Goal: Contribute content: Contribute content

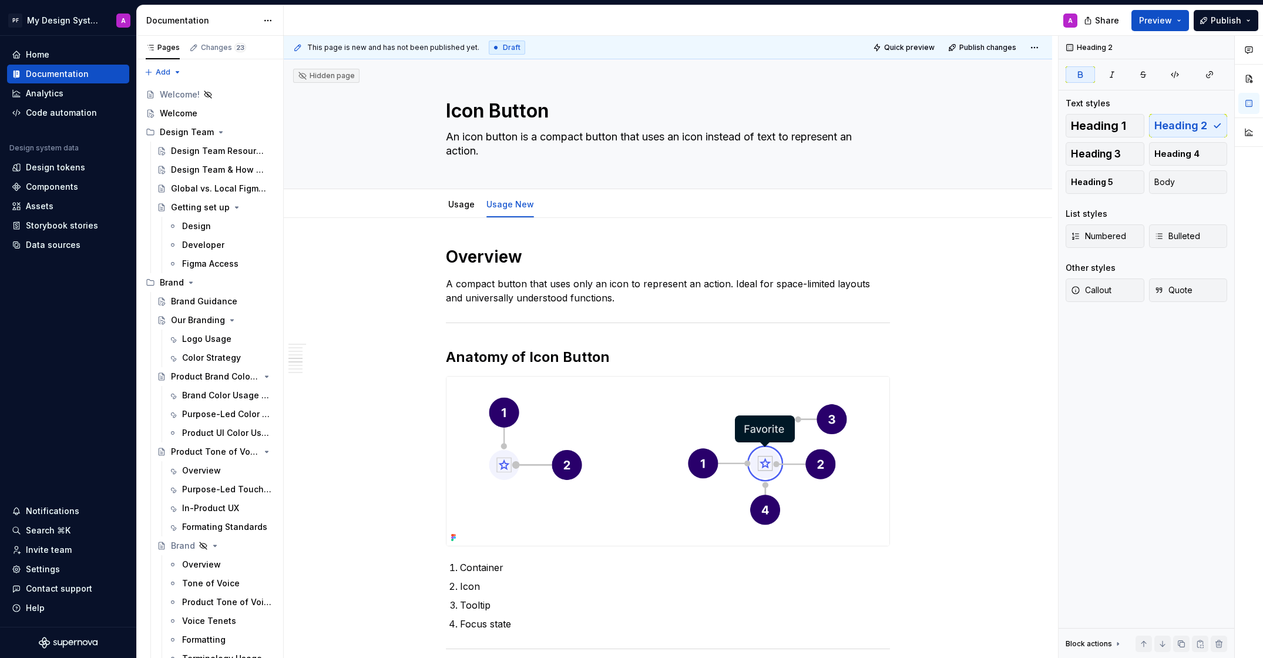
scroll to position [1060, 0]
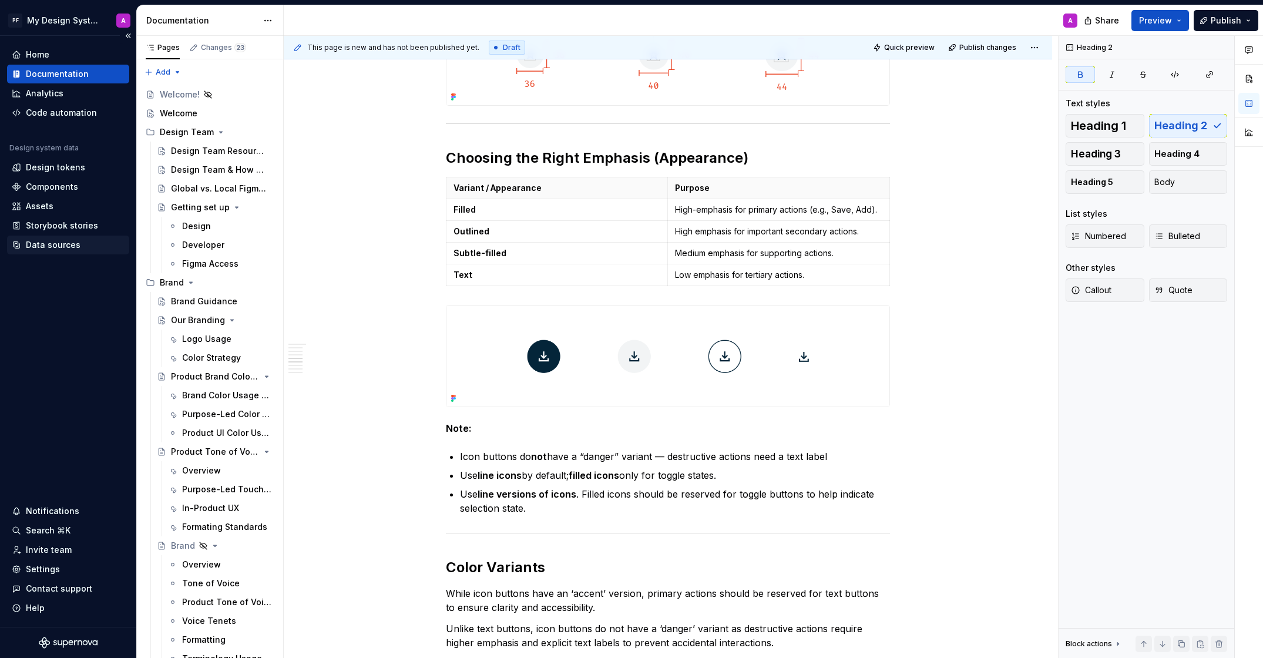
click at [45, 248] on div "Data sources" at bounding box center [53, 245] width 55 height 12
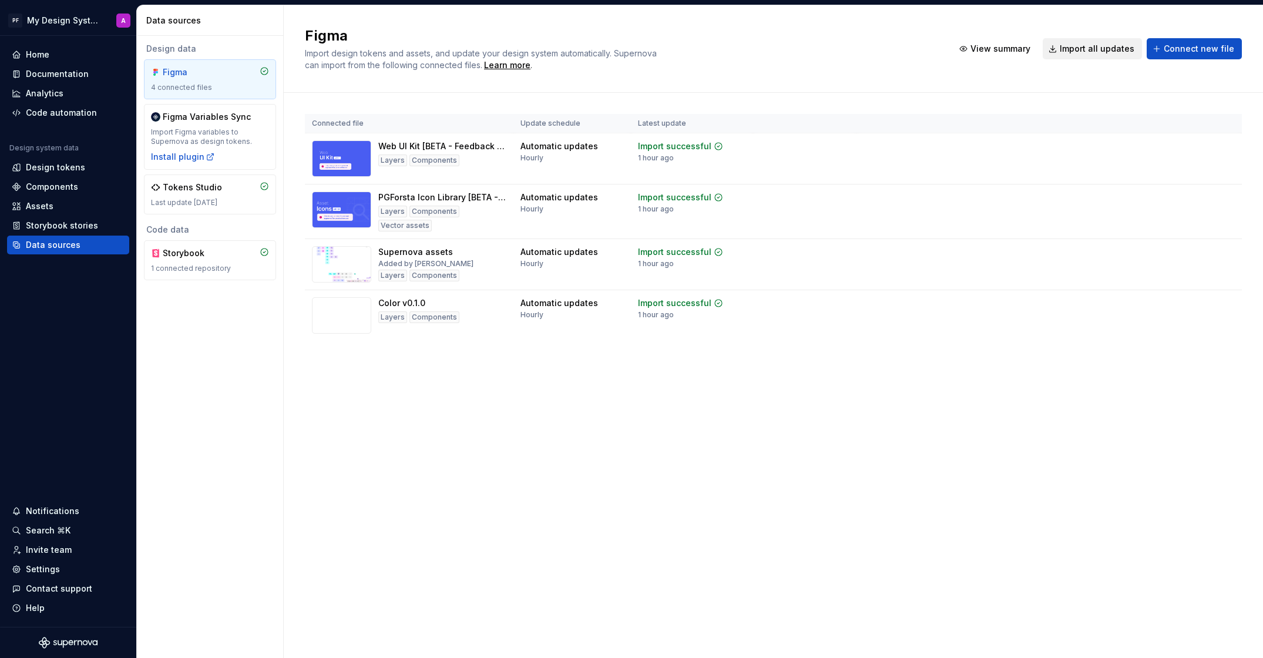
click at [1077, 45] on span "Import all updates" at bounding box center [1096, 49] width 75 height 12
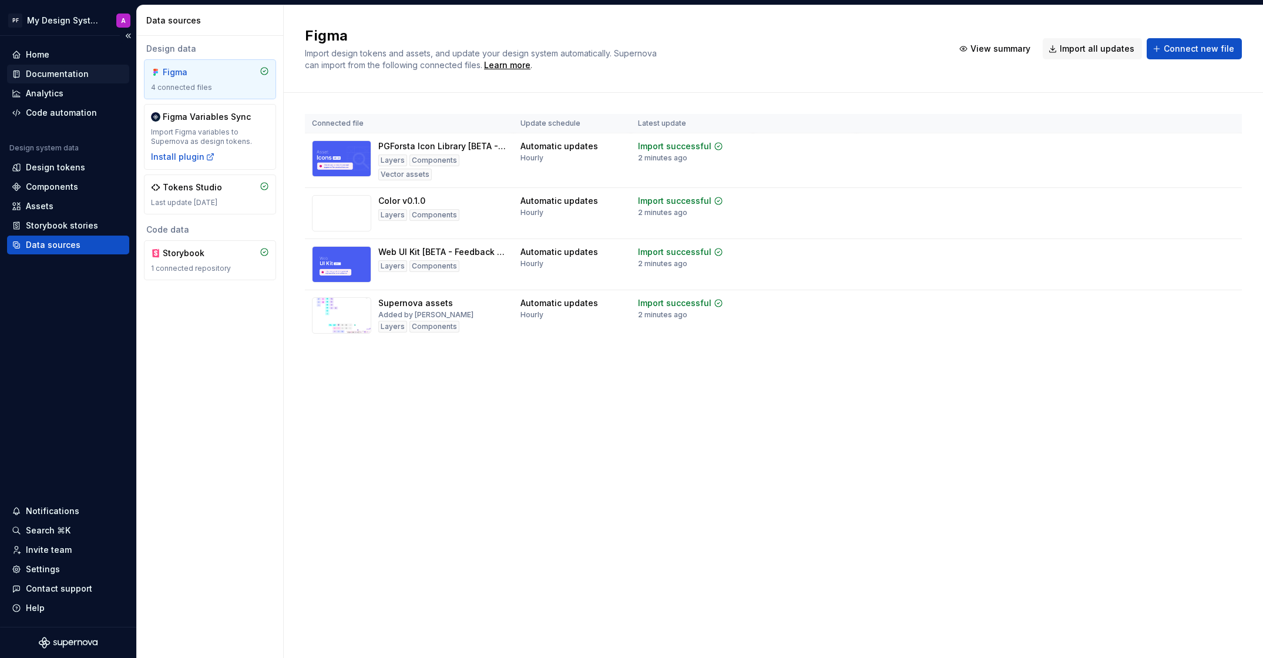
click at [43, 75] on div "Documentation" at bounding box center [57, 74] width 63 height 12
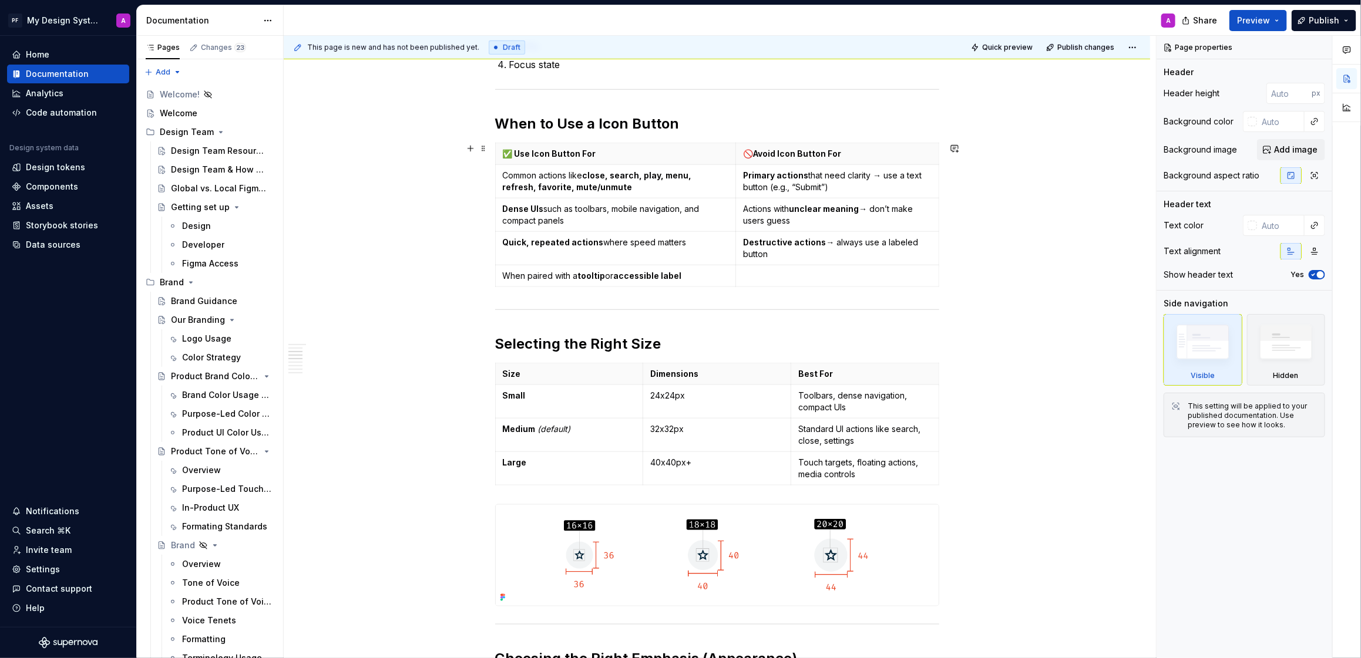
scroll to position [570, 0]
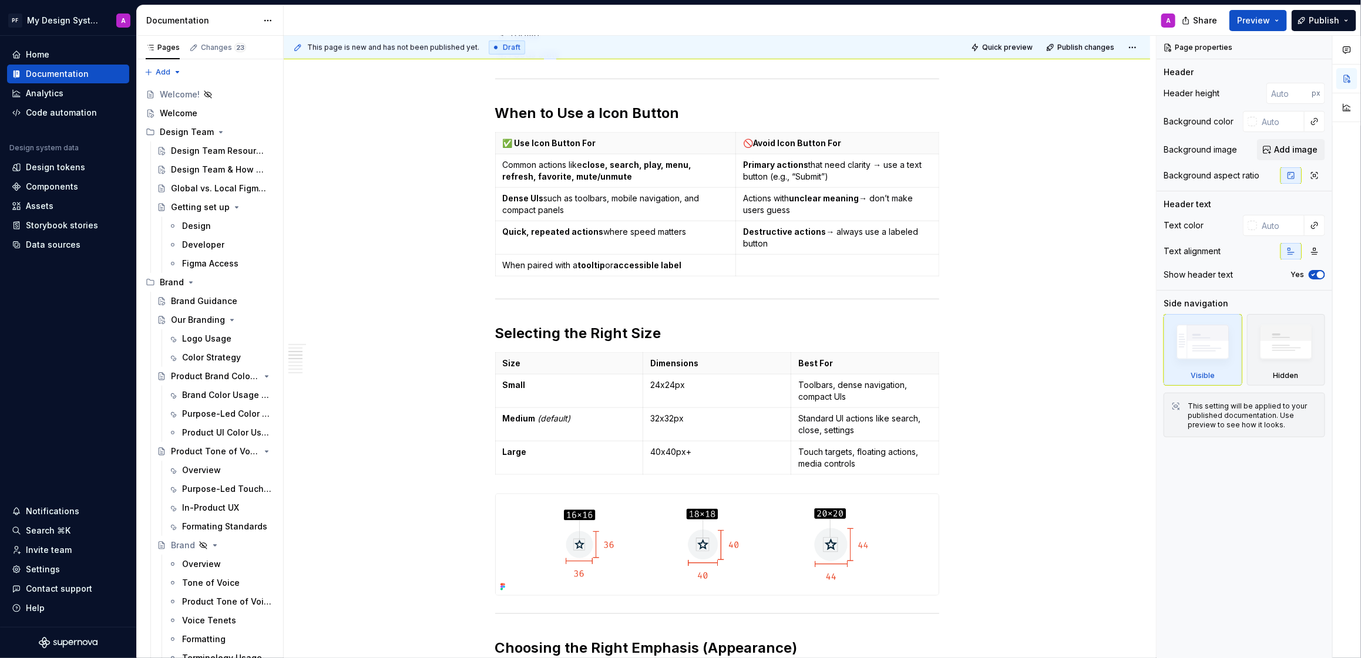
click at [0, 0] on button "Page tree" at bounding box center [0, 0] width 0 height 0
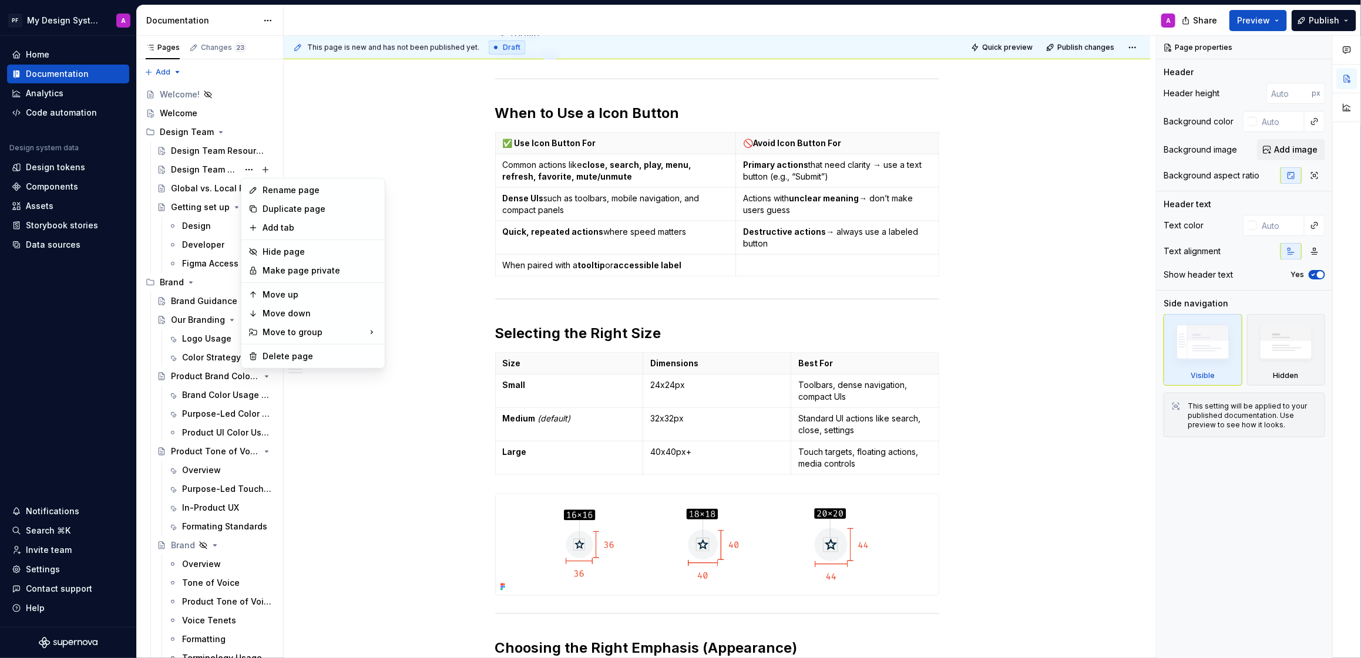
click at [303, 111] on html "PF My Design System A Home Documentation Analytics Code automation Design syste…" at bounding box center [680, 329] width 1361 height 658
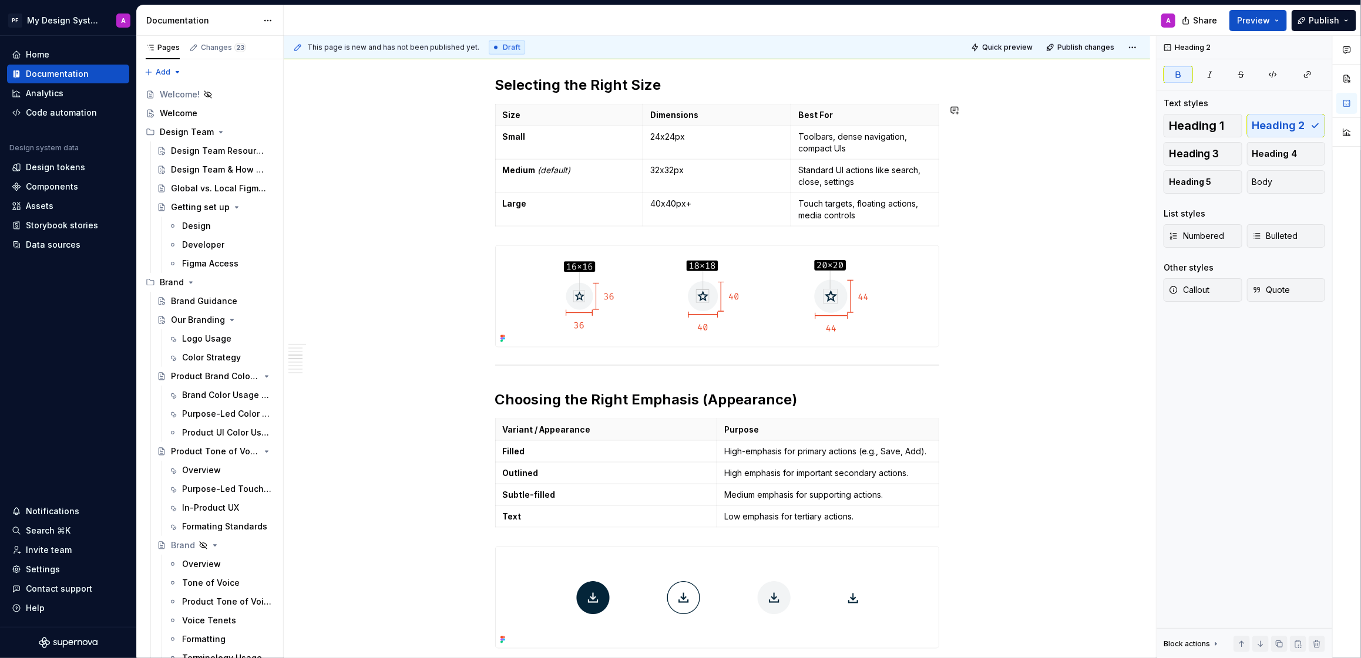
scroll to position [810, 0]
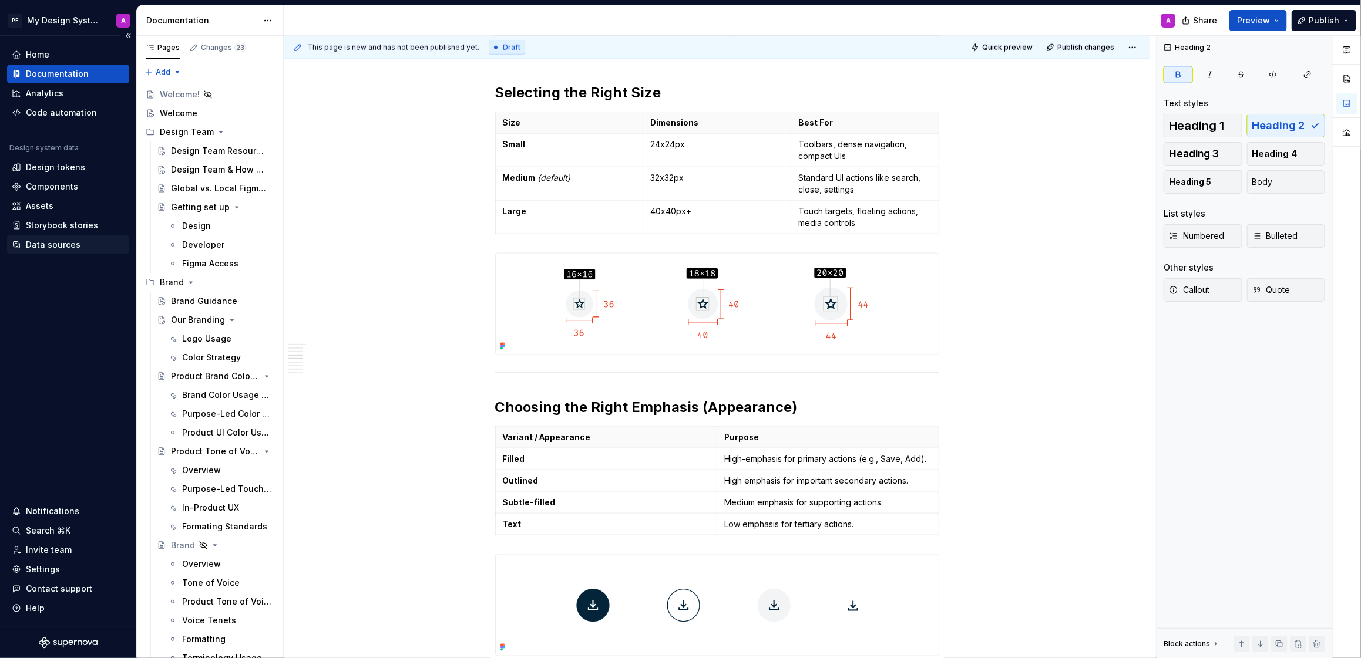
click at [43, 241] on div "Data sources" at bounding box center [53, 245] width 55 height 12
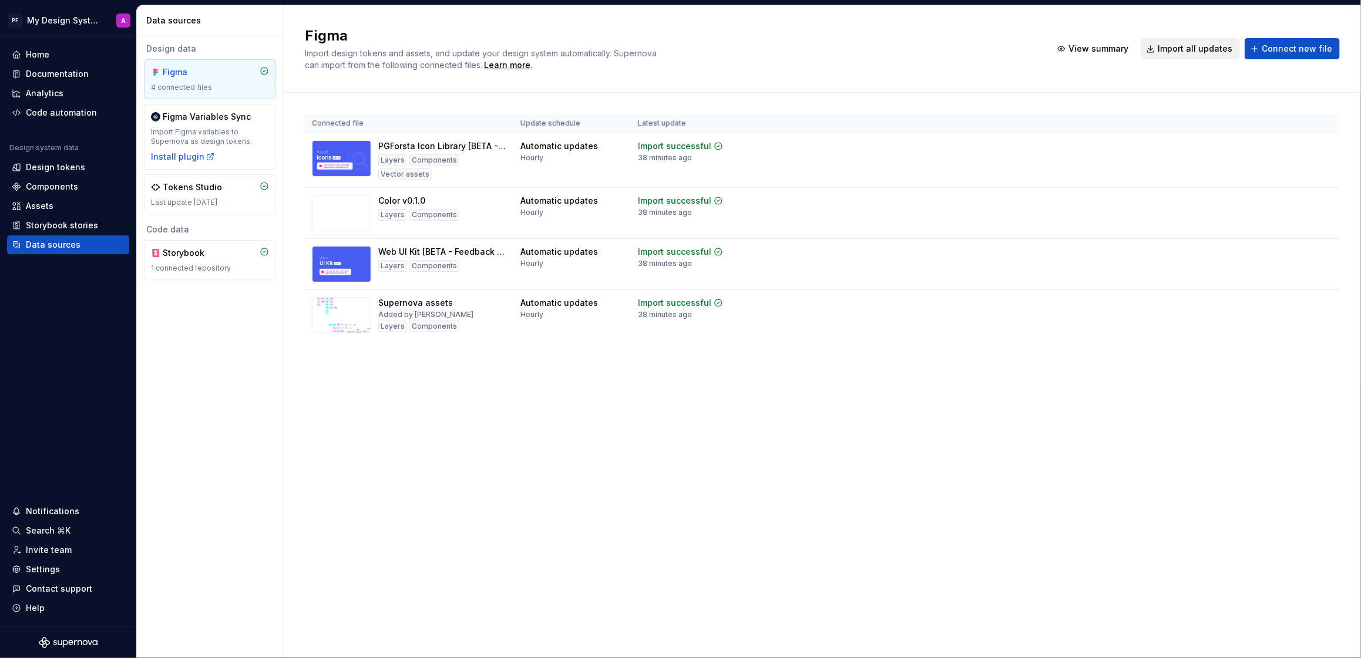
click at [1173, 51] on span "Import all updates" at bounding box center [1195, 49] width 75 height 12
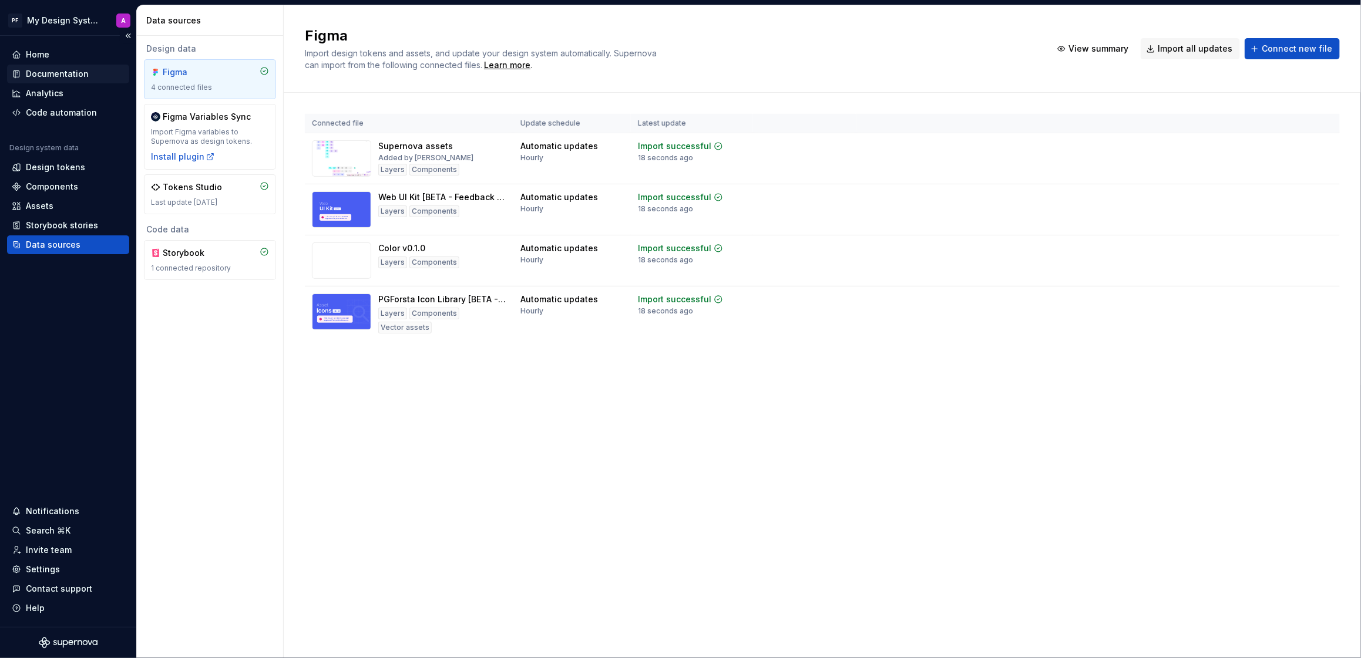
click at [56, 69] on div "Documentation" at bounding box center [57, 74] width 63 height 12
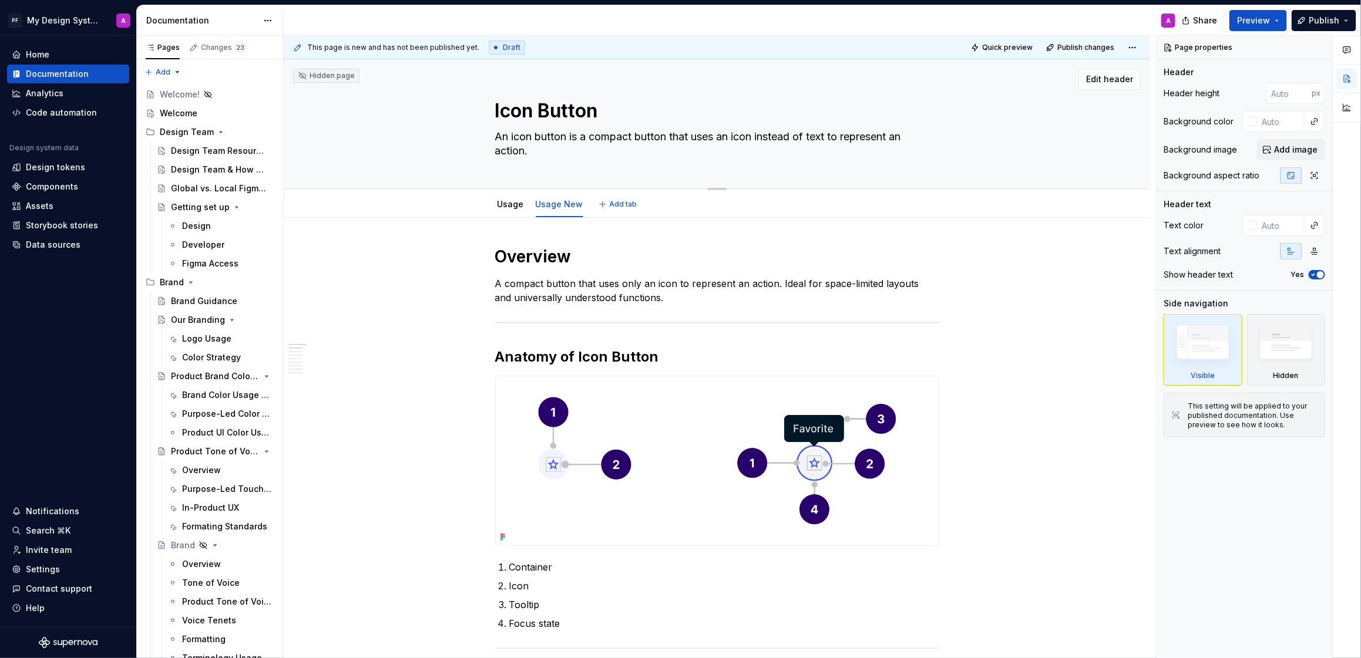
type textarea "*"
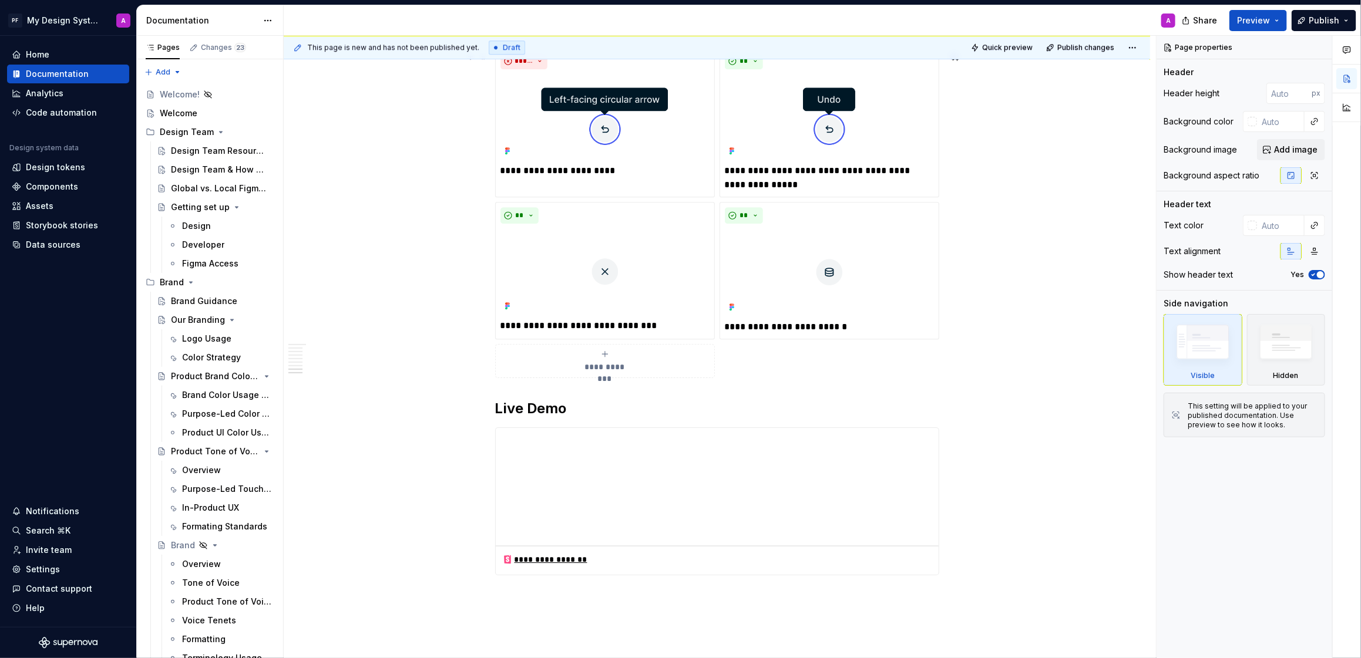
scroll to position [2056, 0]
click at [470, 416] on button "button" at bounding box center [470, 414] width 16 height 16
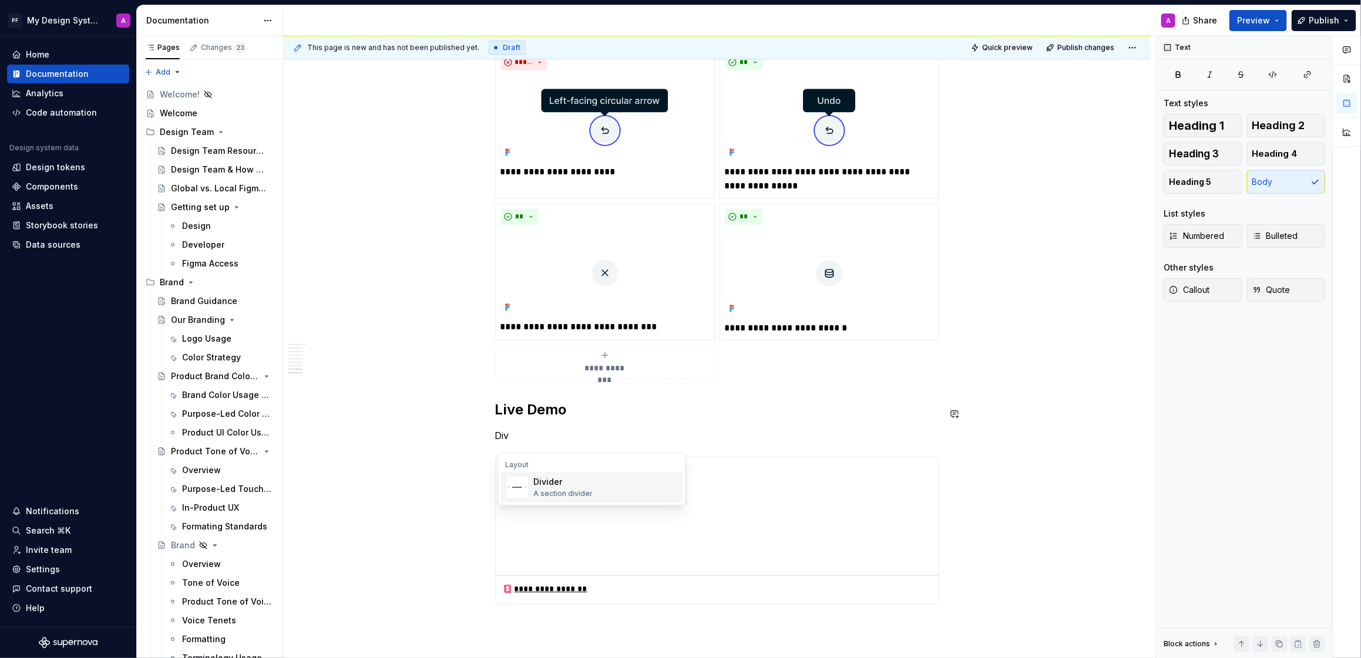
click at [549, 481] on div "Divider" at bounding box center [563, 482] width 59 height 12
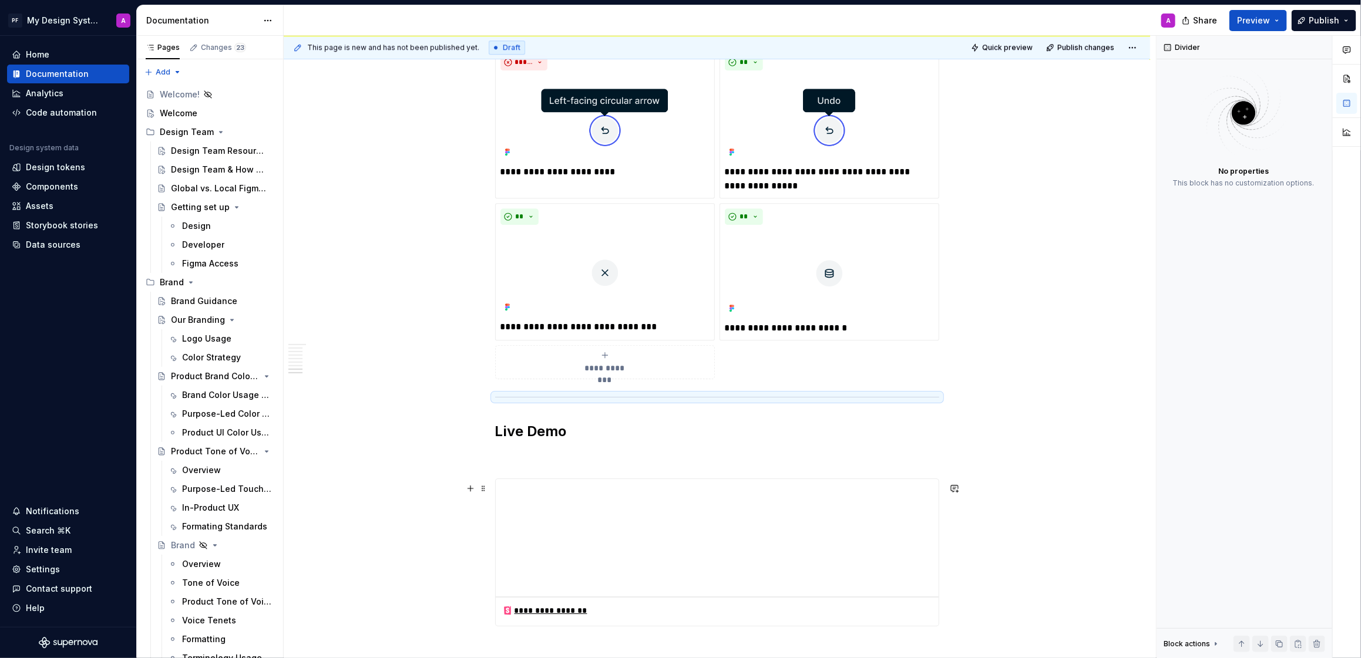
click at [519, 463] on p at bounding box center [717, 457] width 444 height 14
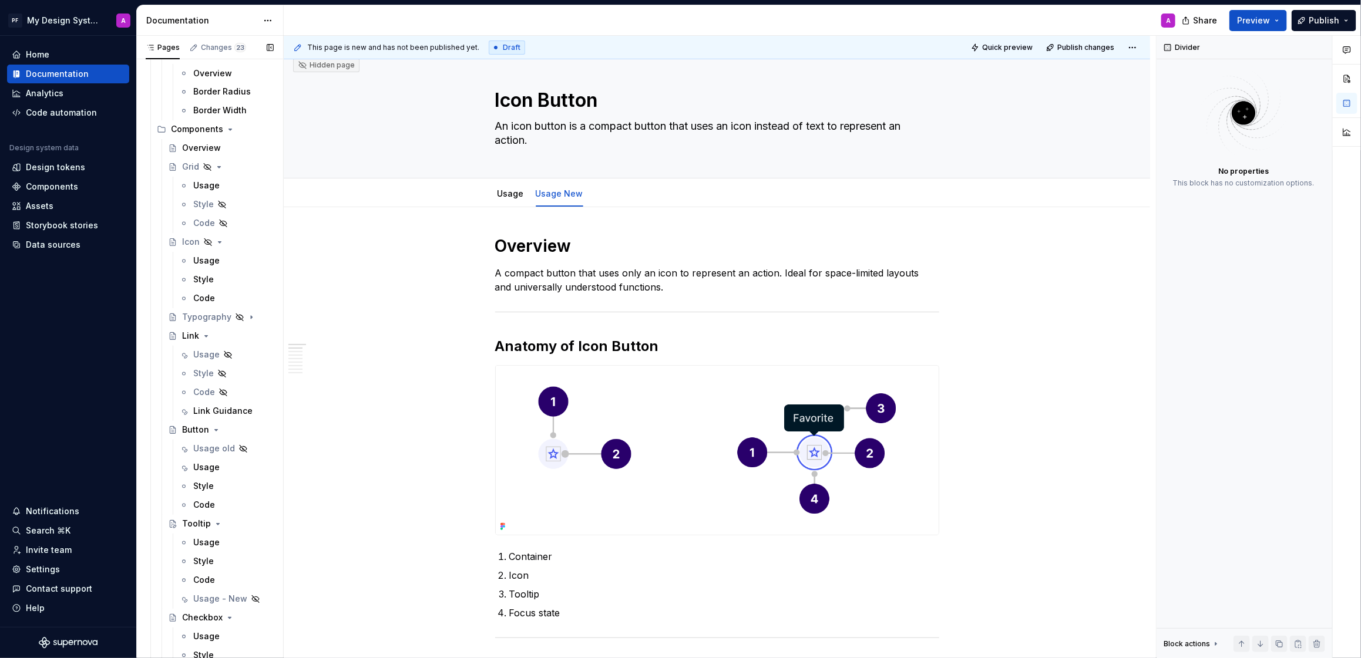
scroll to position [1381, 0]
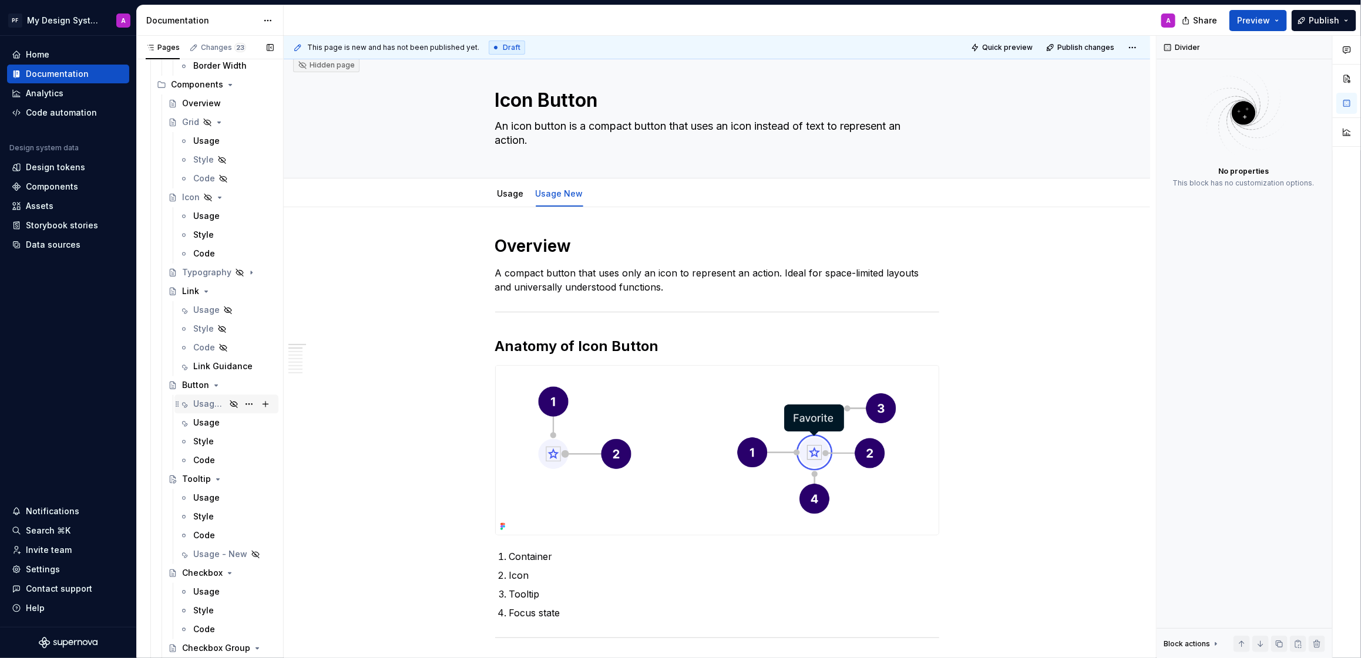
click at [202, 403] on div "Usage old" at bounding box center [209, 405] width 32 height 12
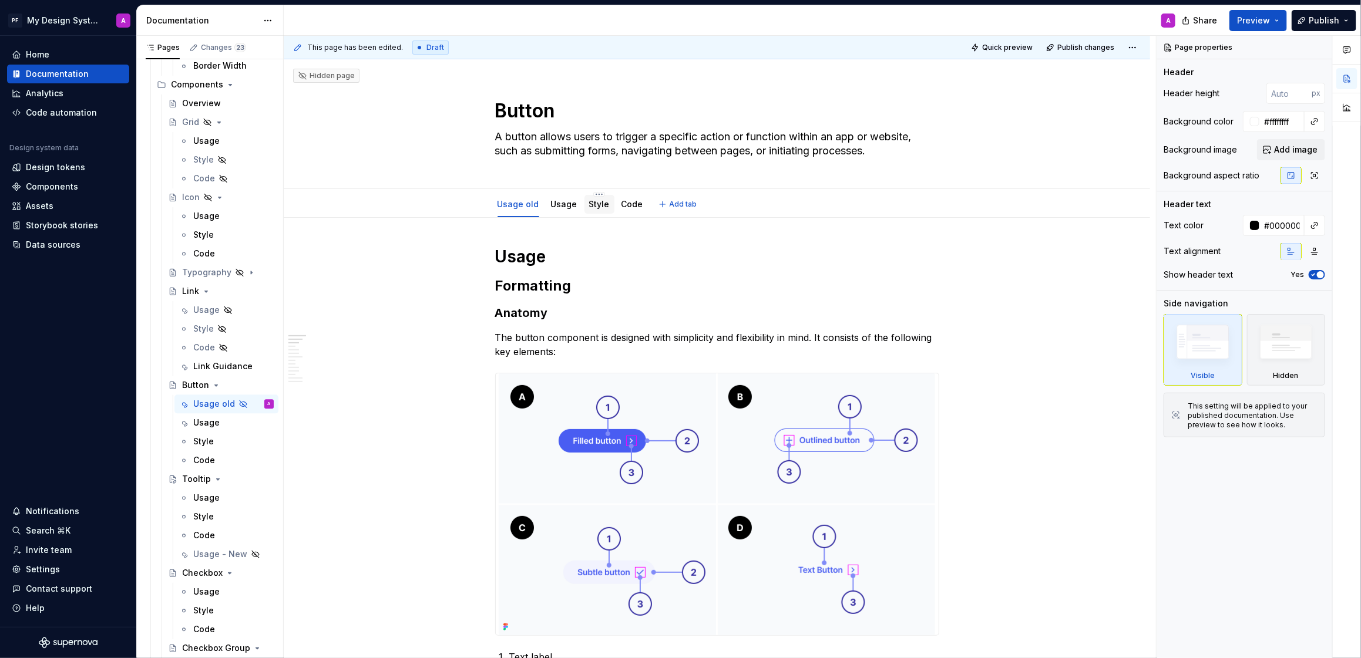
click at [600, 206] on link "Style" at bounding box center [599, 204] width 21 height 10
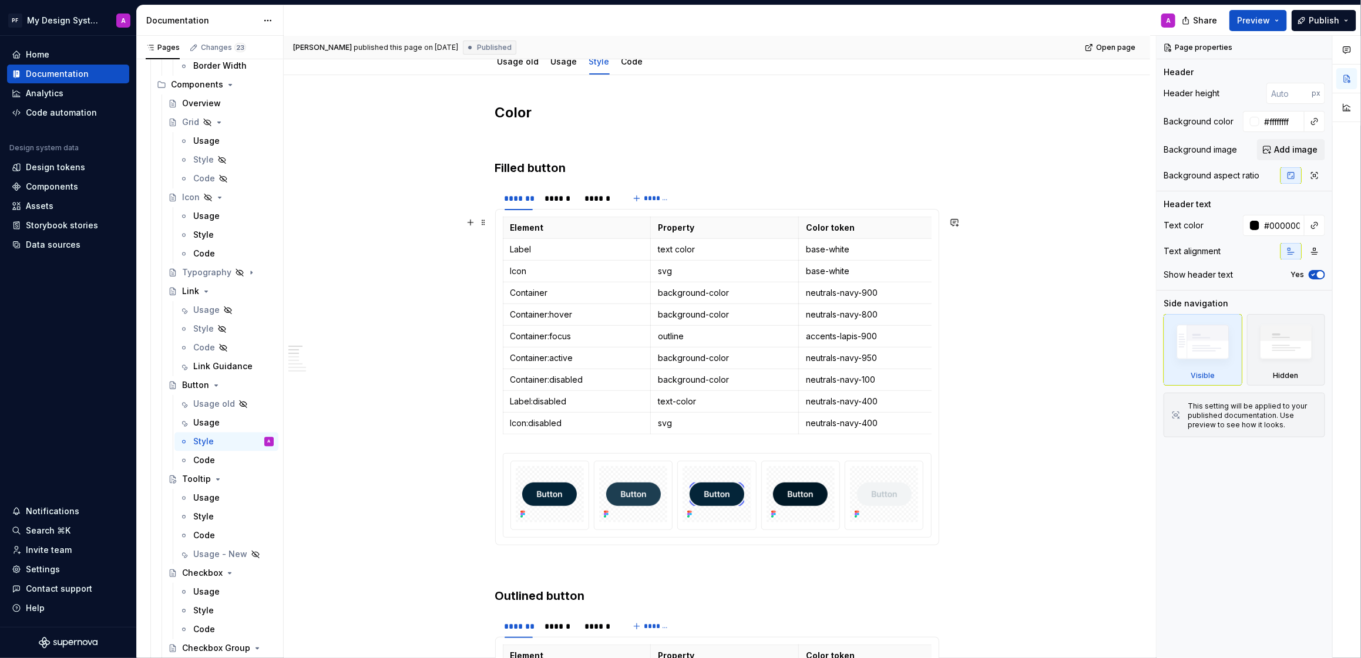
scroll to position [185, 0]
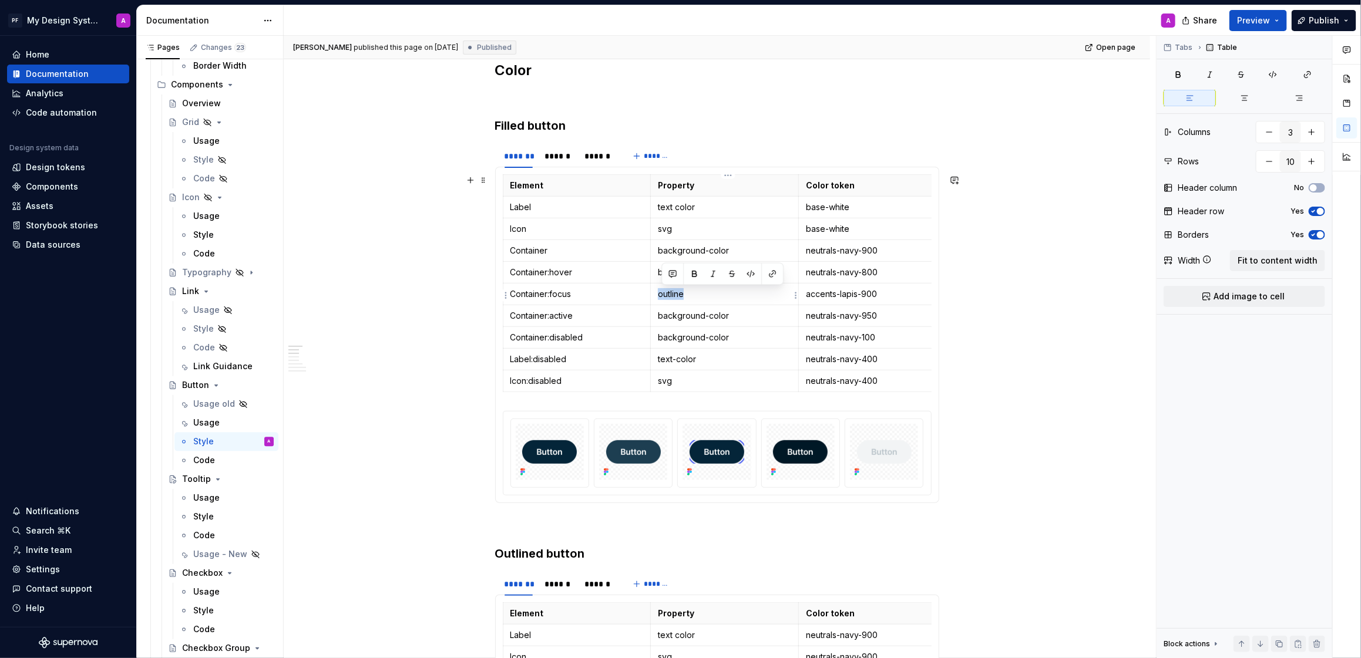
drag, startPoint x: 690, startPoint y: 290, endPoint x: 660, endPoint y: 293, distance: 30.1
click at [660, 293] on td "outline" at bounding box center [725, 295] width 148 height 22
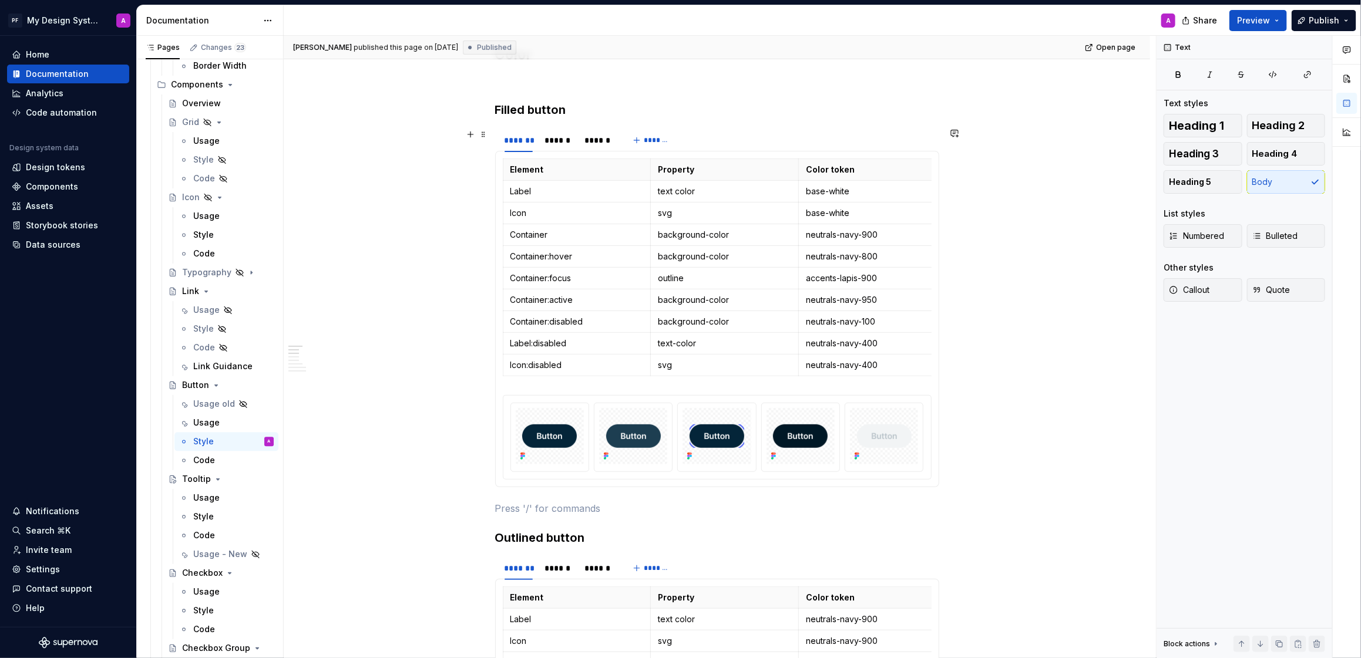
scroll to position [0, 0]
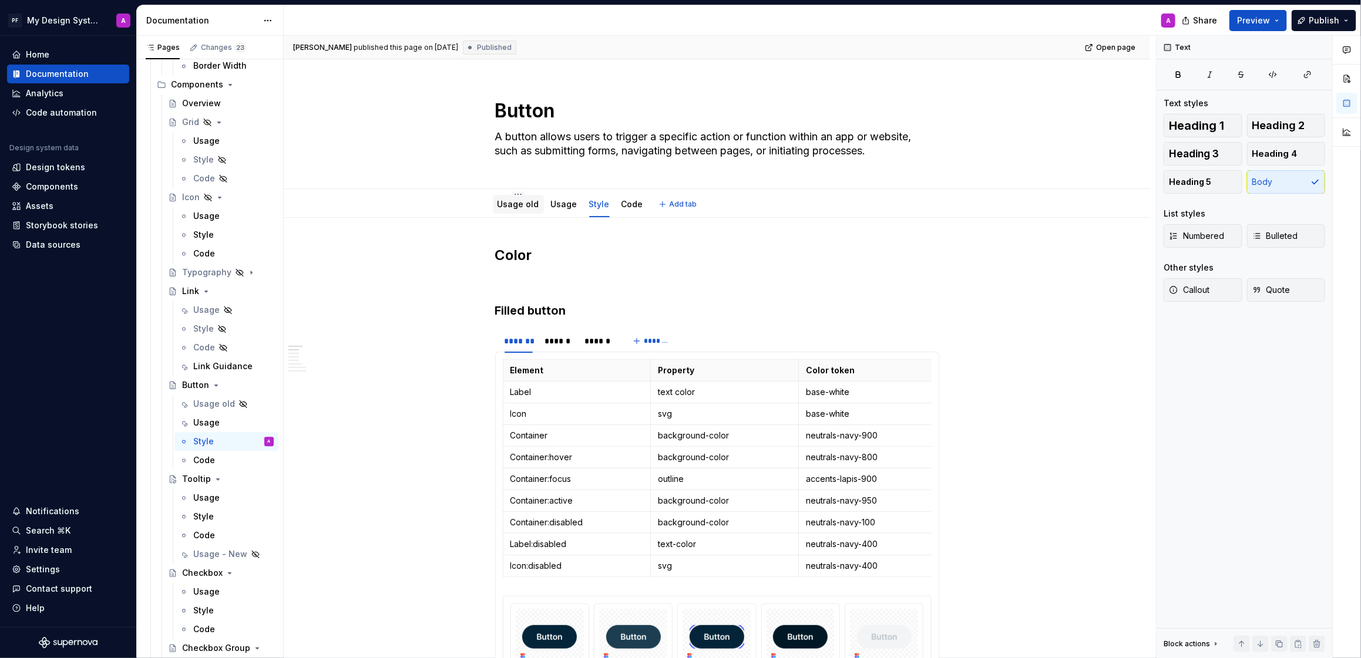
click at [520, 203] on link "Usage old" at bounding box center [518, 204] width 42 height 10
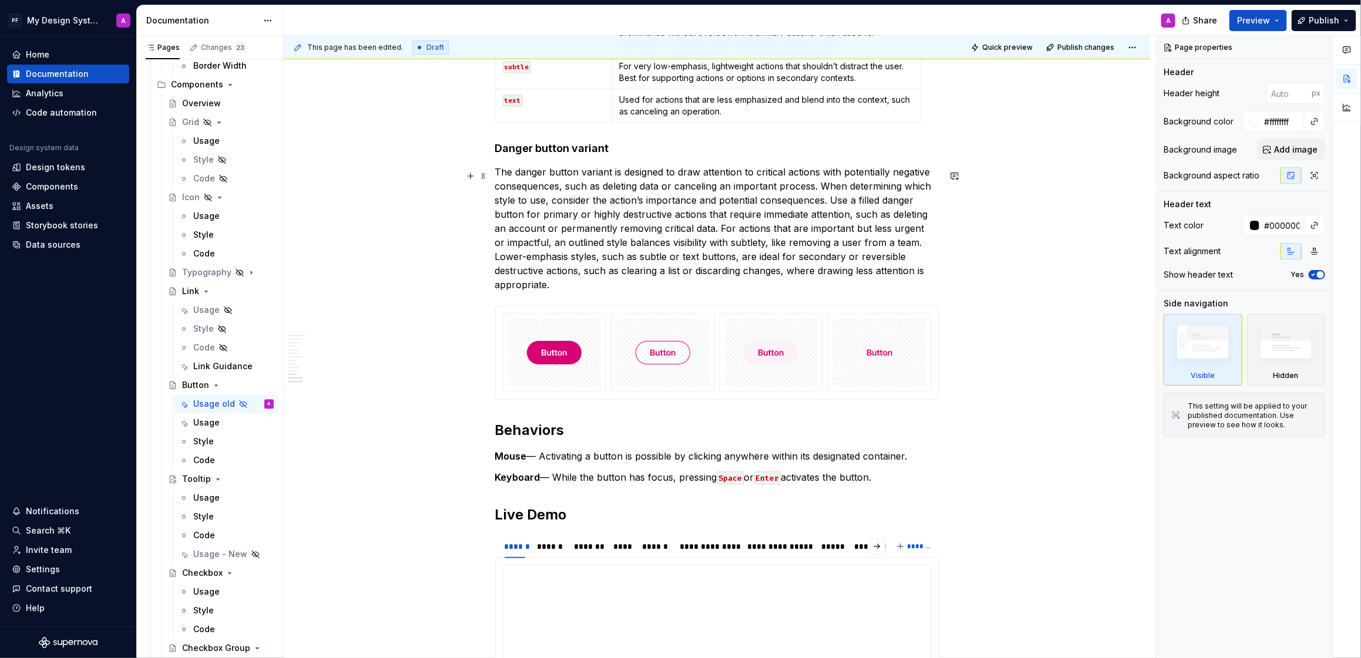
scroll to position [3497, 0]
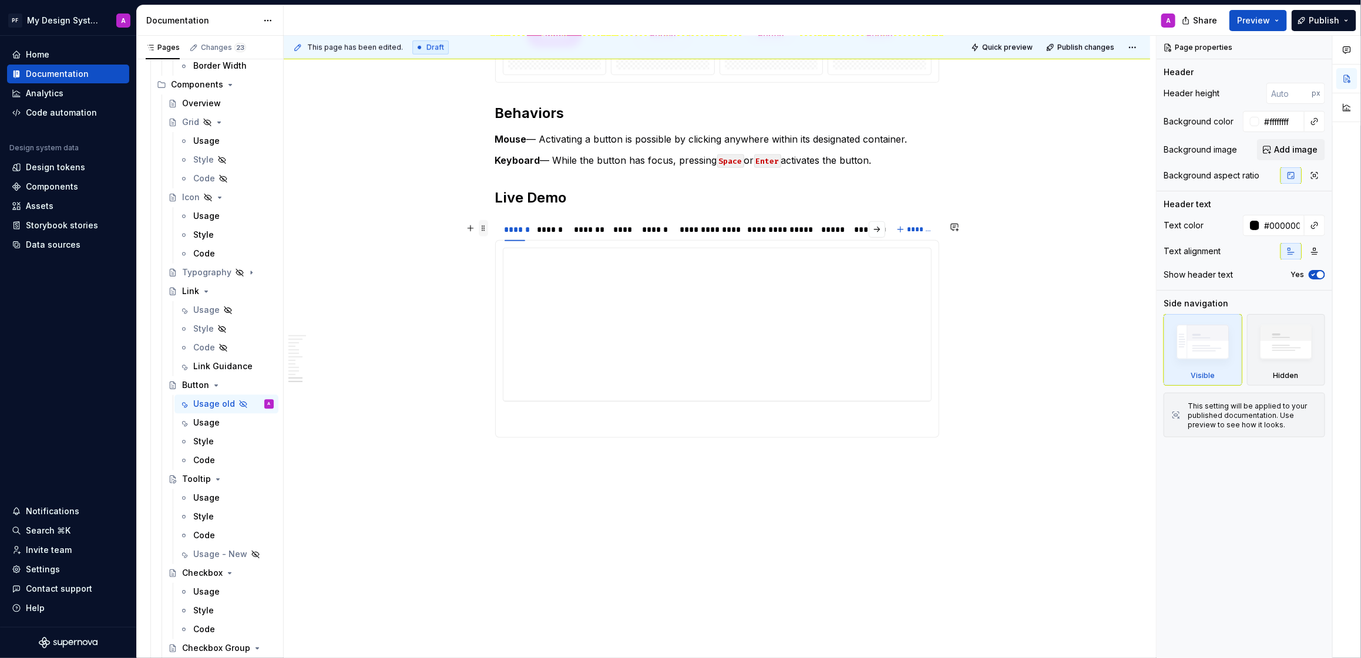
click at [486, 224] on span at bounding box center [483, 228] width 9 height 16
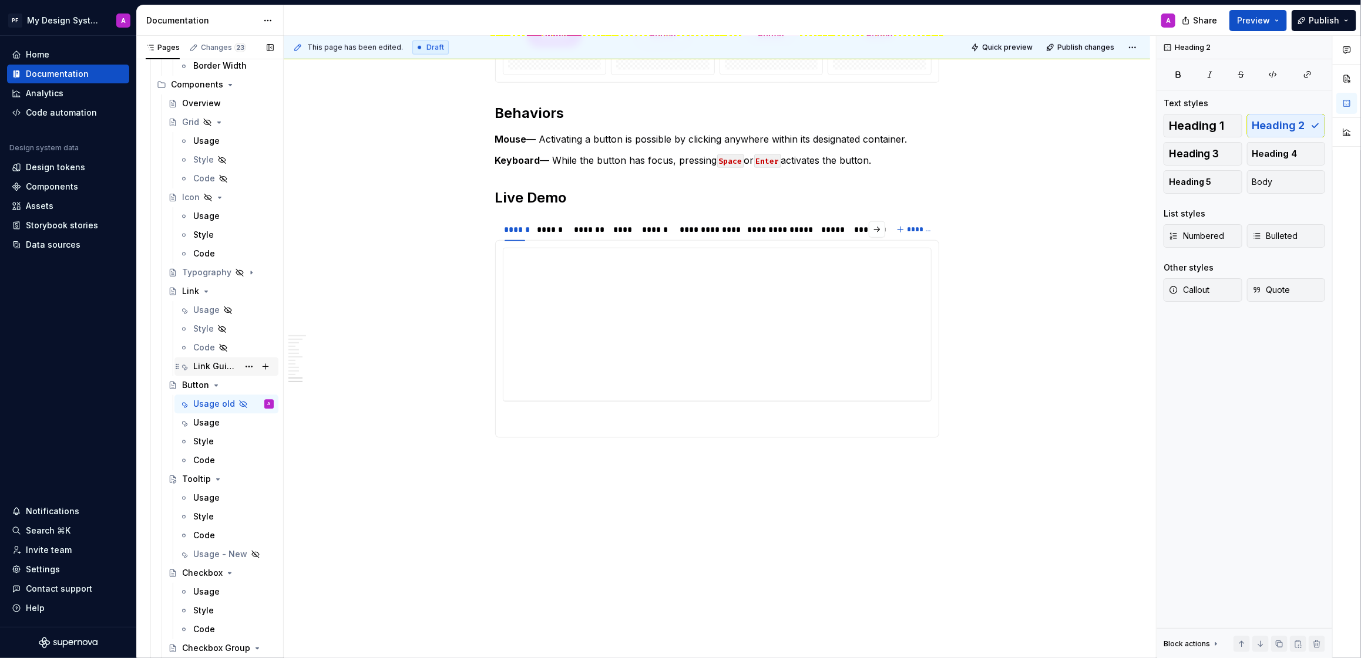
click at [206, 361] on div "Link Guidance" at bounding box center [215, 367] width 45 height 12
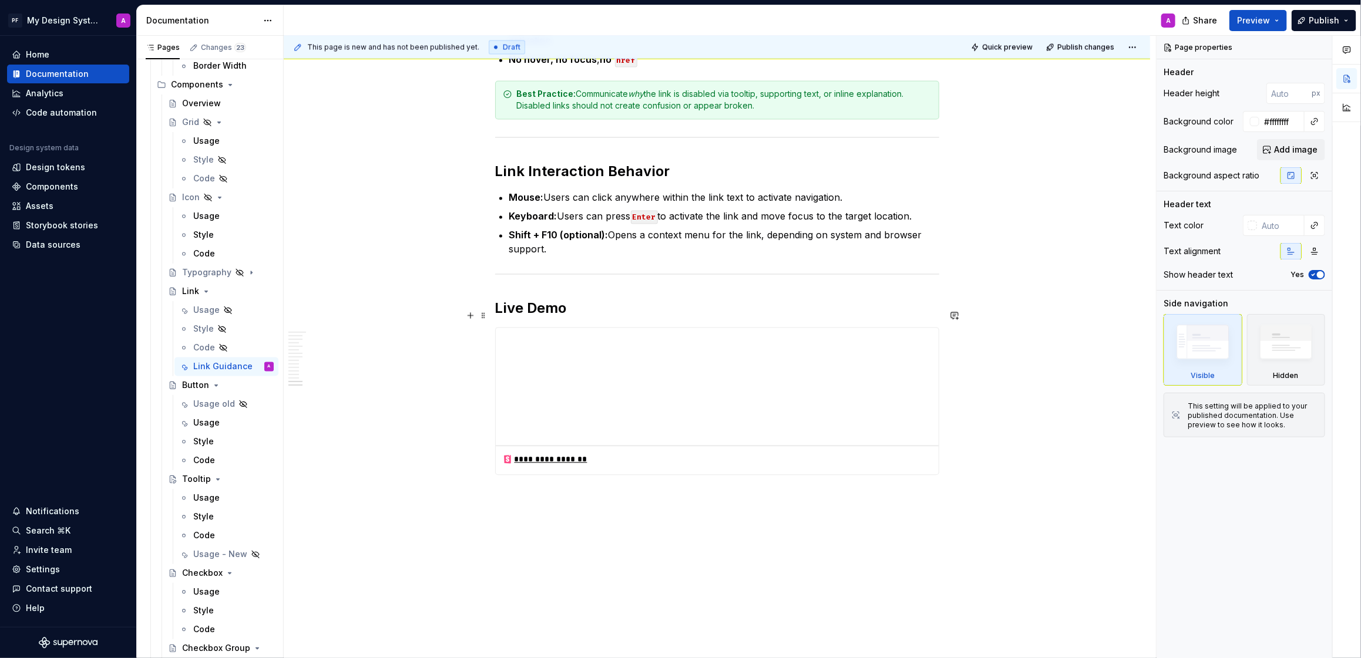
scroll to position [4123, 0]
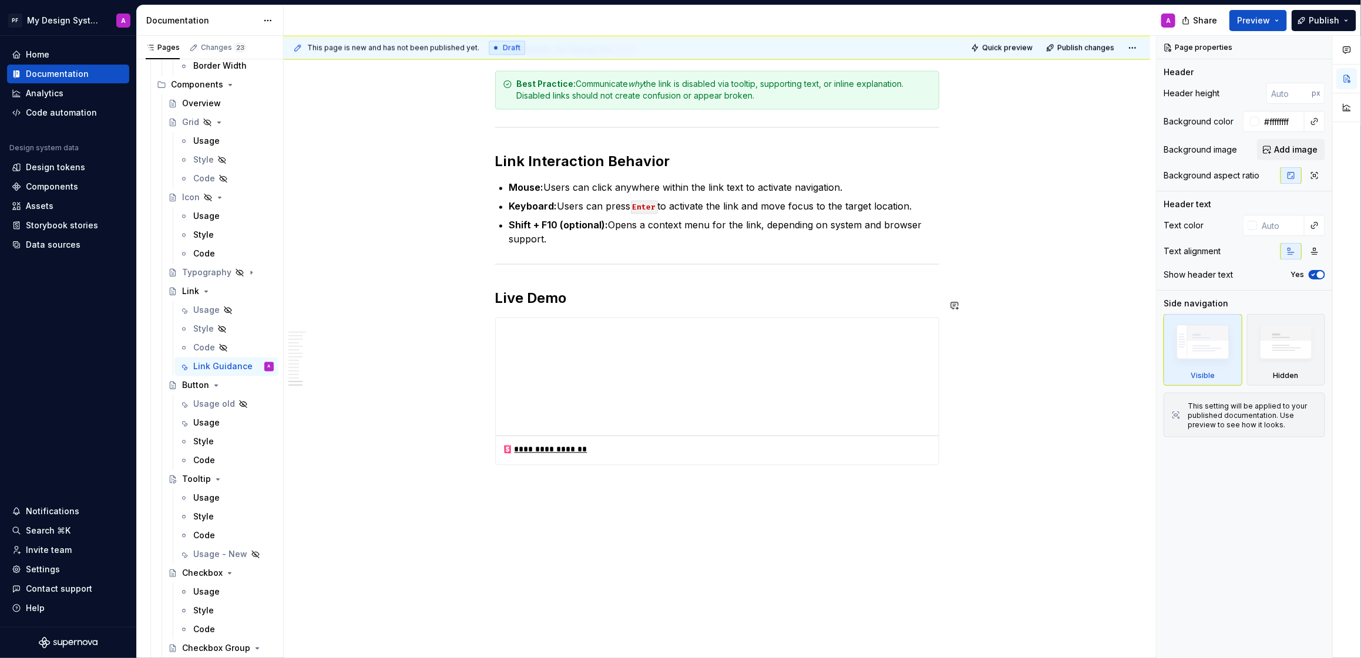
drag, startPoint x: 495, startPoint y: 458, endPoint x: 489, endPoint y: 463, distance: 8.3
click at [494, 458] on div "This page is new and has not been published yet. Draft Quick preview Publish ch…" at bounding box center [720, 347] width 872 height 623
click at [473, 304] on button "button" at bounding box center [470, 305] width 16 height 16
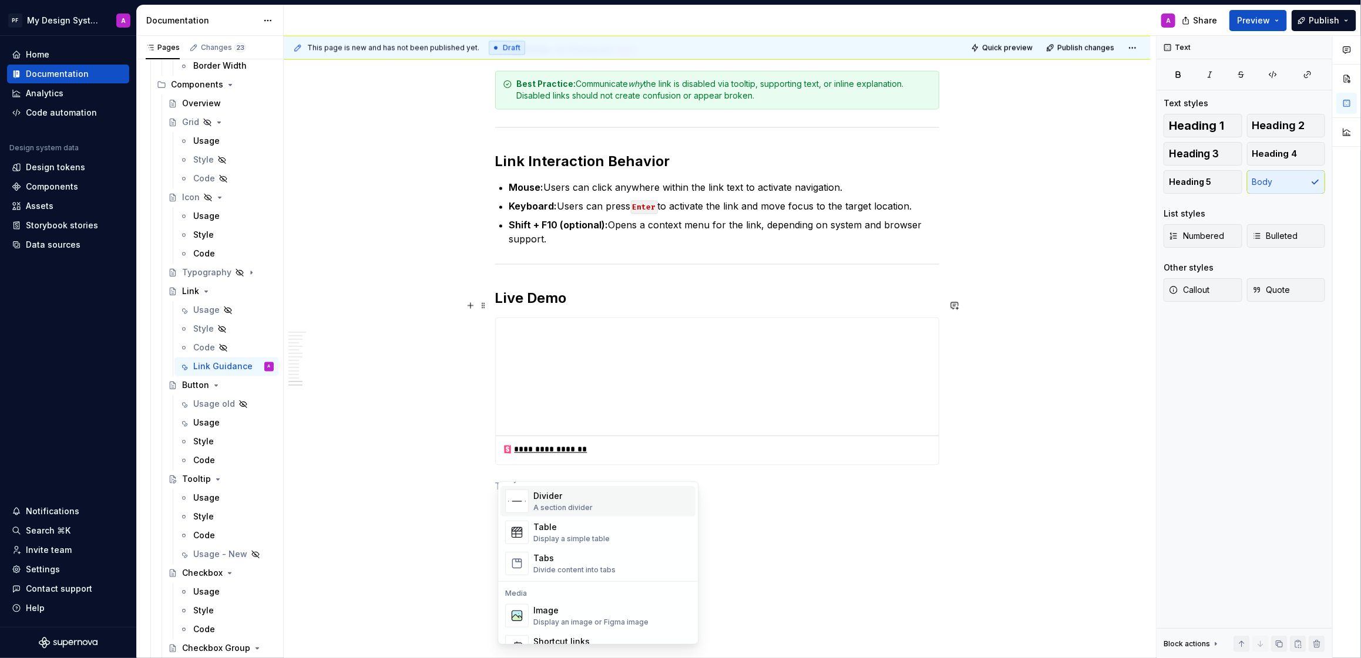
scroll to position [416, 0]
click at [582, 542] on div "Divide content into tabs" at bounding box center [575, 546] width 82 height 9
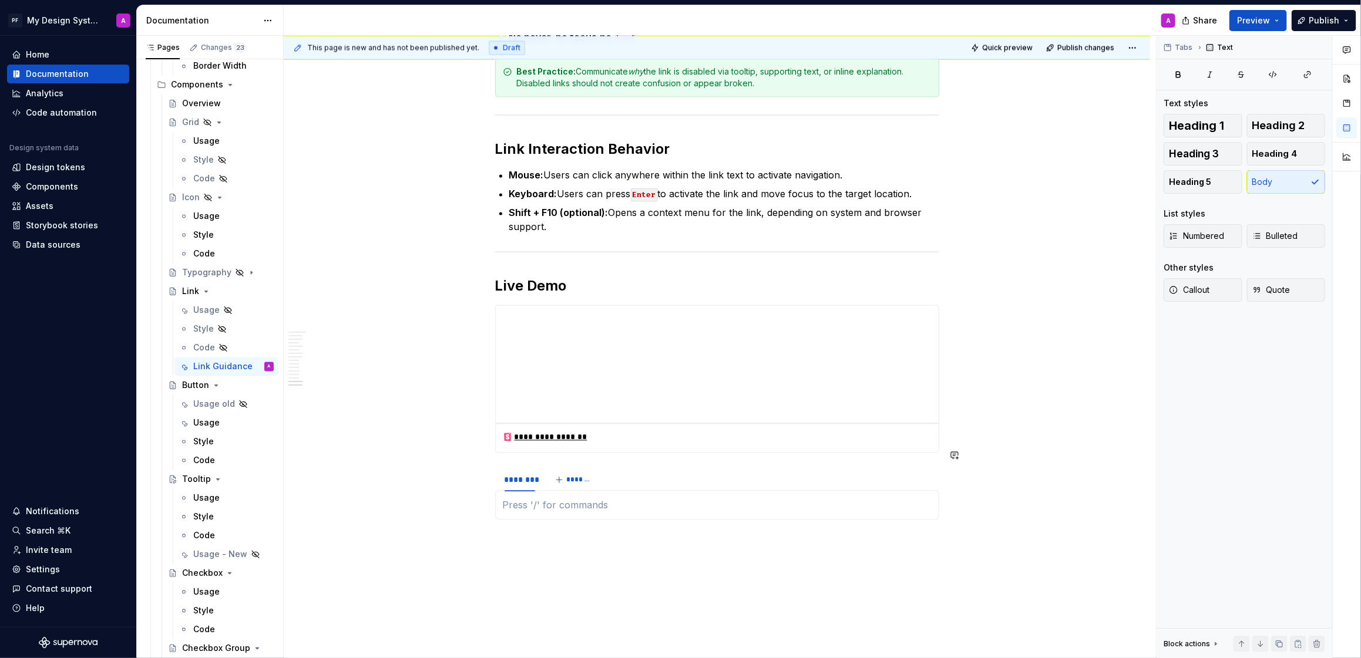
click at [544, 503] on section "******** *******" at bounding box center [717, 493] width 444 height 53
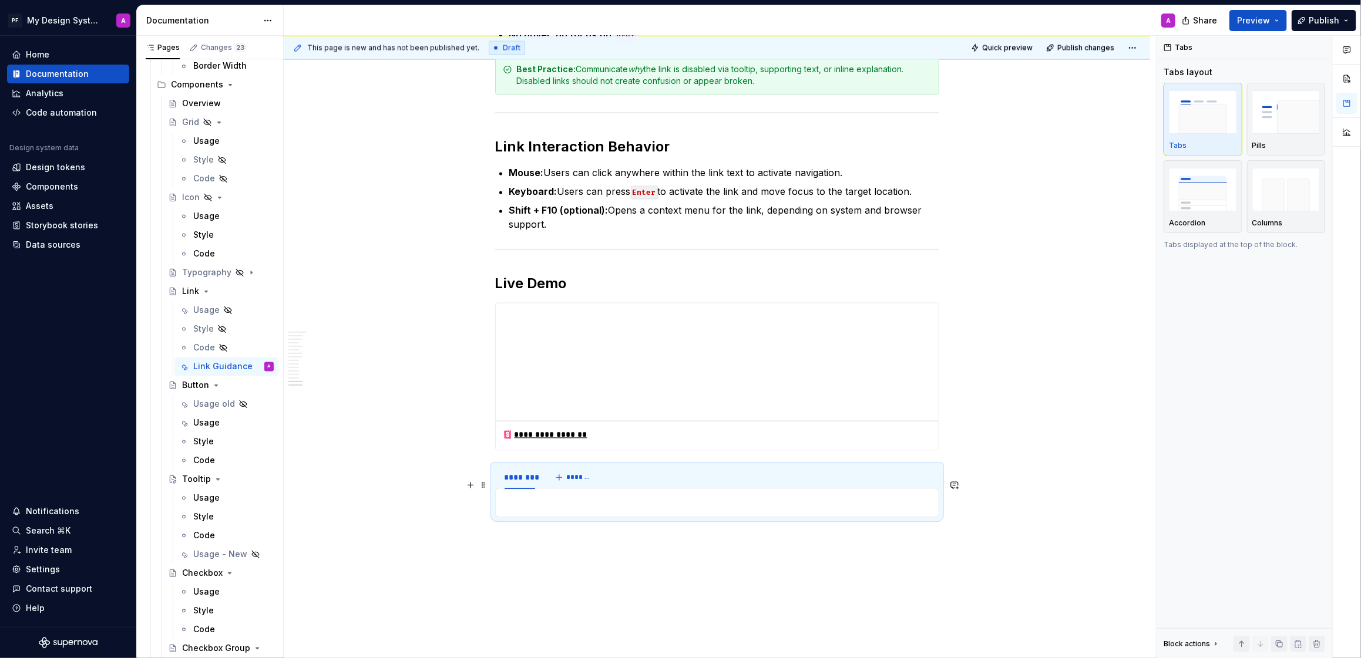
click at [524, 496] on p at bounding box center [717, 503] width 429 height 14
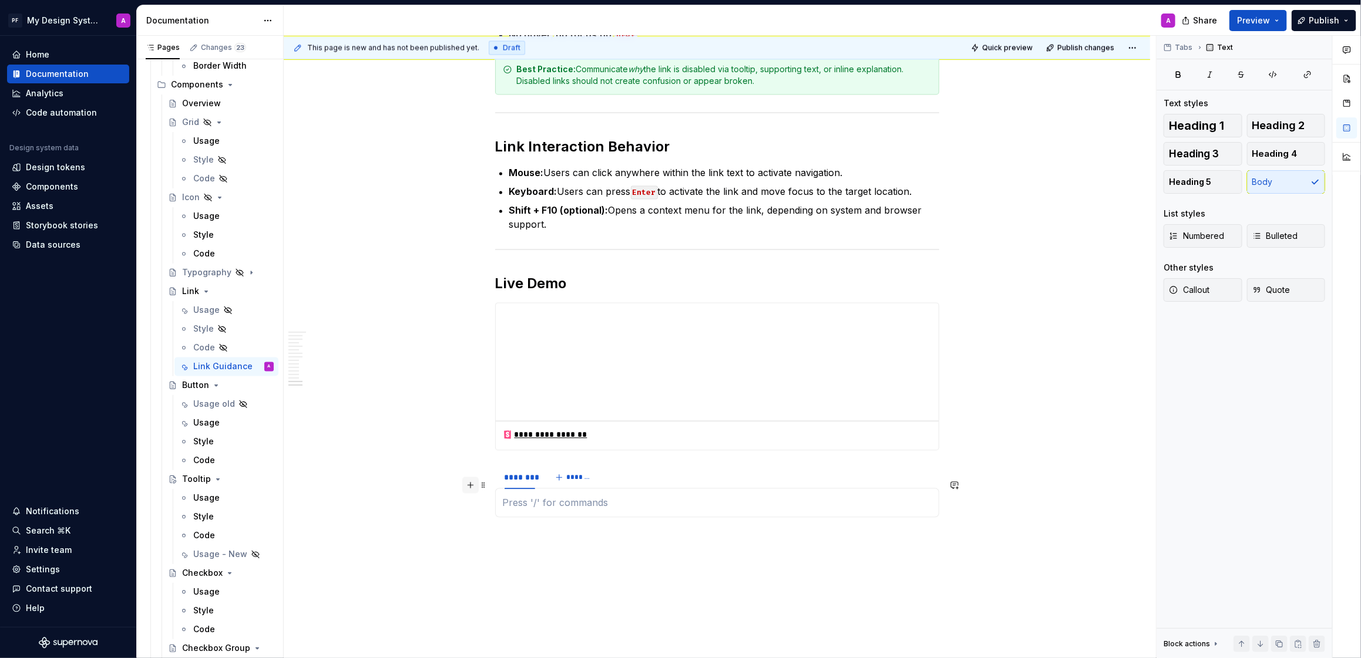
click at [475, 487] on button "button" at bounding box center [470, 485] width 16 height 16
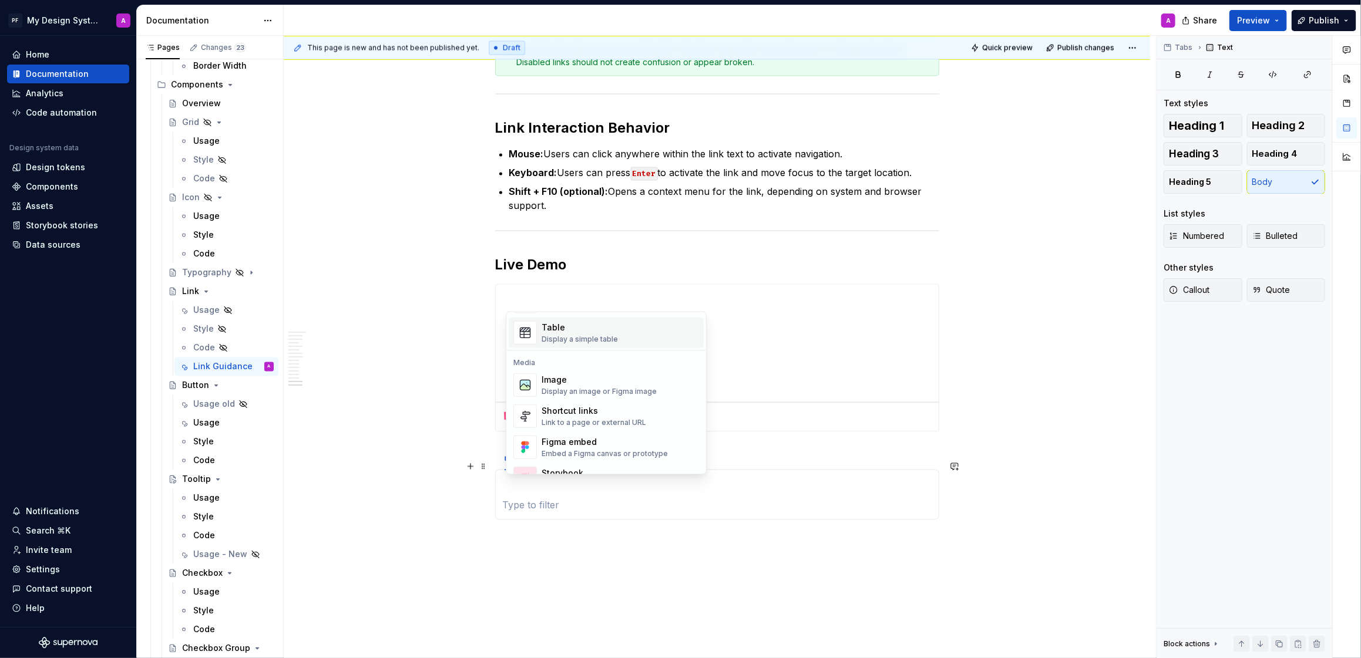
scroll to position [450, 0]
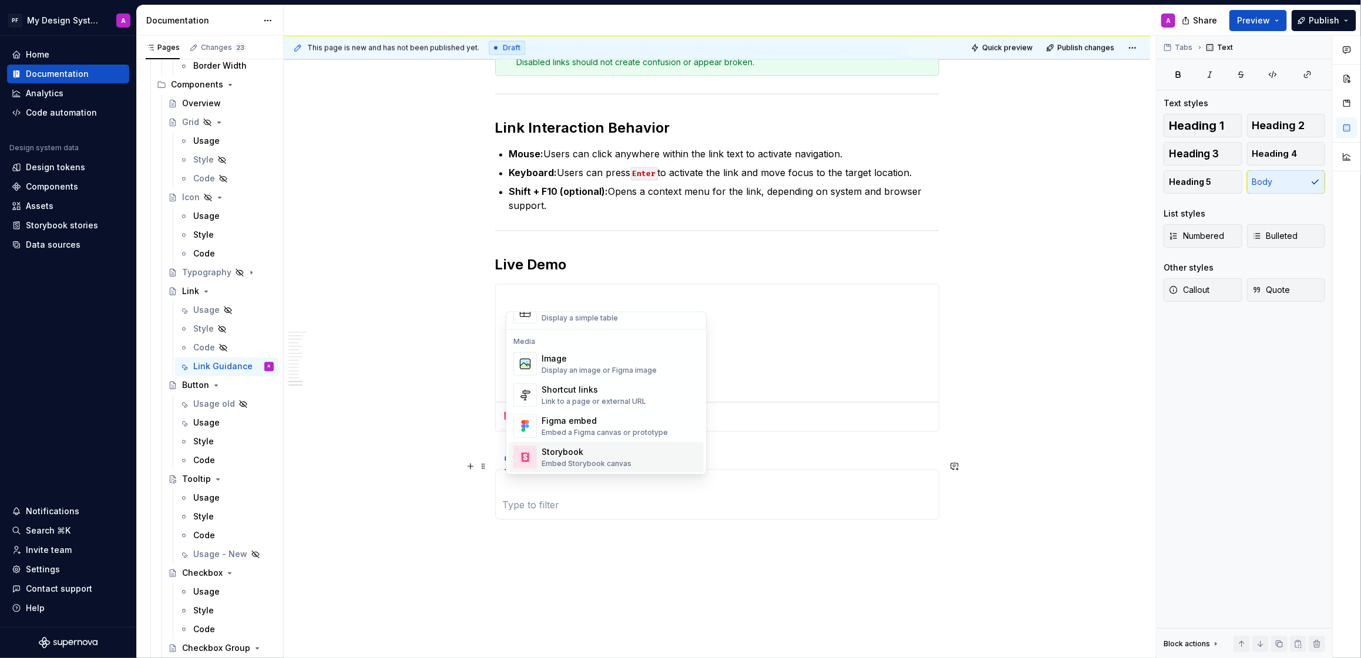
click at [581, 443] on span "Storybook Embed Storybook canvas" at bounding box center [606, 457] width 195 height 31
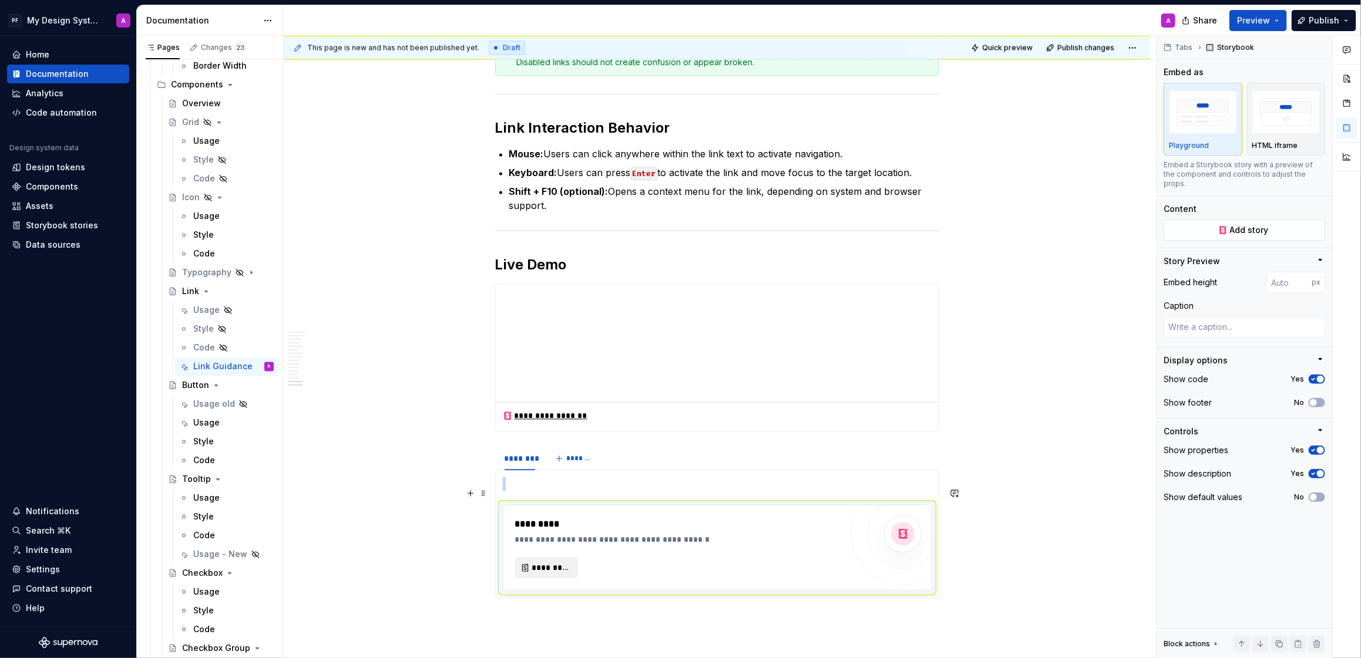
click at [561, 562] on span "*********" at bounding box center [551, 568] width 38 height 12
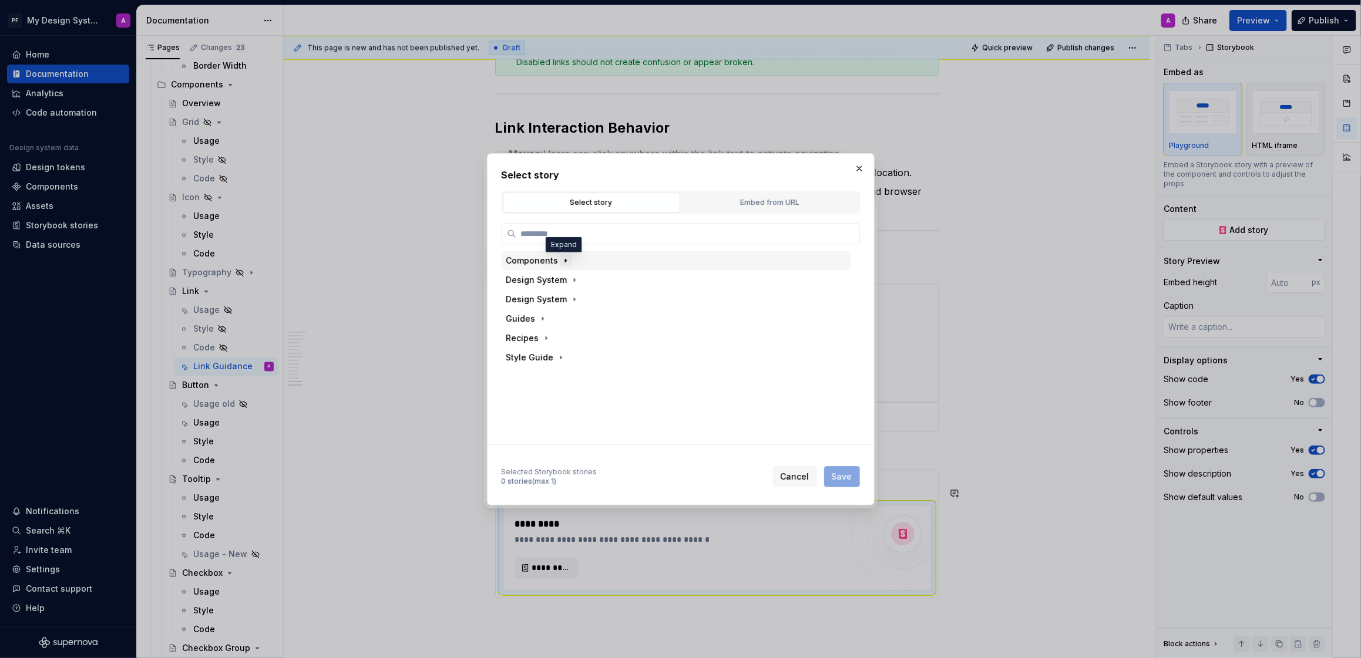
click at [567, 255] on button "button" at bounding box center [566, 261] width 12 height 12
click at [551, 377] on icon "button" at bounding box center [555, 378] width 9 height 9
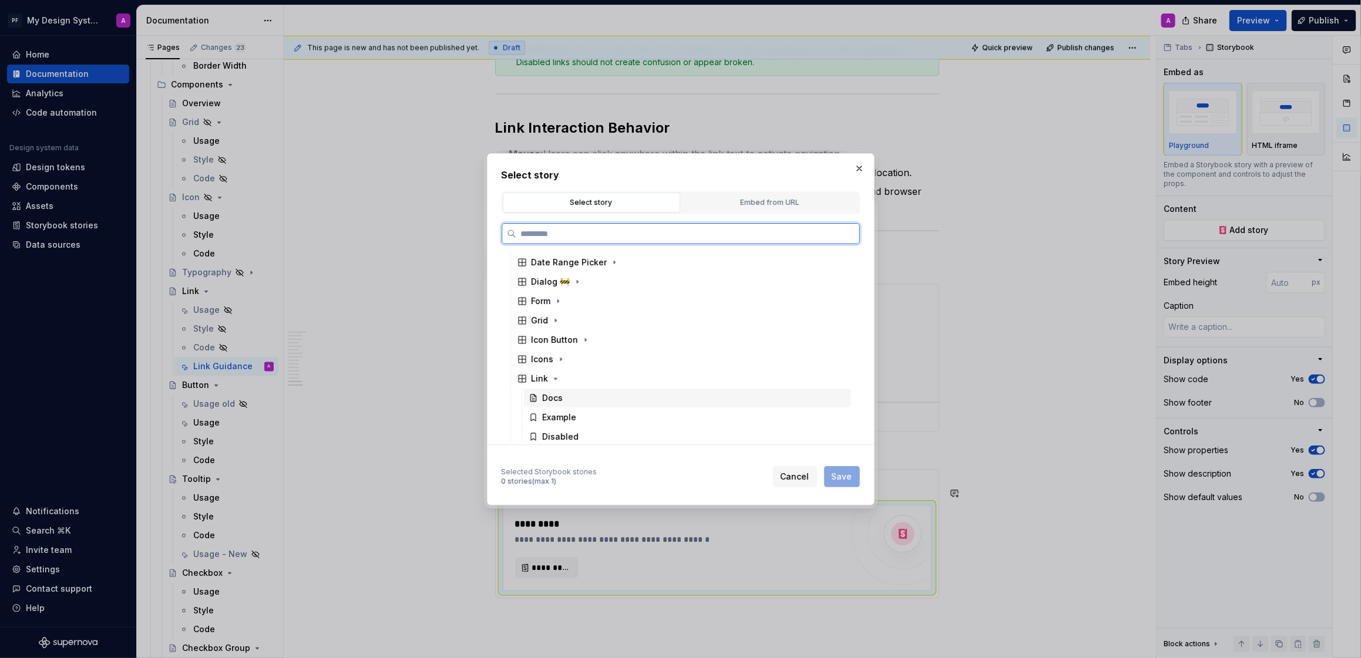
click at [551, 394] on div "Docs" at bounding box center [553, 398] width 21 height 12
click at [842, 479] on span "Save" at bounding box center [842, 477] width 21 height 12
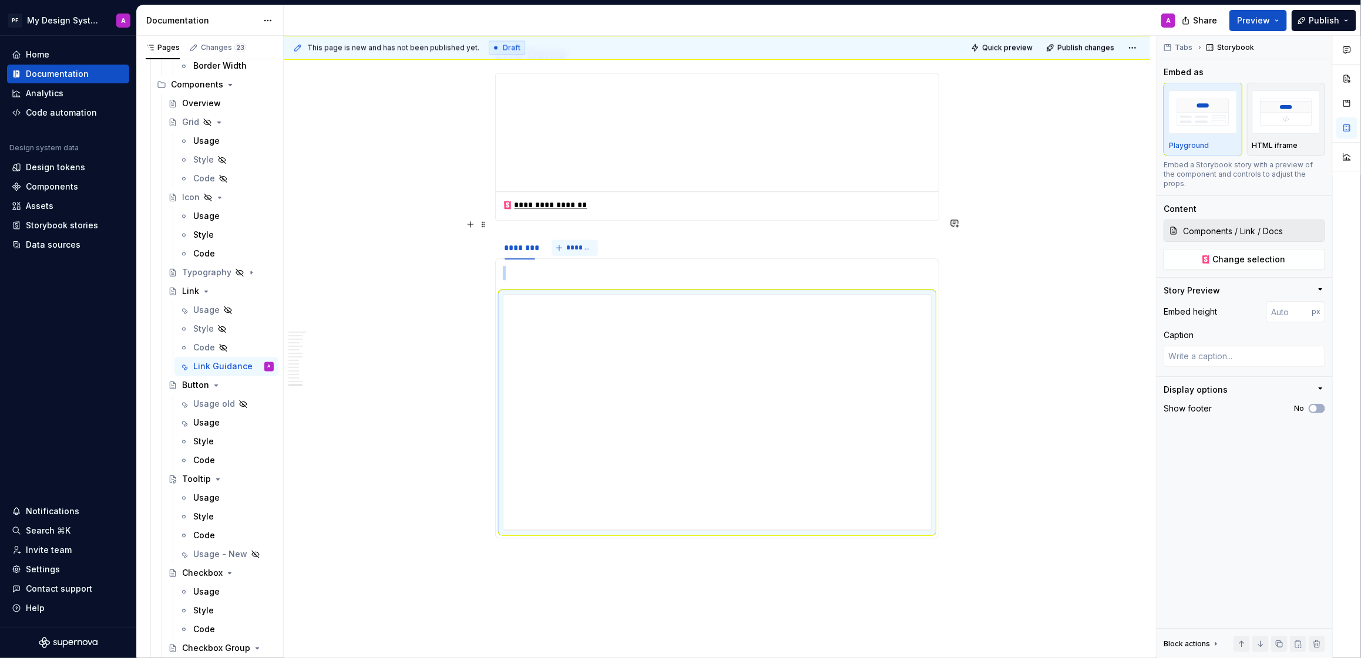
scroll to position [4368, 0]
click at [583, 240] on span "*******" at bounding box center [579, 244] width 26 height 9
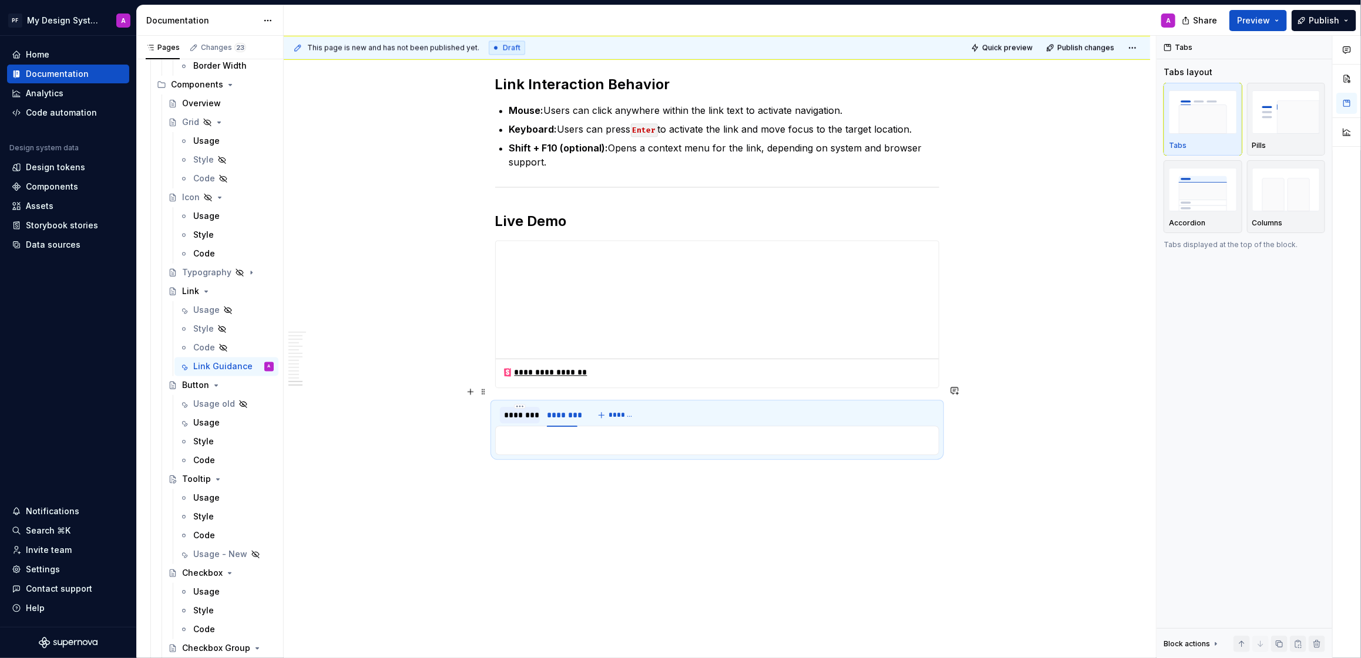
click at [524, 409] on div "********" at bounding box center [519, 415] width 31 height 12
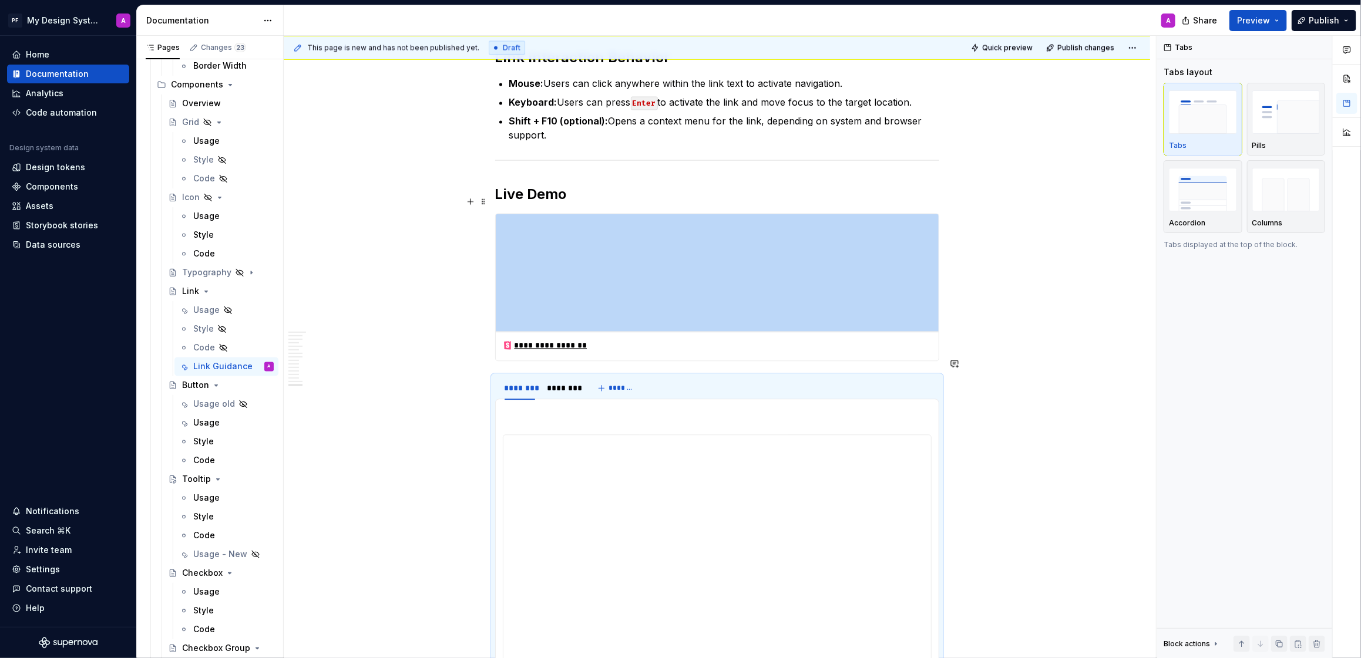
scroll to position [4183, 0]
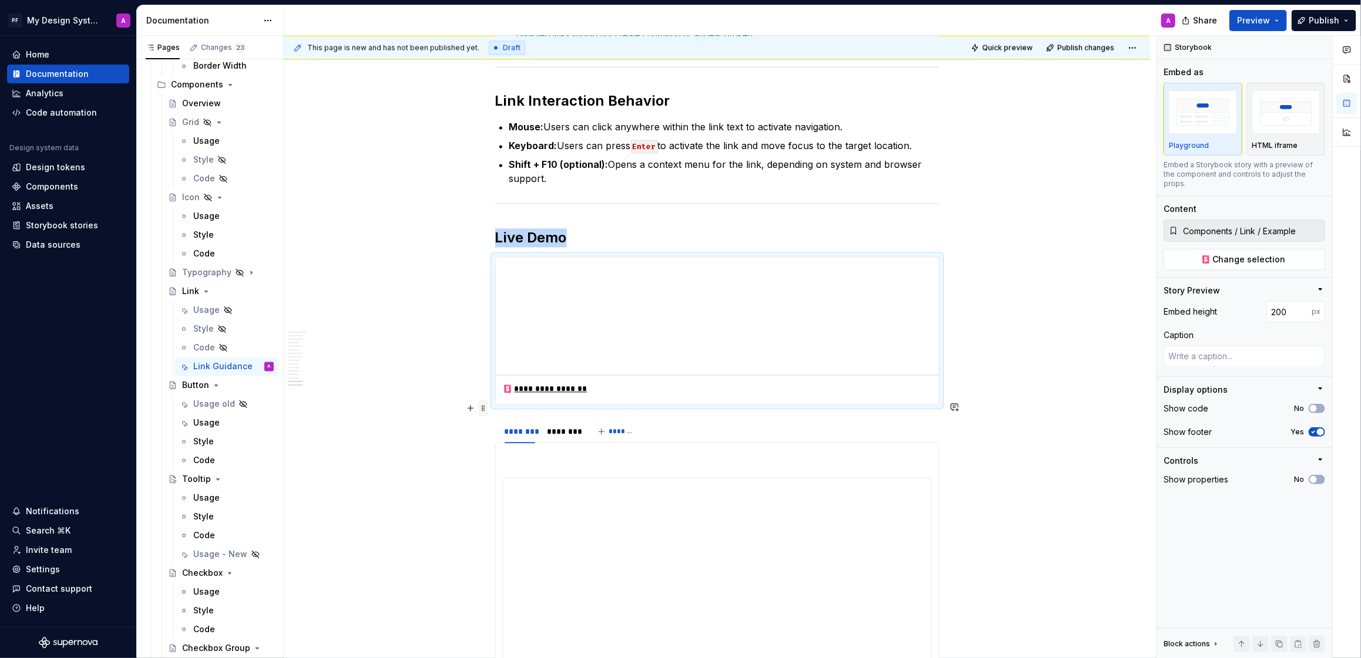
click at [487, 408] on span at bounding box center [483, 408] width 9 height 16
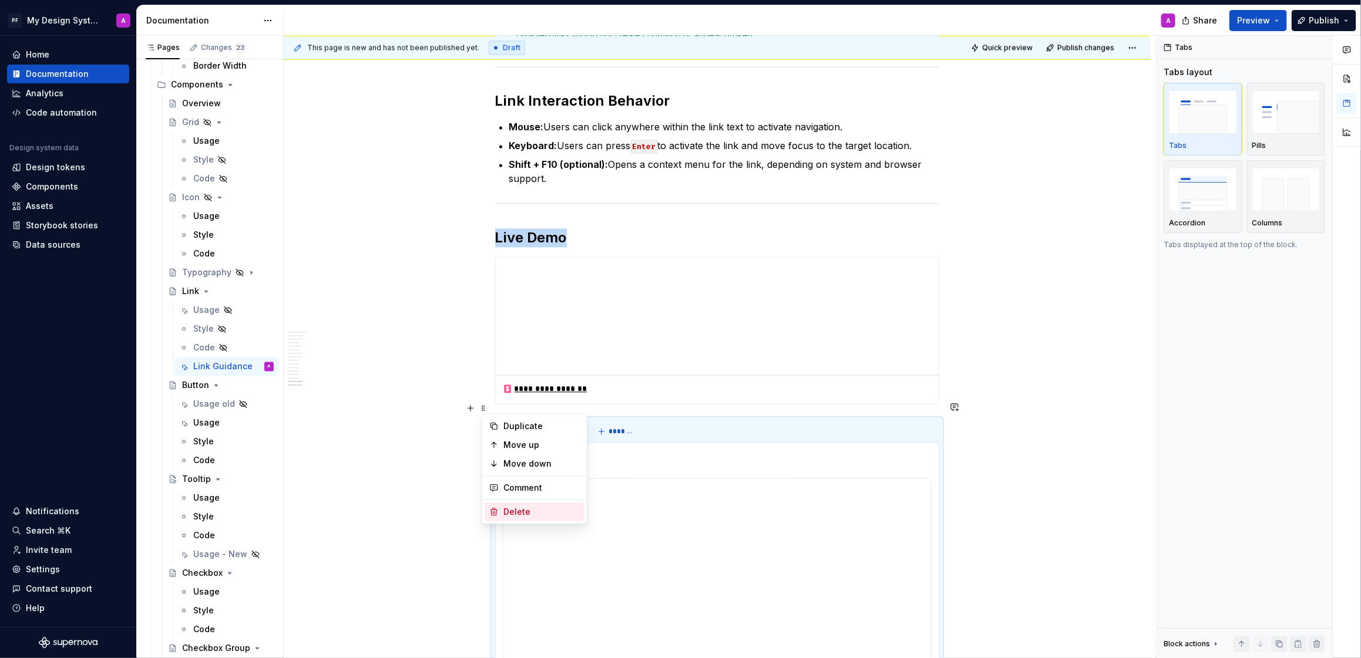
click at [534, 511] on div "Delete" at bounding box center [541, 512] width 76 height 12
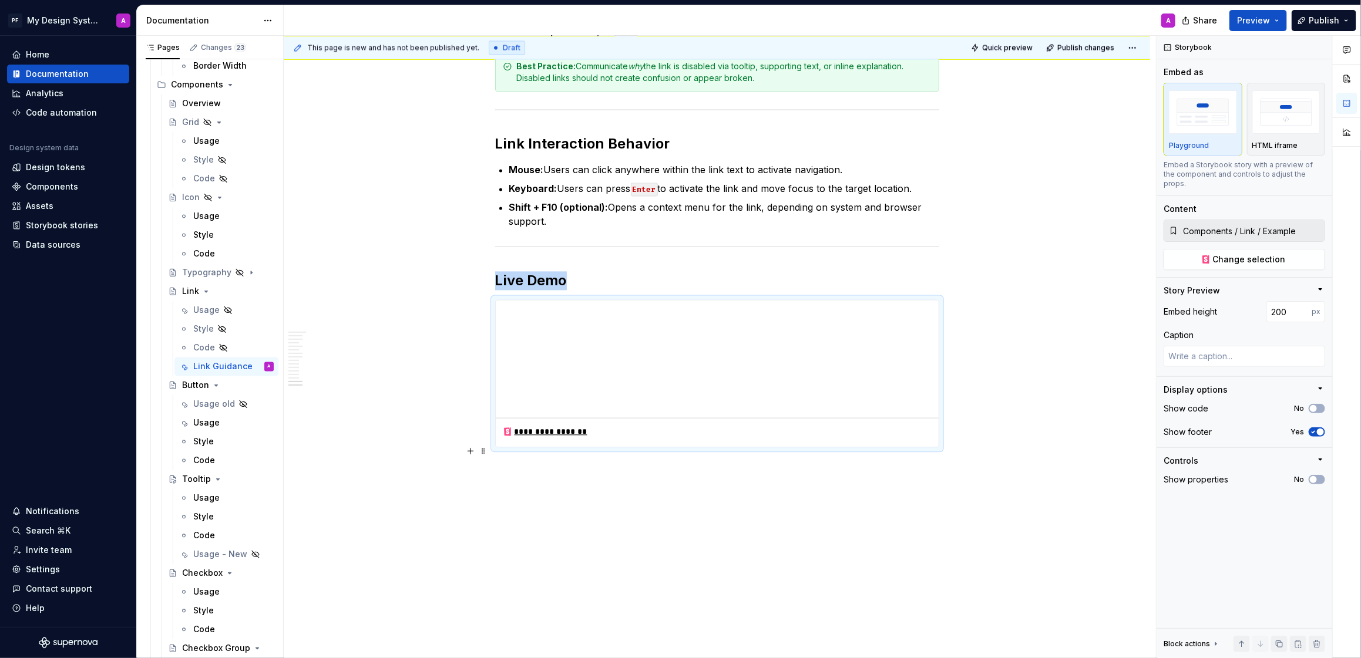
scroll to position [4123, 0]
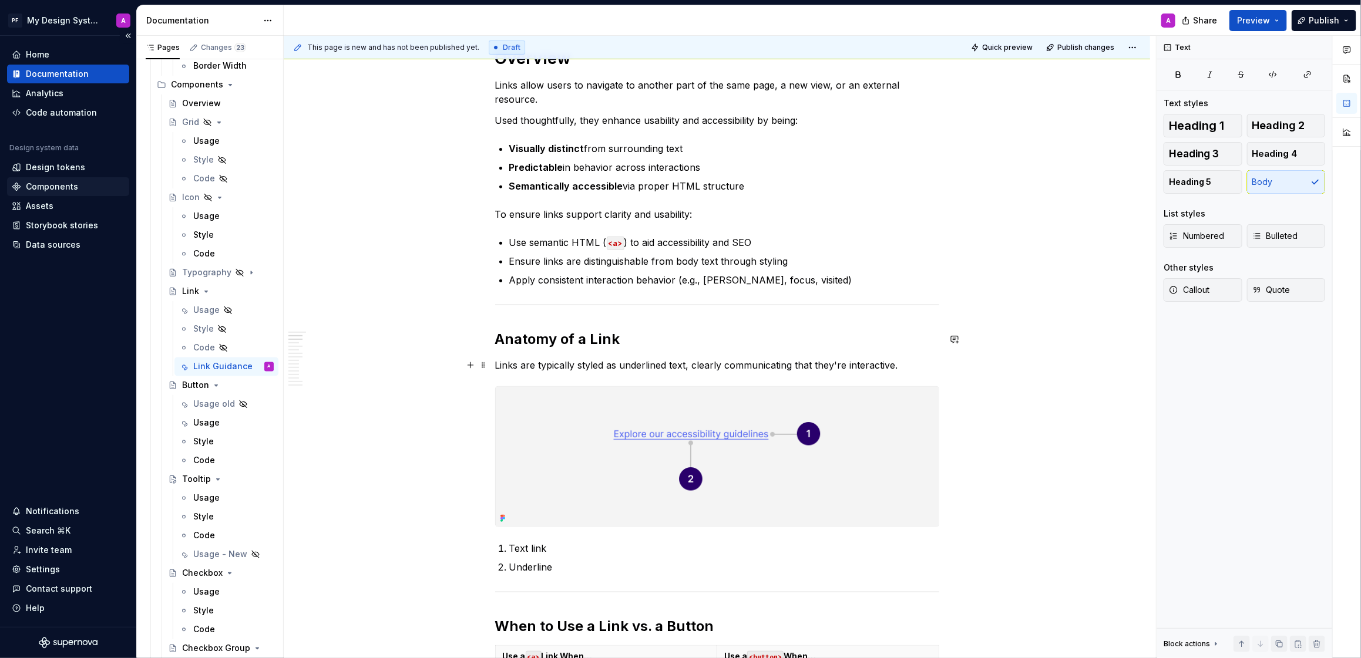
scroll to position [264, 0]
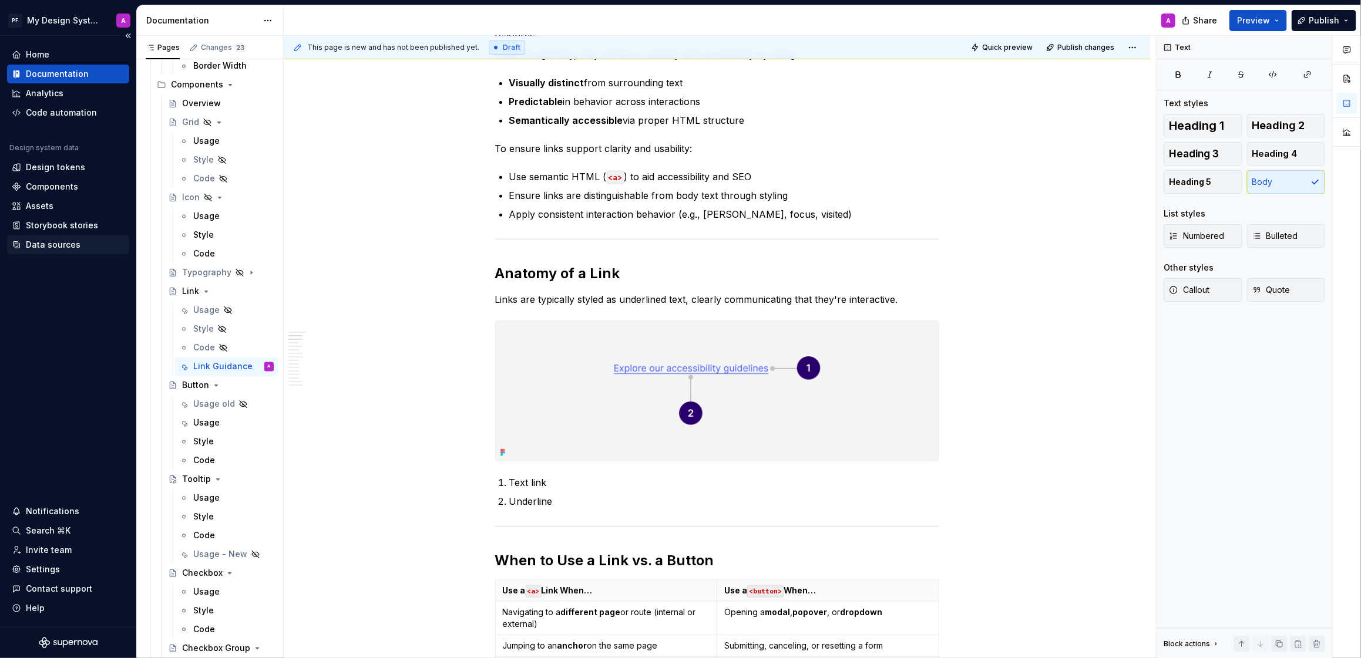
click at [57, 245] on div "Data sources" at bounding box center [53, 245] width 55 height 12
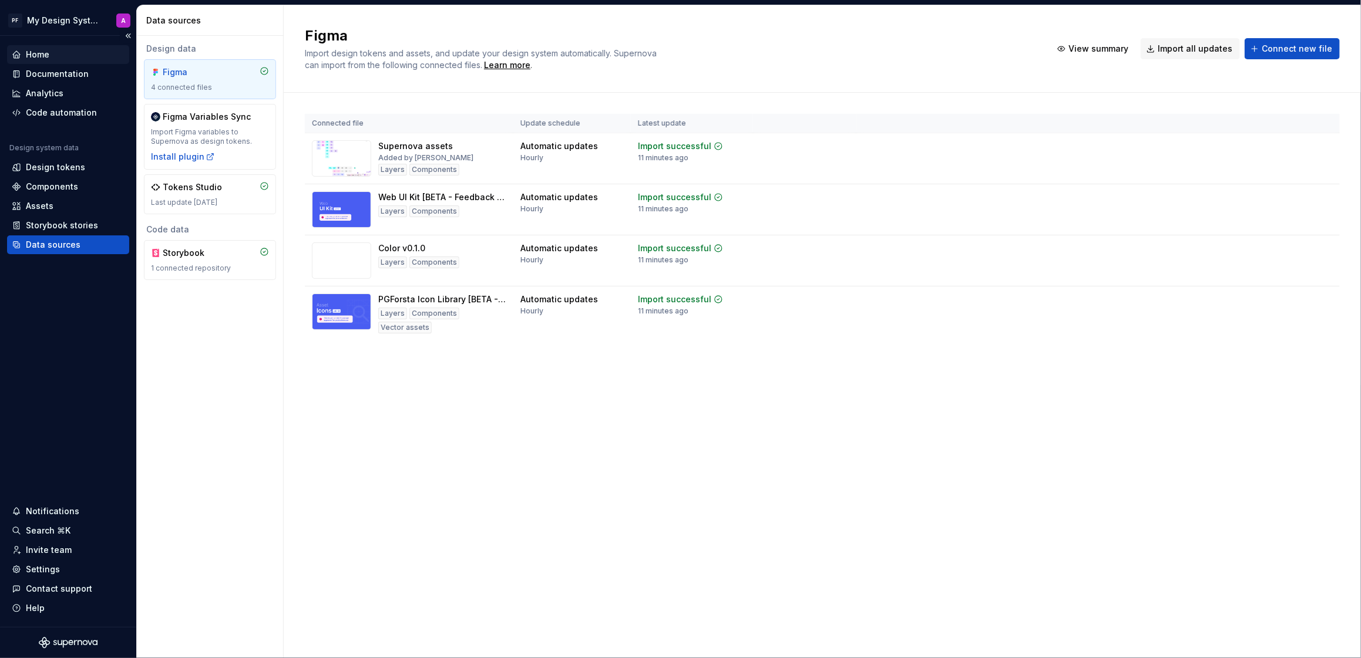
click at [29, 52] on div "Home" at bounding box center [37, 55] width 23 height 12
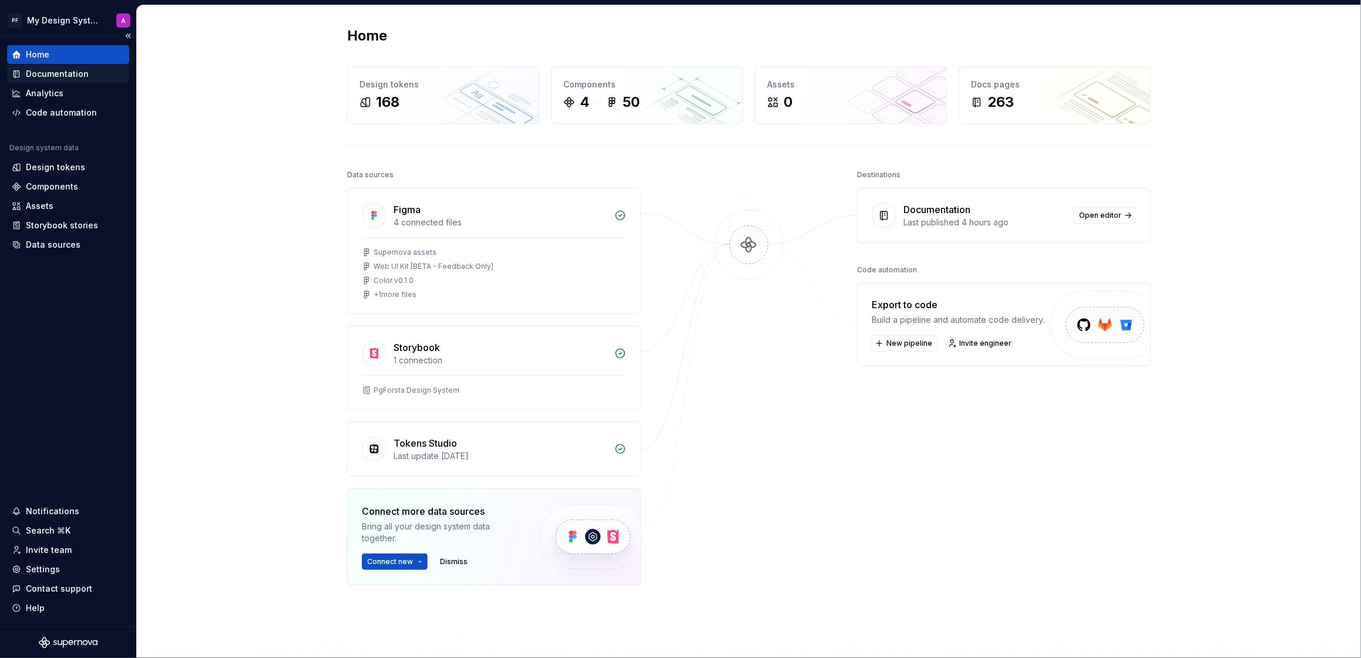
drag, startPoint x: 55, startPoint y: 75, endPoint x: 49, endPoint y: 76, distance: 6.1
click at [54, 75] on div "Documentation" at bounding box center [57, 74] width 63 height 12
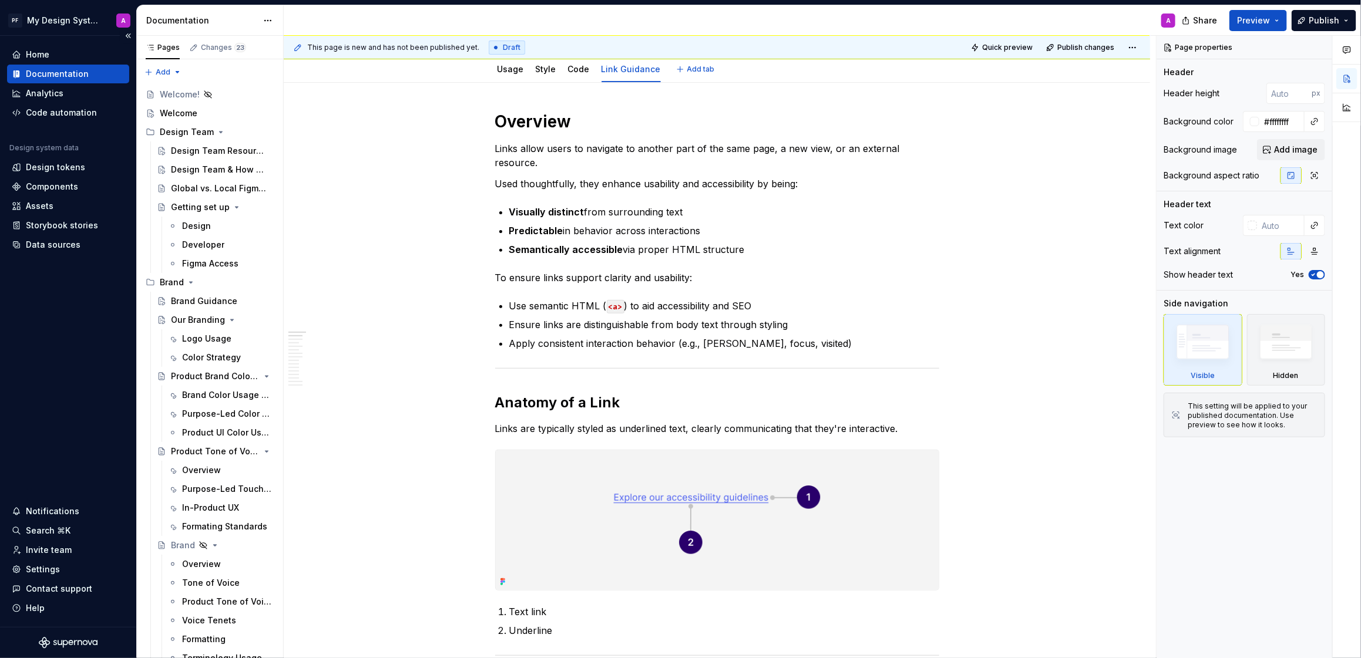
type textarea "*"
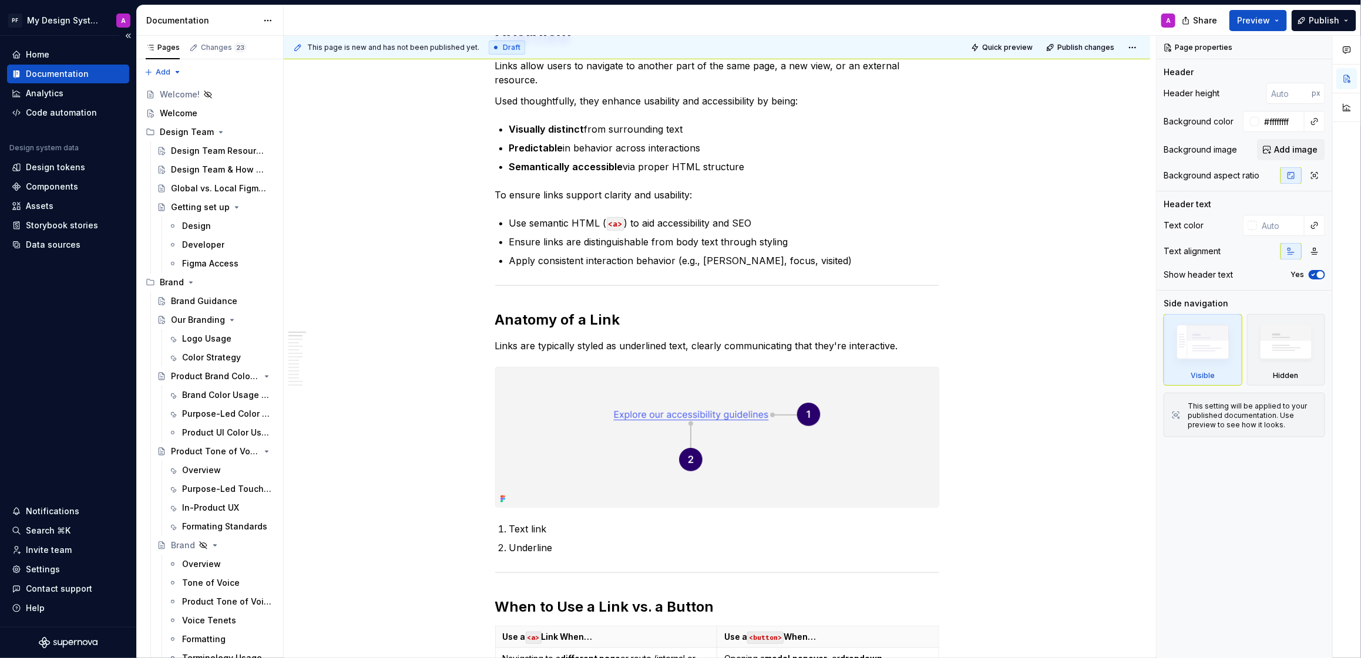
scroll to position [307, 0]
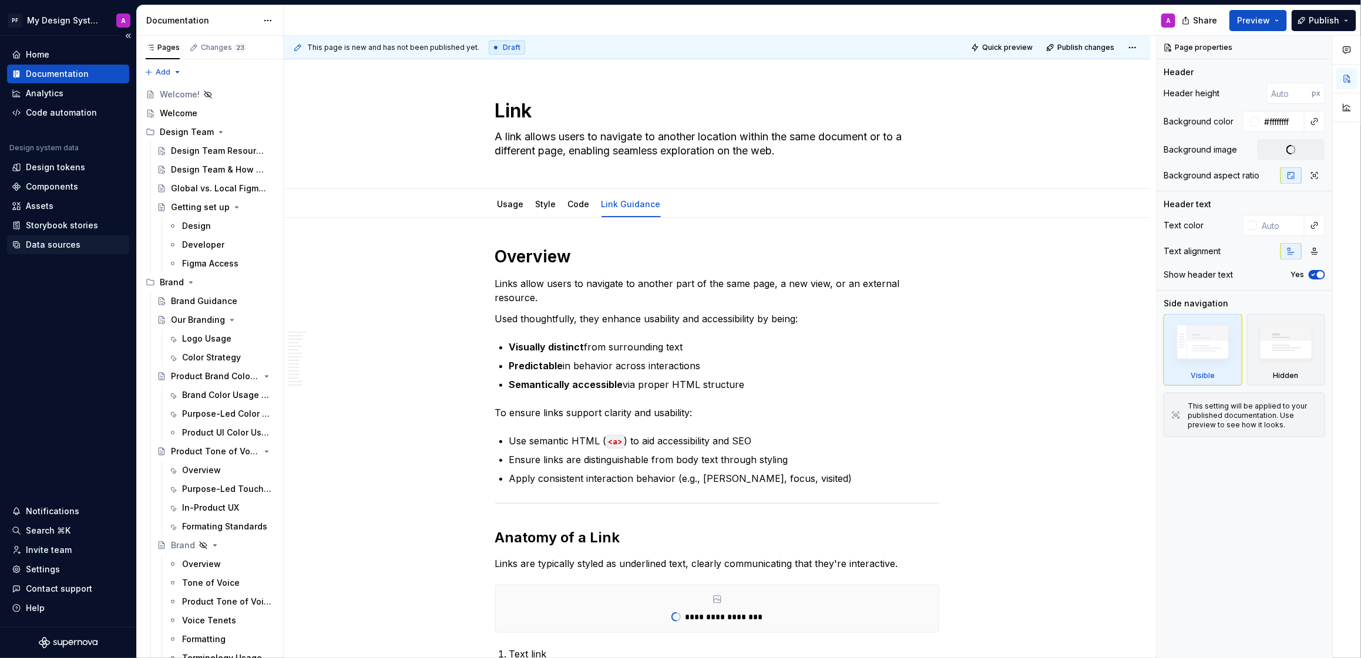
type textarea "*"
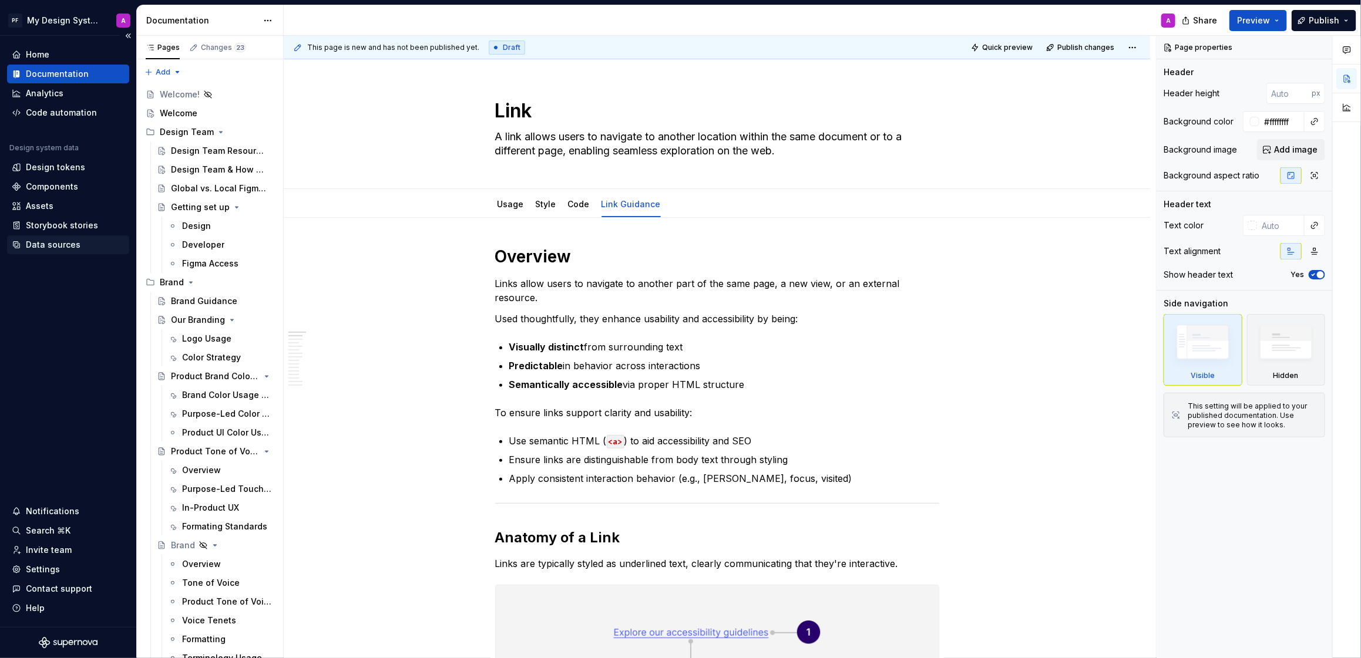
click at [50, 243] on div "Data sources" at bounding box center [53, 245] width 55 height 12
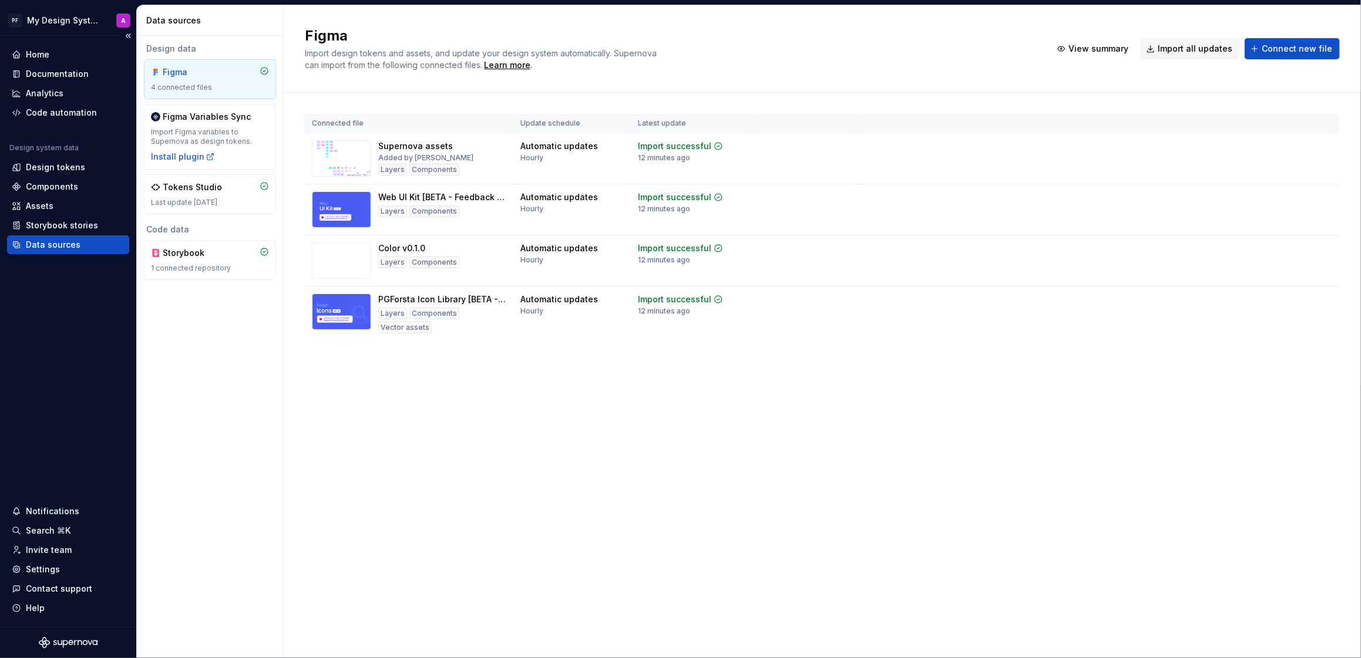
click at [45, 243] on div "Data sources" at bounding box center [53, 245] width 55 height 12
click at [1170, 53] on span "Import all updates" at bounding box center [1195, 49] width 75 height 12
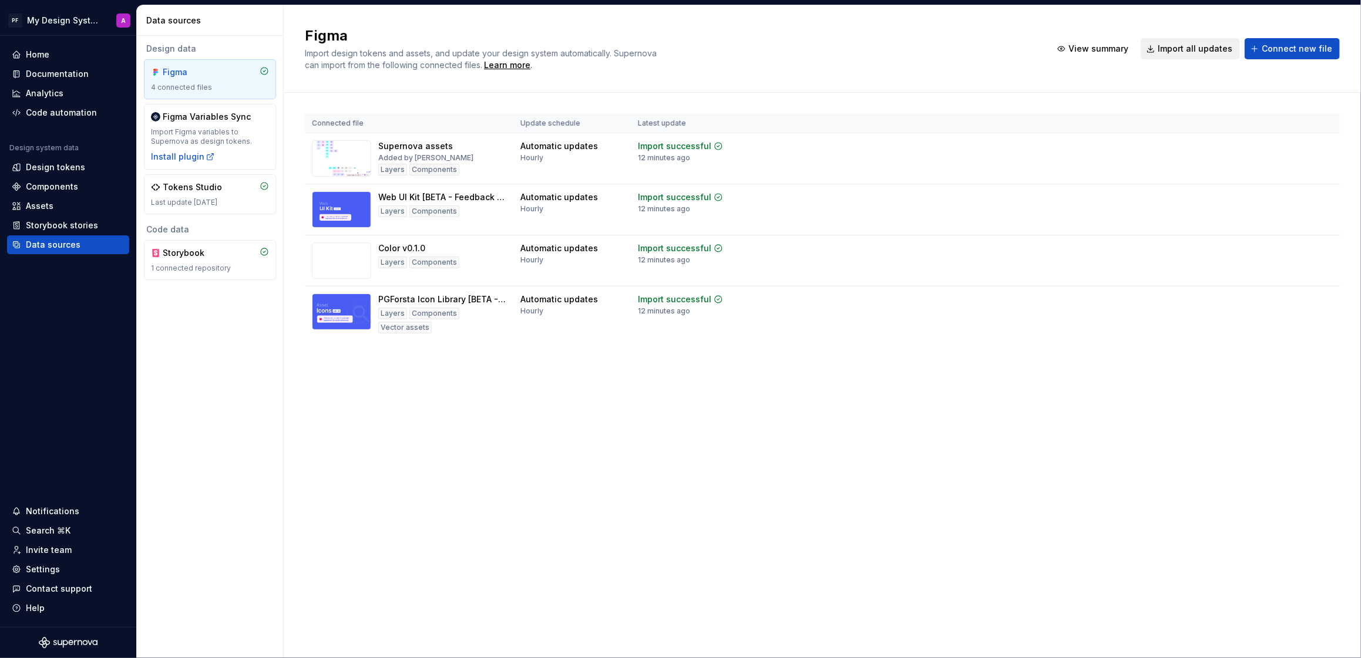
click at [1170, 53] on span "Import all updates" at bounding box center [1195, 49] width 75 height 12
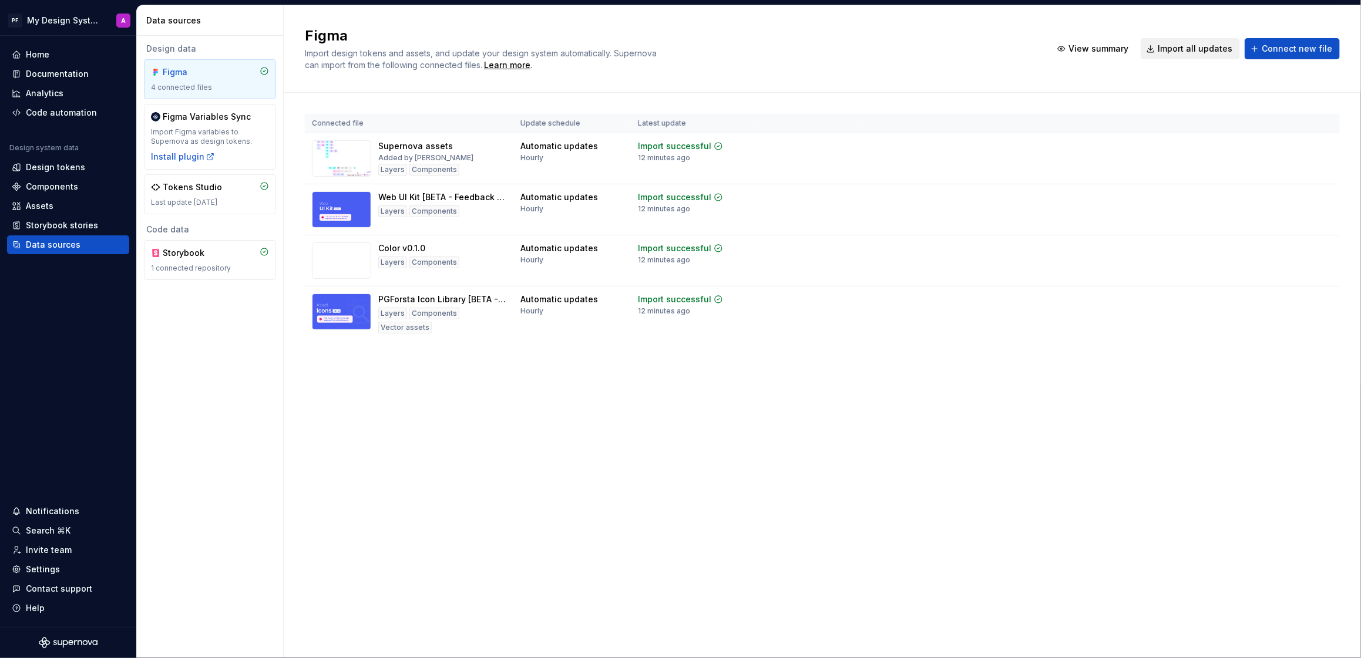
click at [1170, 53] on span "Import all updates" at bounding box center [1195, 49] width 75 height 12
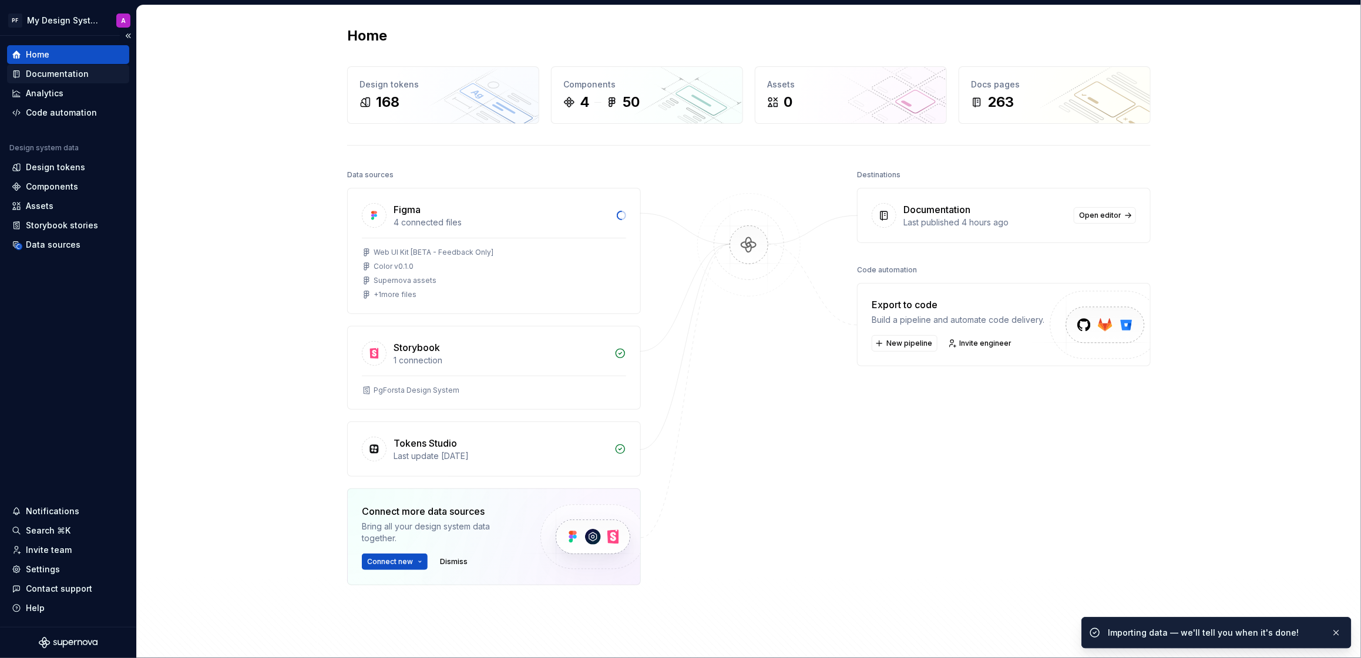
click at [43, 73] on div "Documentation" at bounding box center [57, 74] width 63 height 12
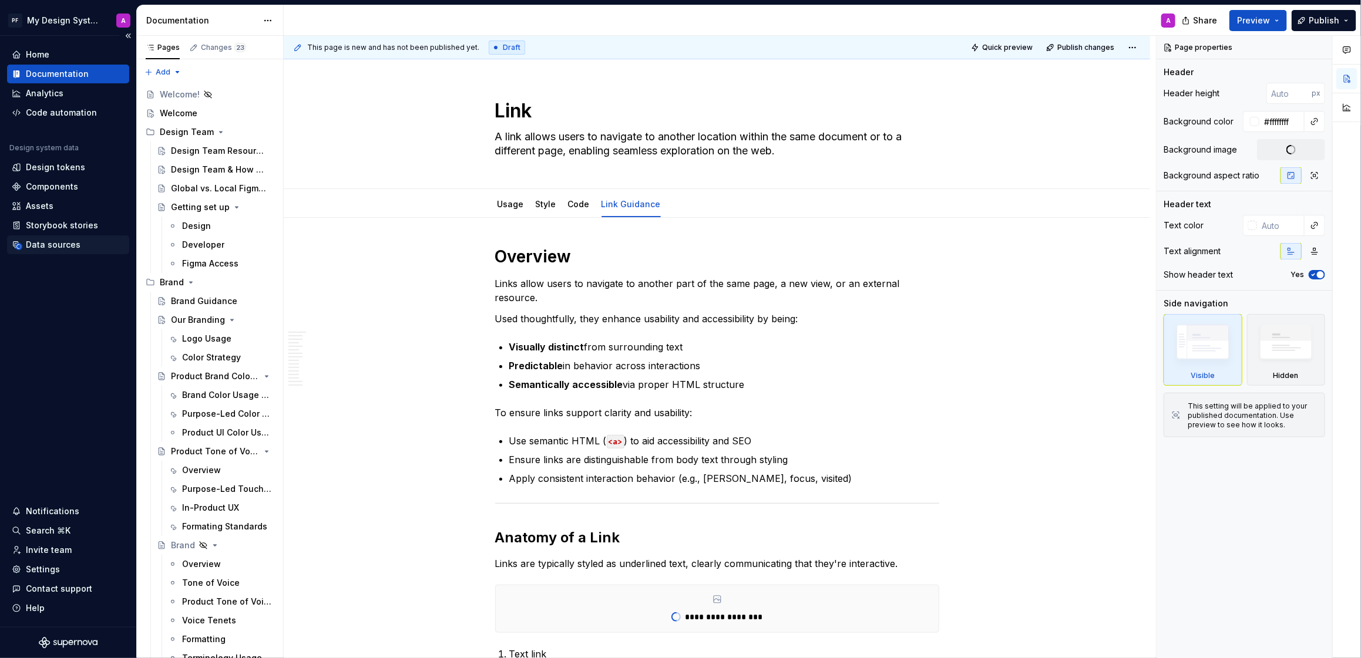
type textarea "*"
click at [56, 245] on div "Data sources" at bounding box center [53, 245] width 55 height 12
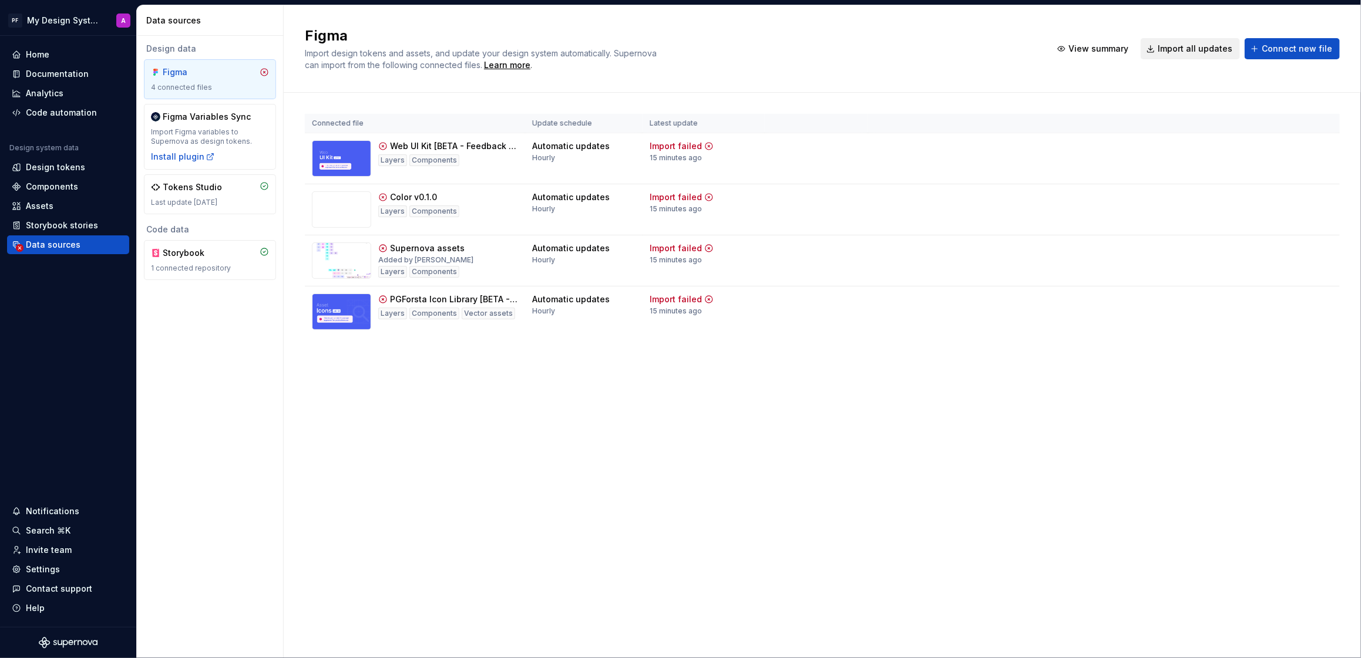
click at [1209, 53] on span "Import all updates" at bounding box center [1195, 49] width 75 height 12
click at [1196, 52] on span "Import all updates" at bounding box center [1195, 49] width 75 height 12
click at [1174, 48] on span "Import all updates" at bounding box center [1195, 49] width 75 height 12
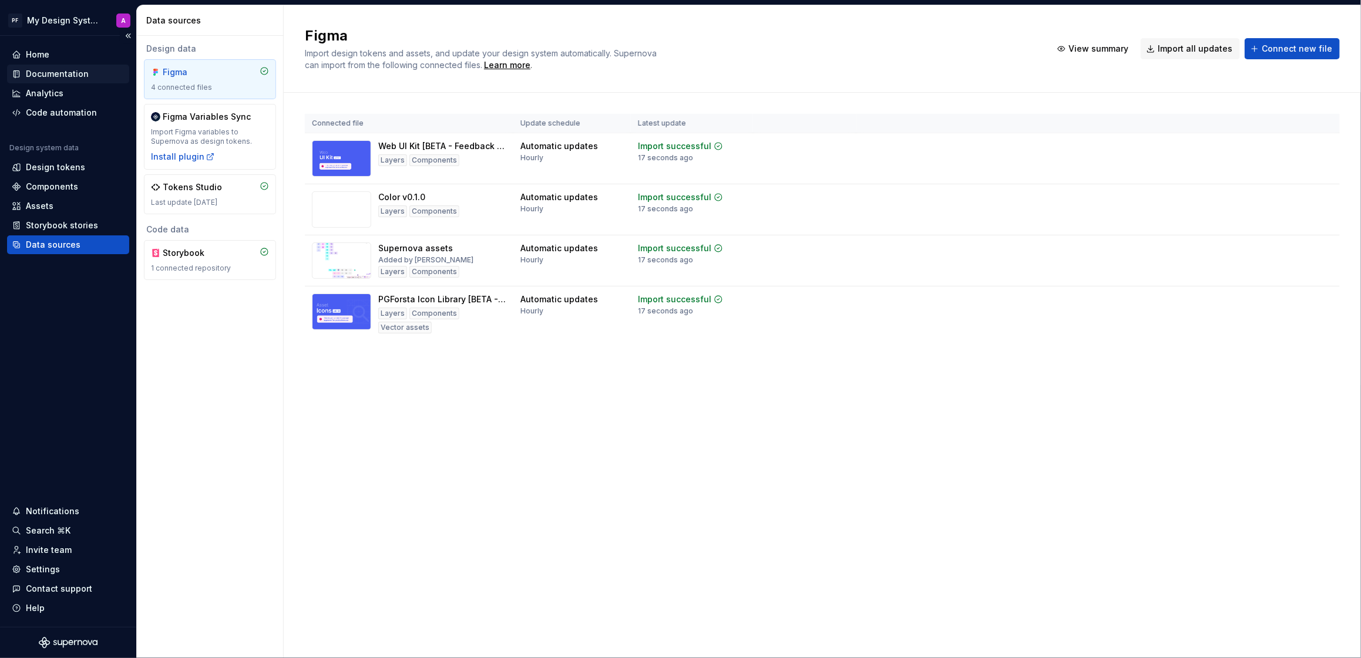
click at [70, 74] on div "Documentation" at bounding box center [57, 74] width 63 height 12
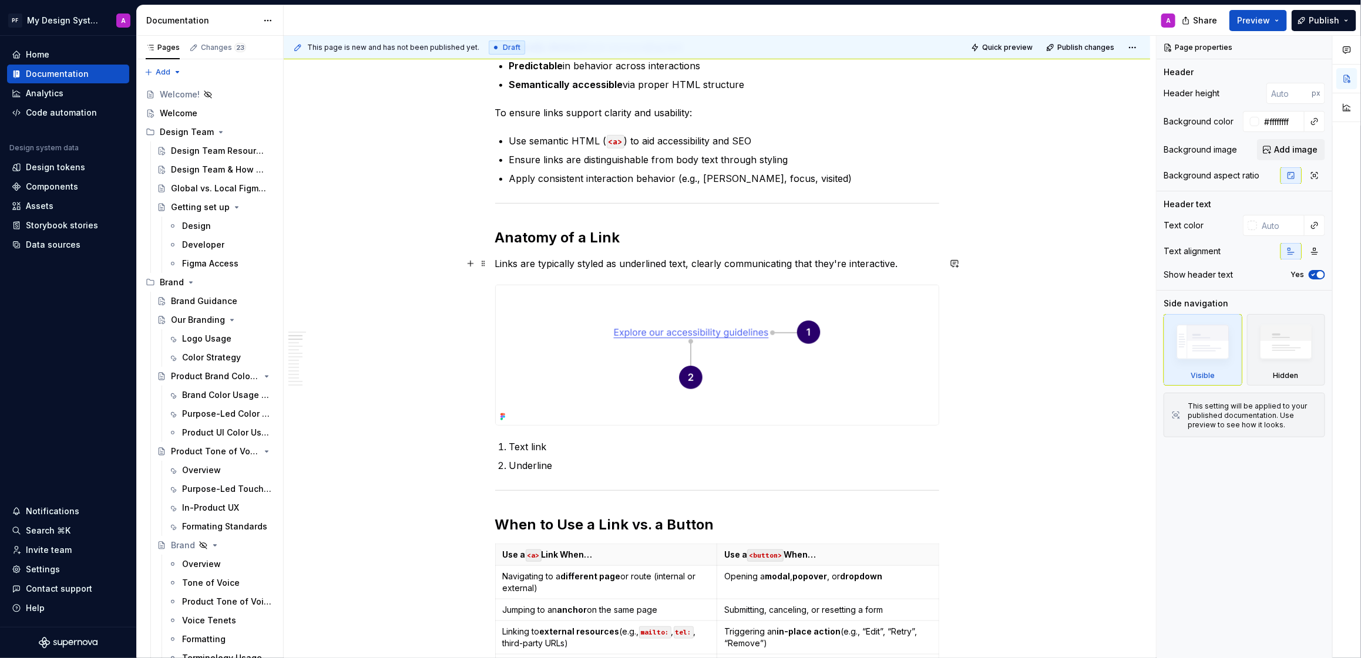
scroll to position [301, 0]
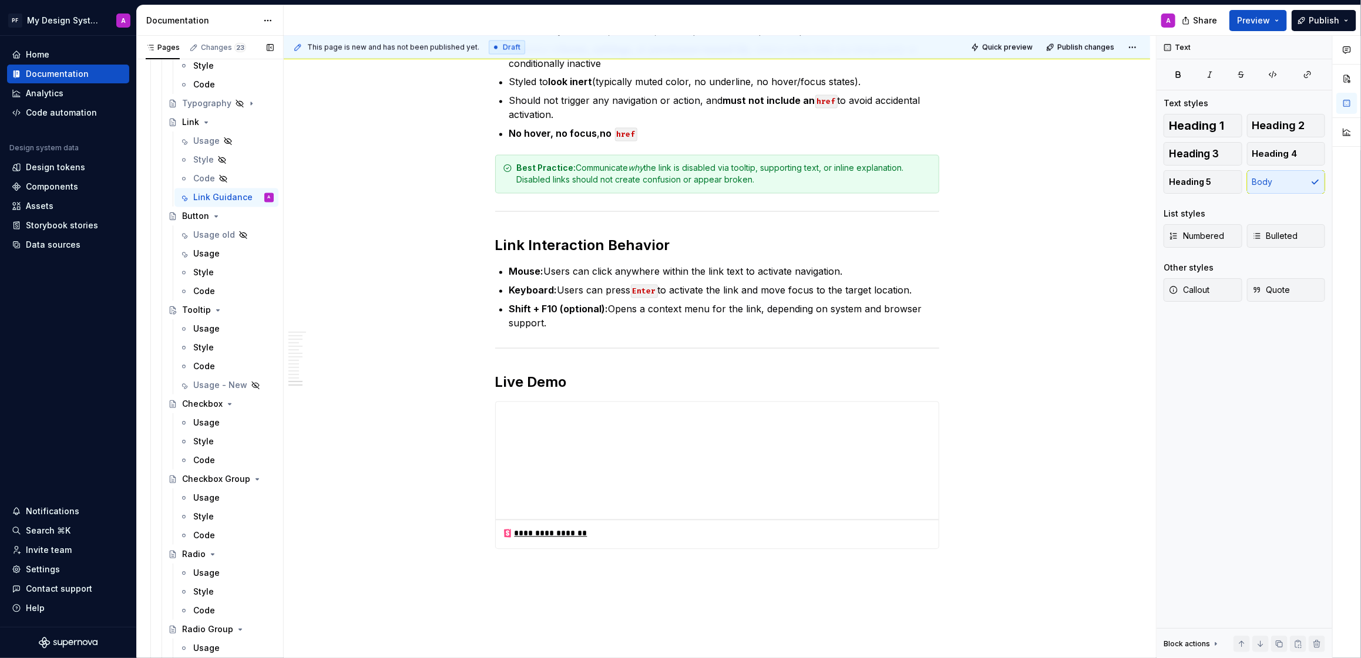
scroll to position [1501, 0]
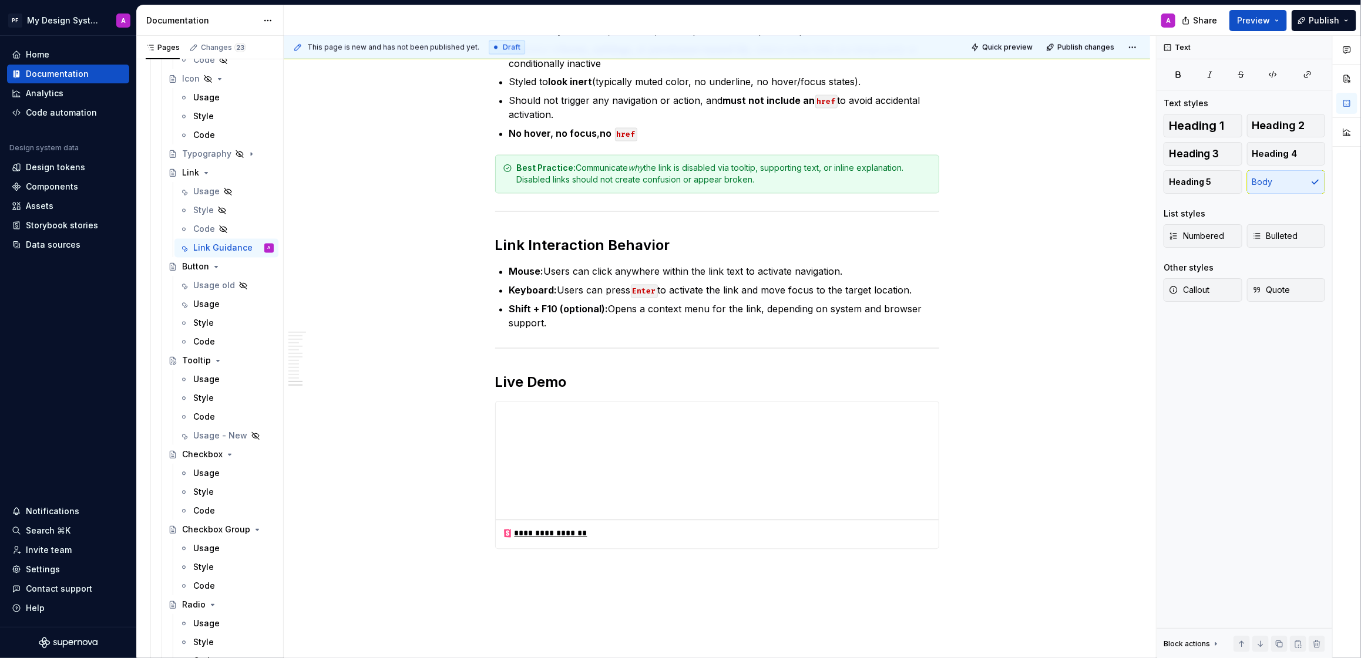
click at [207, 304] on div "Usage" at bounding box center [206, 304] width 26 height 12
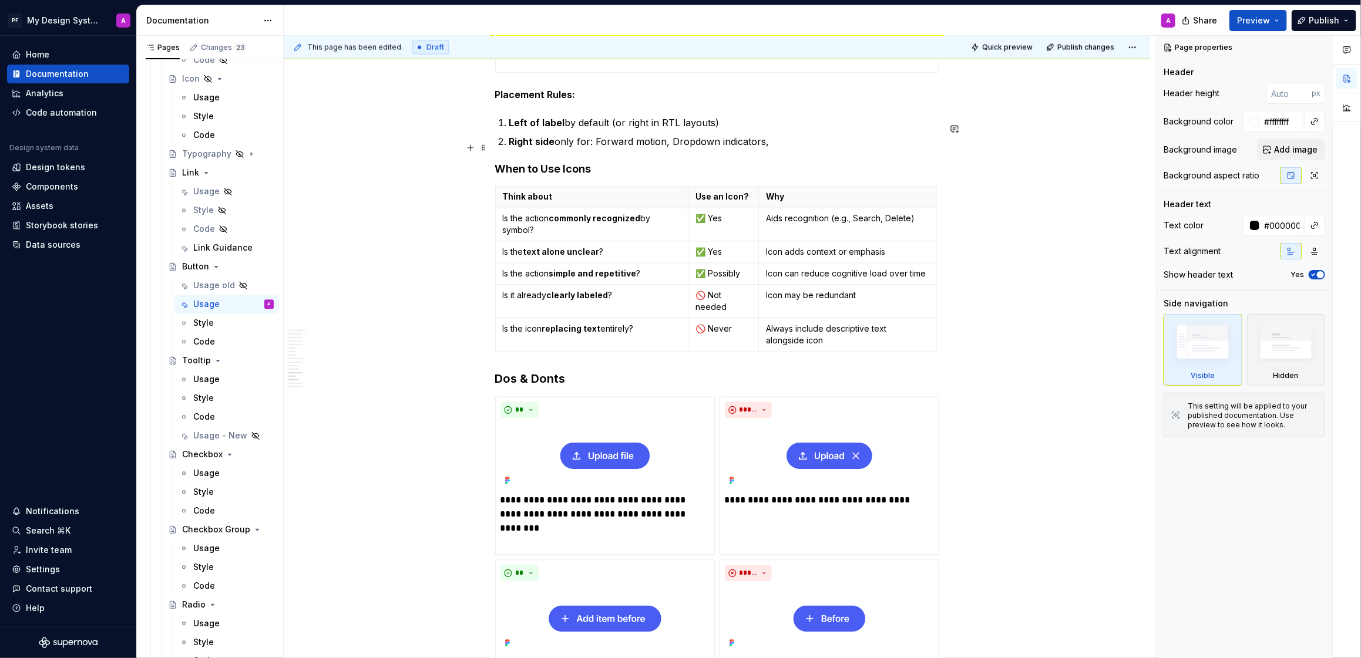
scroll to position [3984, 0]
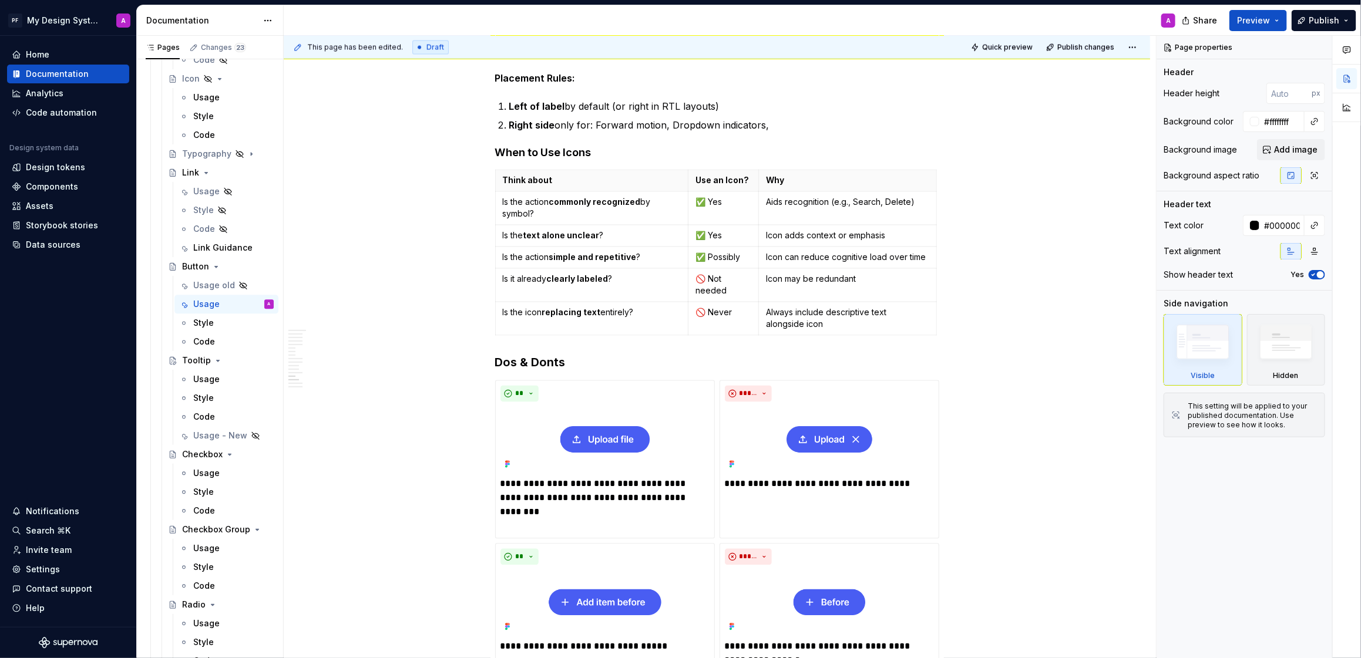
click at [201, 380] on div "Usage" at bounding box center [206, 380] width 26 height 12
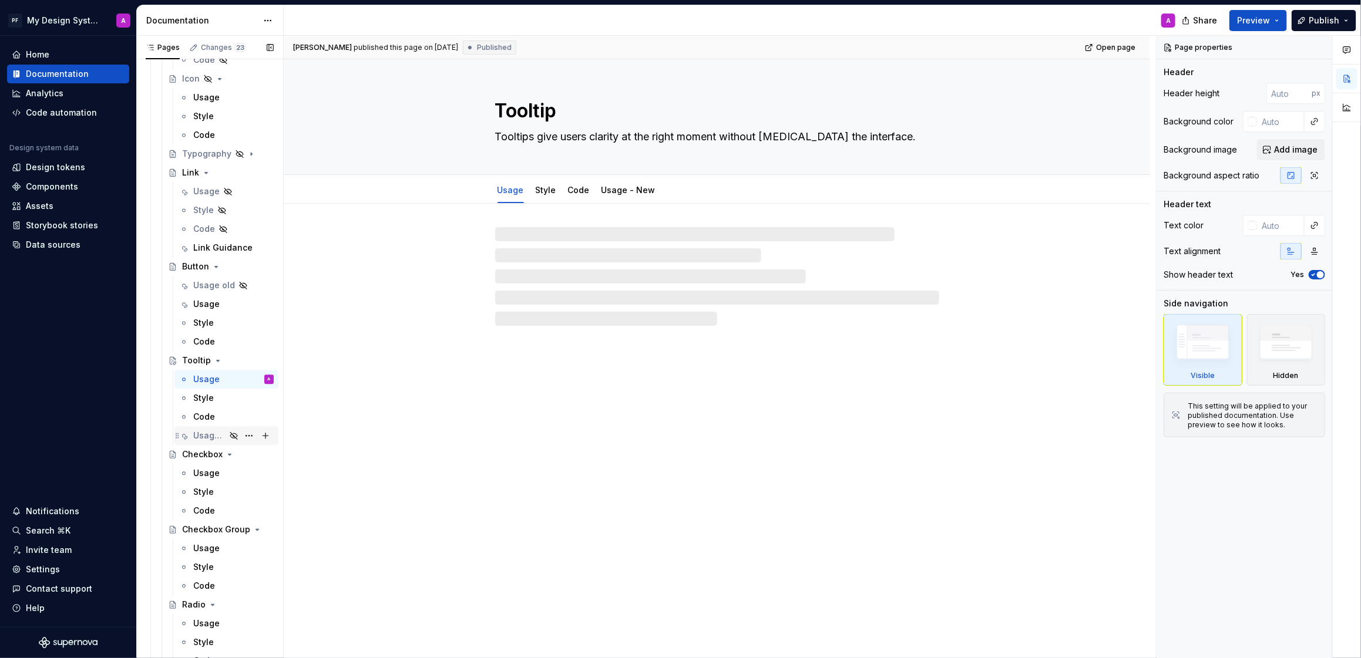
click at [208, 438] on div "Usage - New" at bounding box center [209, 436] width 32 height 12
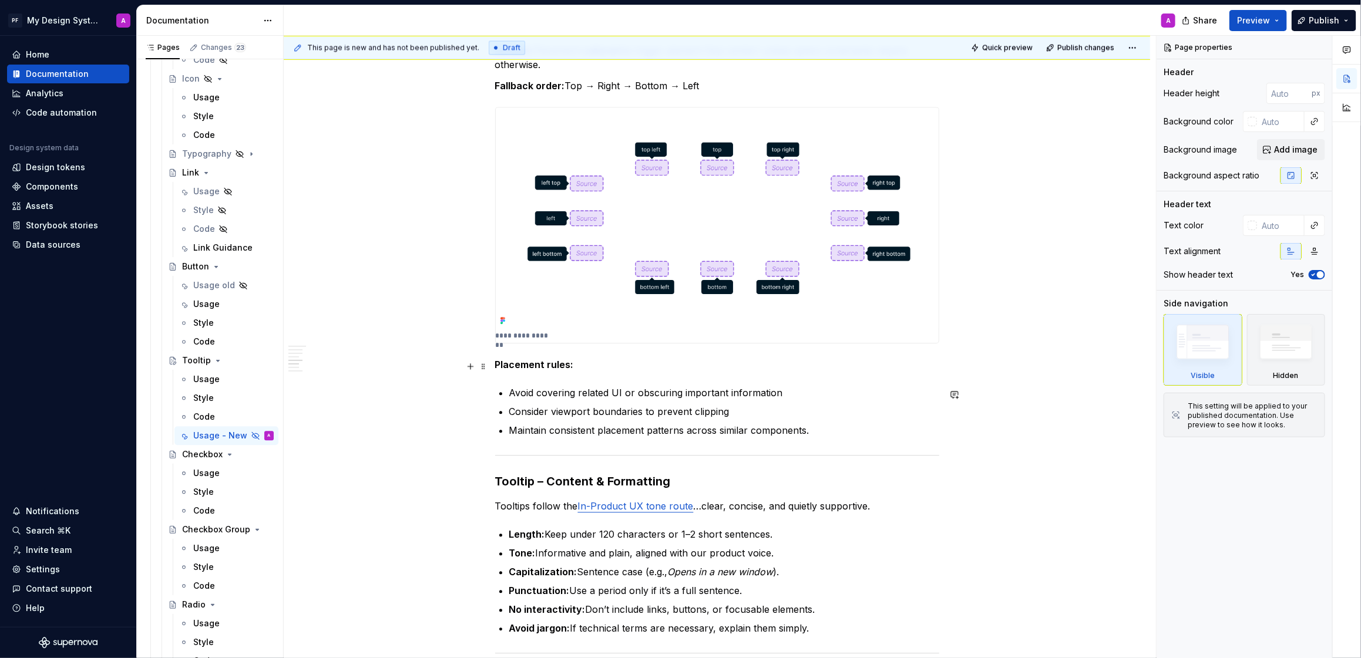
scroll to position [1573, 0]
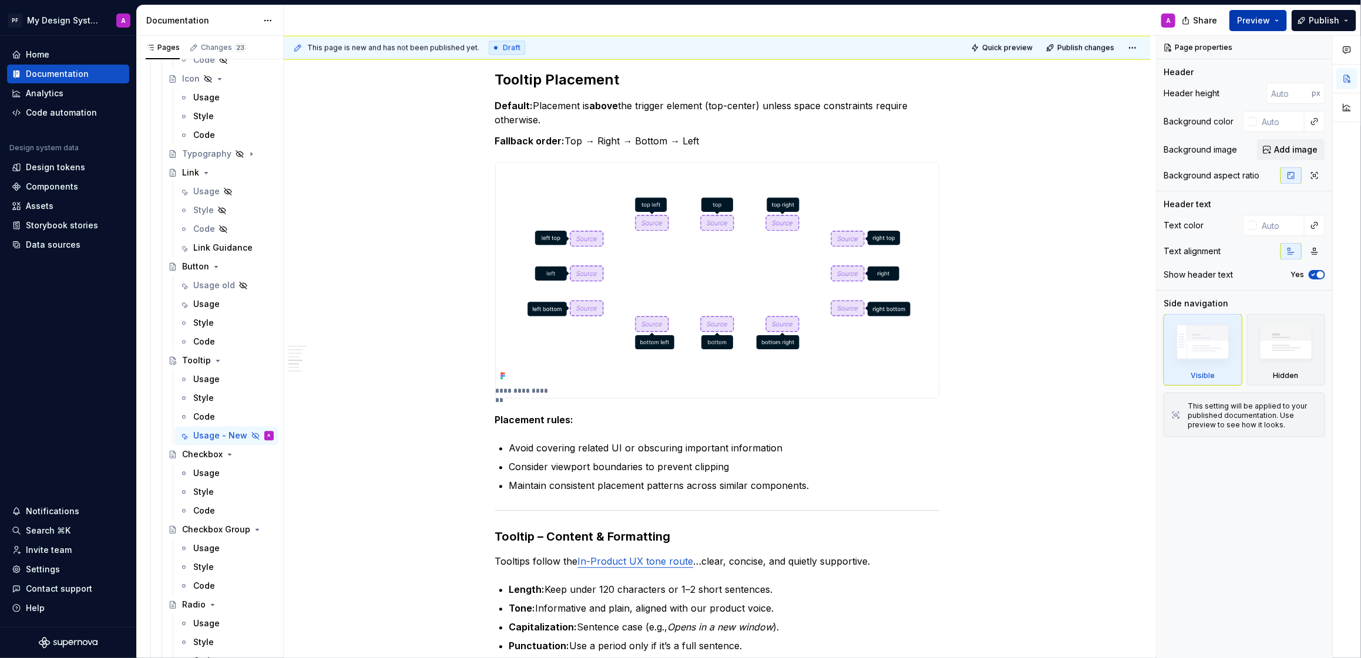
click at [1241, 22] on span "Preview" at bounding box center [1253, 21] width 33 height 12
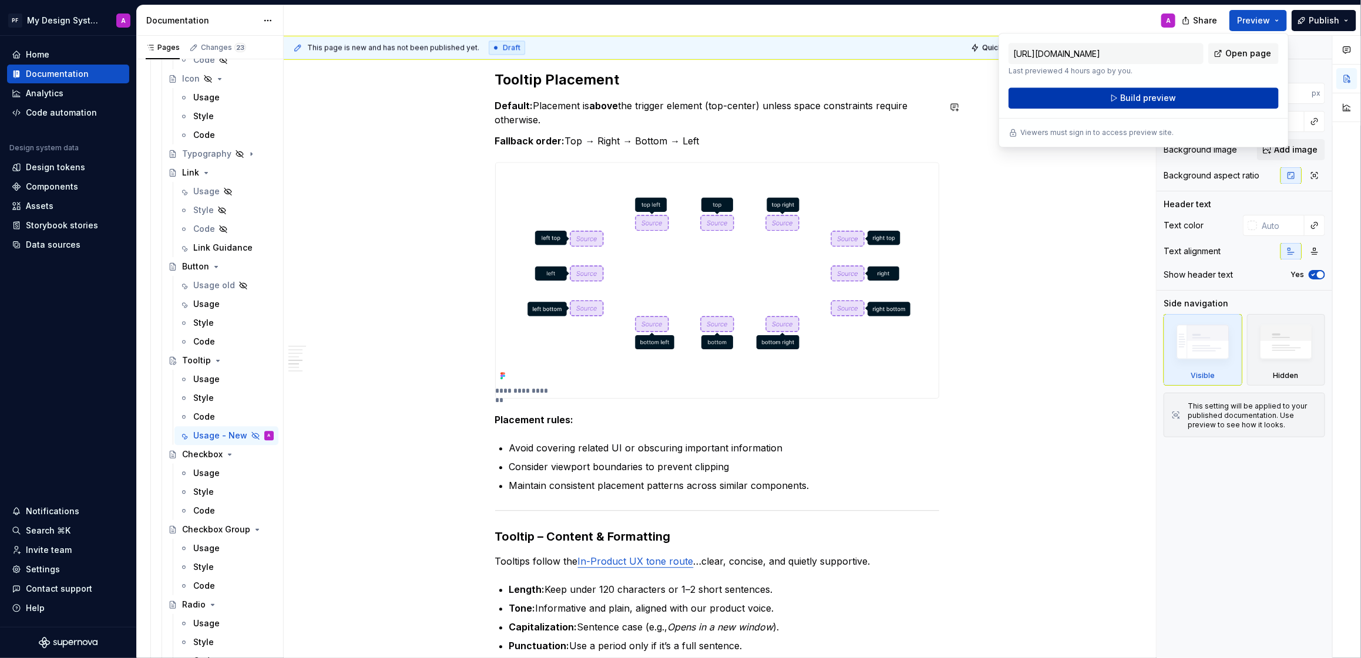
click at [1077, 95] on button "Build preview" at bounding box center [1143, 98] width 270 height 21
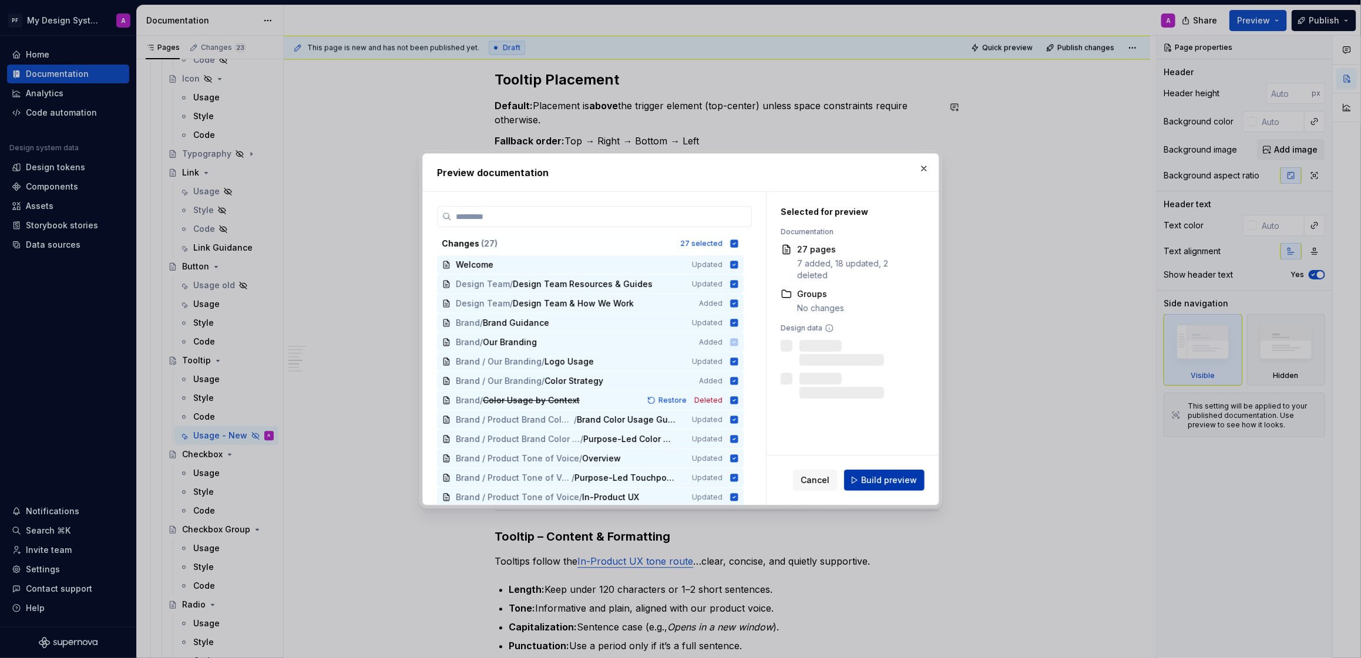
click at [869, 473] on button "Build preview" at bounding box center [884, 480] width 80 height 21
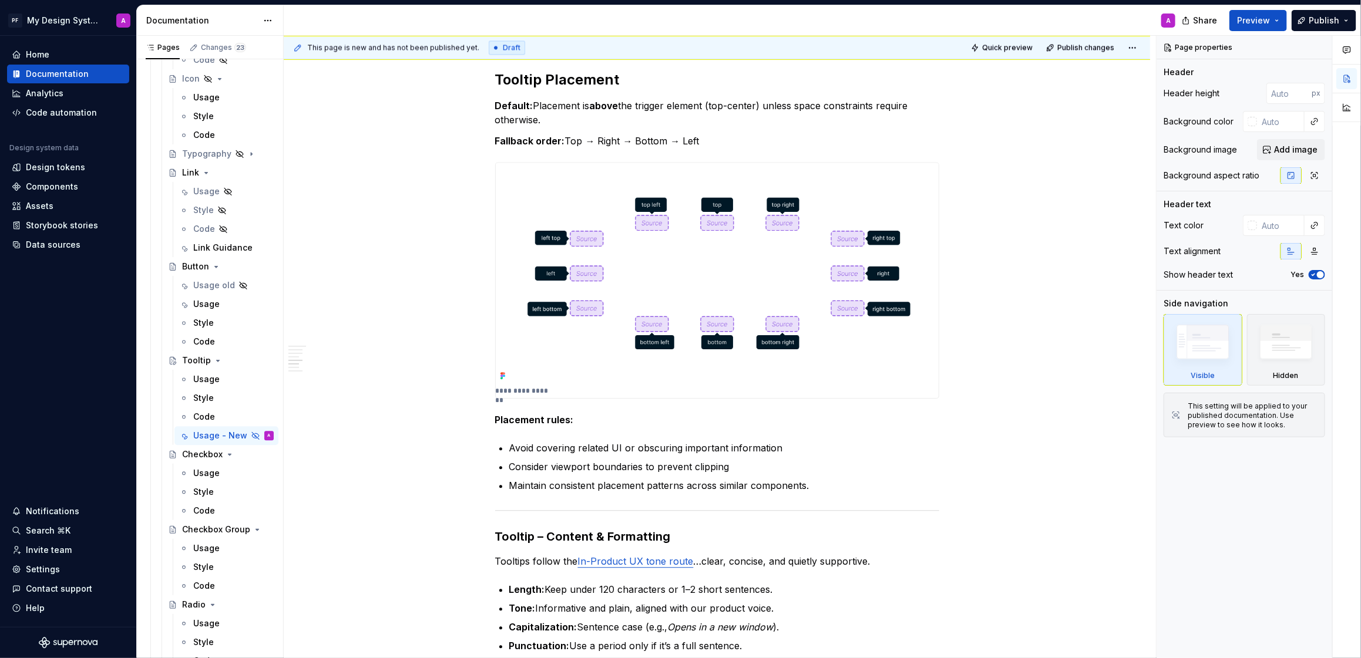
click at [1259, 32] on div "Share Preview Publish" at bounding box center [1273, 20] width 176 height 30
click at [1257, 26] on button "Preview" at bounding box center [1258, 20] width 58 height 21
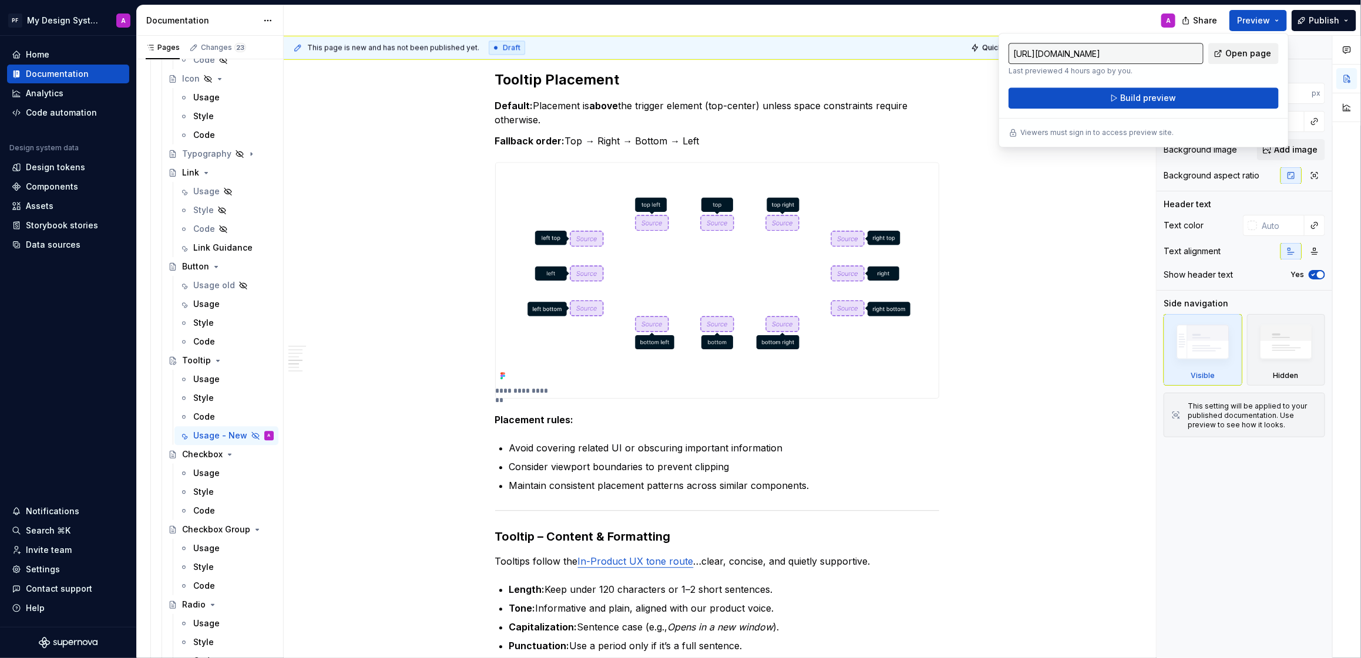
click at [1242, 55] on span "Open page" at bounding box center [1248, 54] width 46 height 12
click at [1142, 97] on span "Build preview" at bounding box center [1149, 98] width 56 height 12
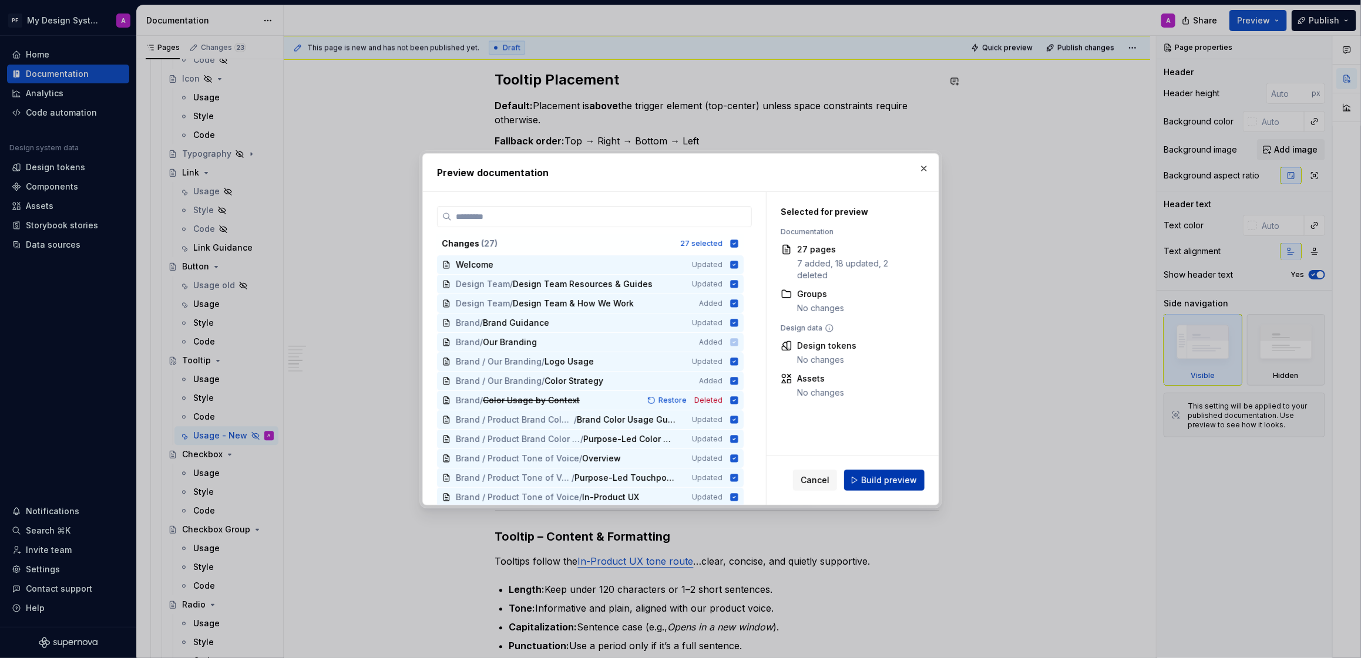
click at [913, 482] on span "Build preview" at bounding box center [889, 481] width 56 height 12
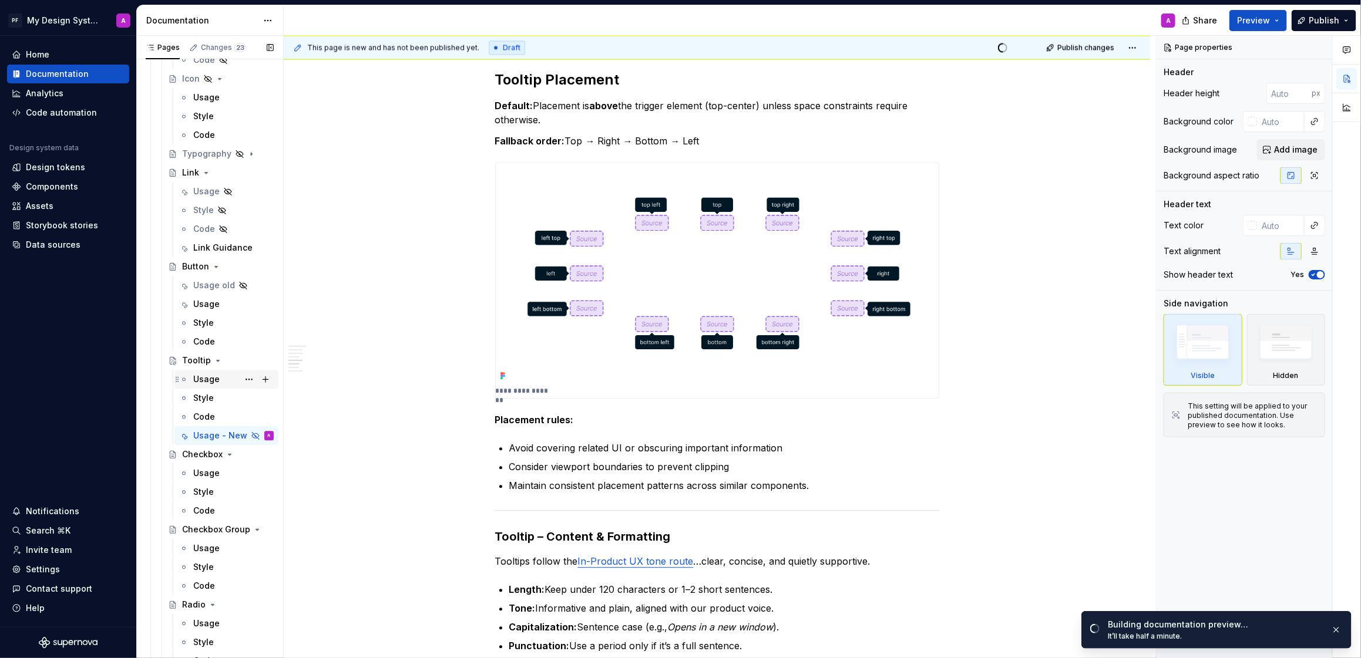
click at [216, 382] on div "Usage" at bounding box center [206, 380] width 26 height 12
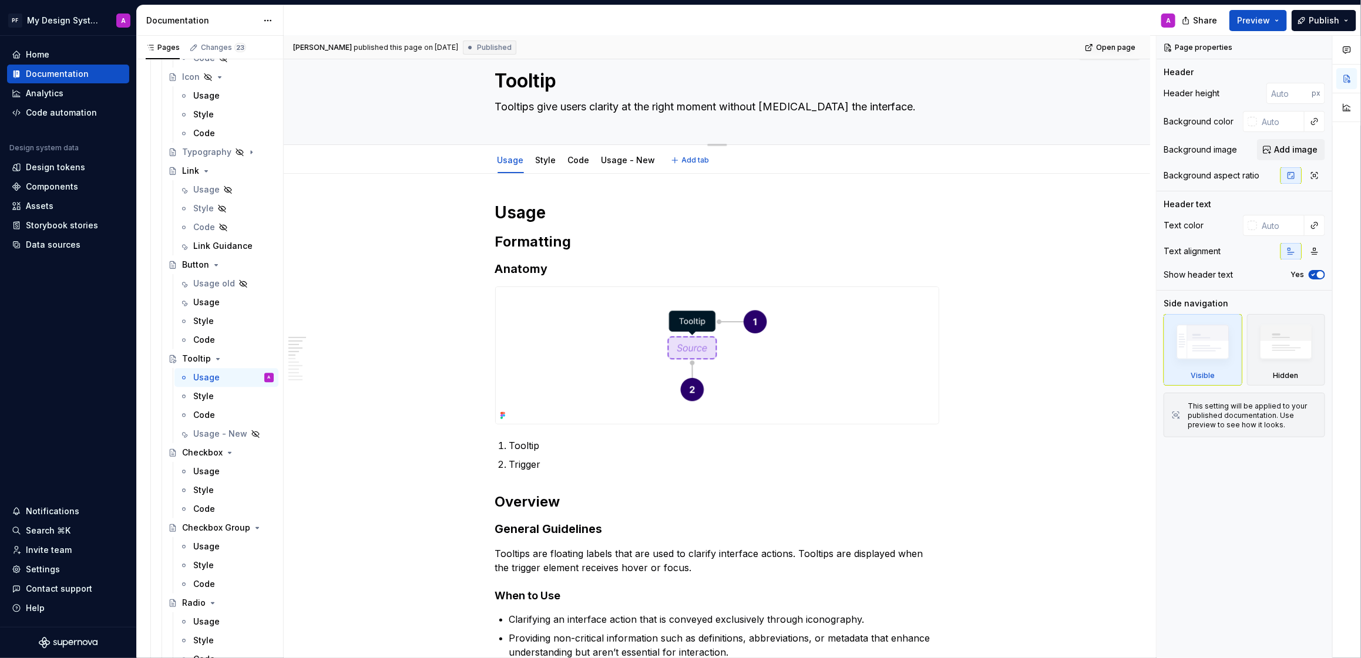
scroll to position [29, 0]
click at [193, 428] on div "Usage - New" at bounding box center [226, 434] width 95 height 12
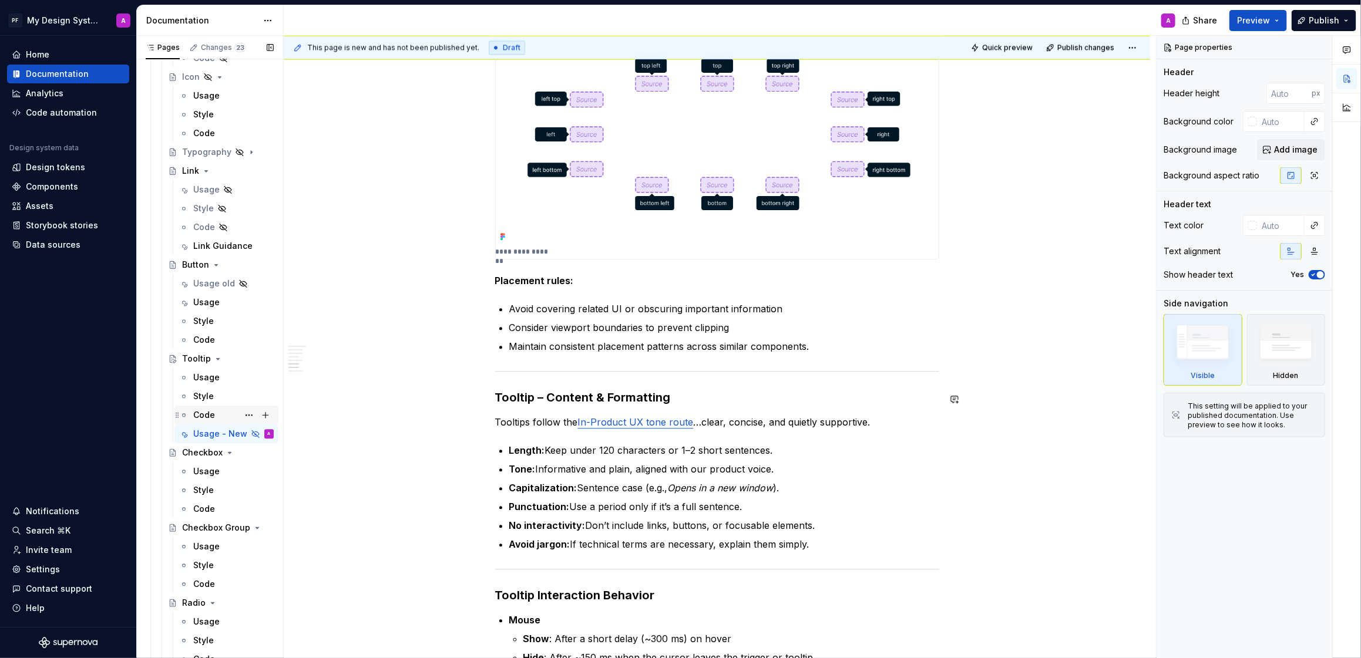
scroll to position [1727, 0]
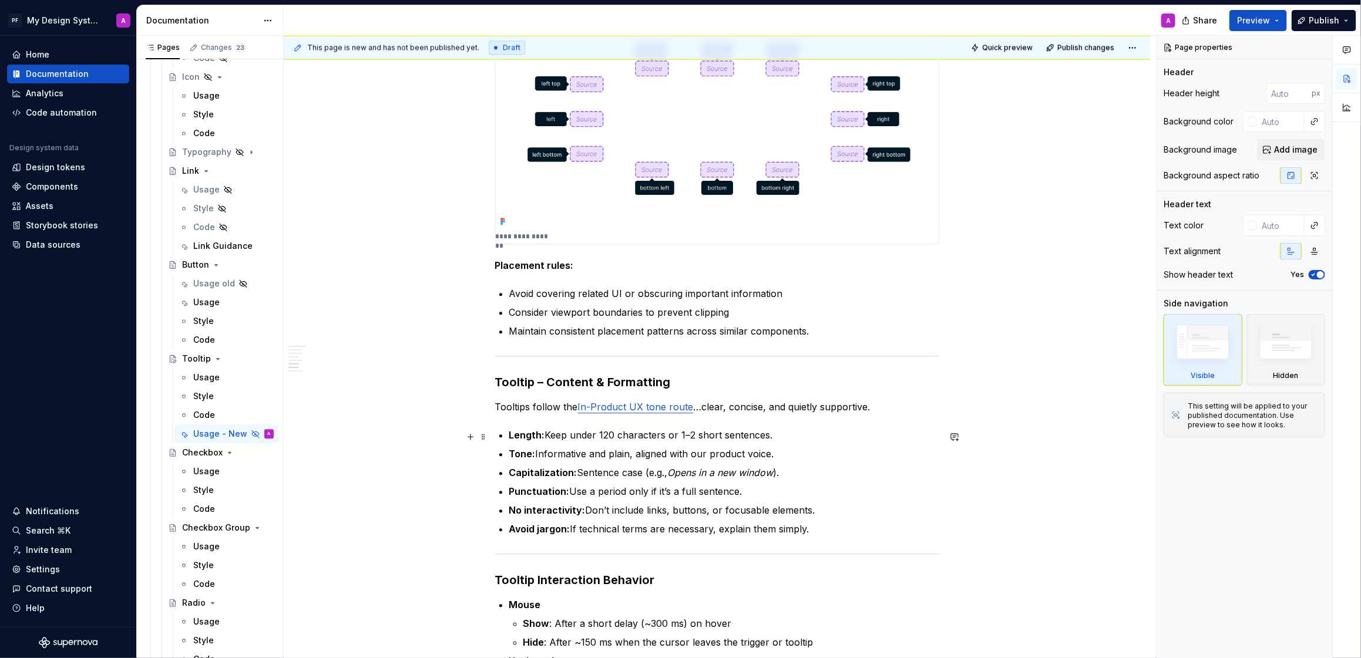
type textarea "*"
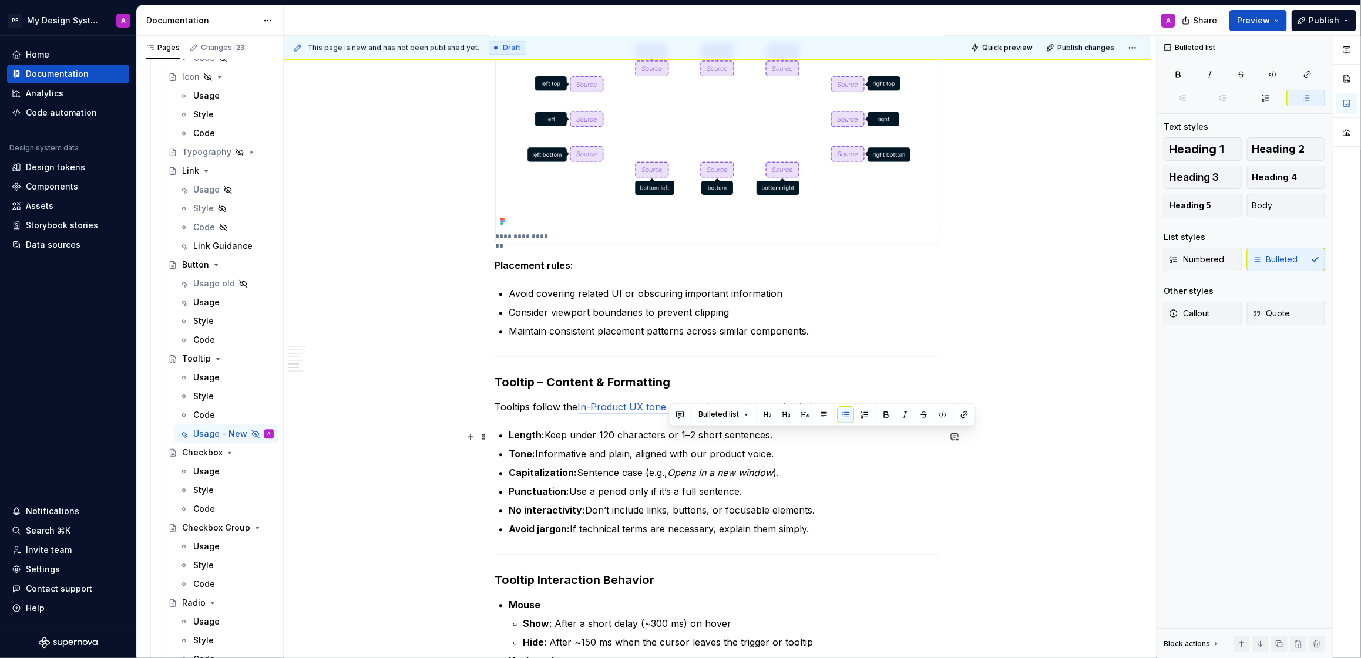
drag, startPoint x: 670, startPoint y: 438, endPoint x: 788, endPoint y: 440, distance: 118.6
click at [788, 440] on p "Length: Keep under 120 characters or 1–2 short sentences." at bounding box center [724, 435] width 430 height 14
drag, startPoint x: 762, startPoint y: 493, endPoint x: 509, endPoint y: 493, distance: 252.5
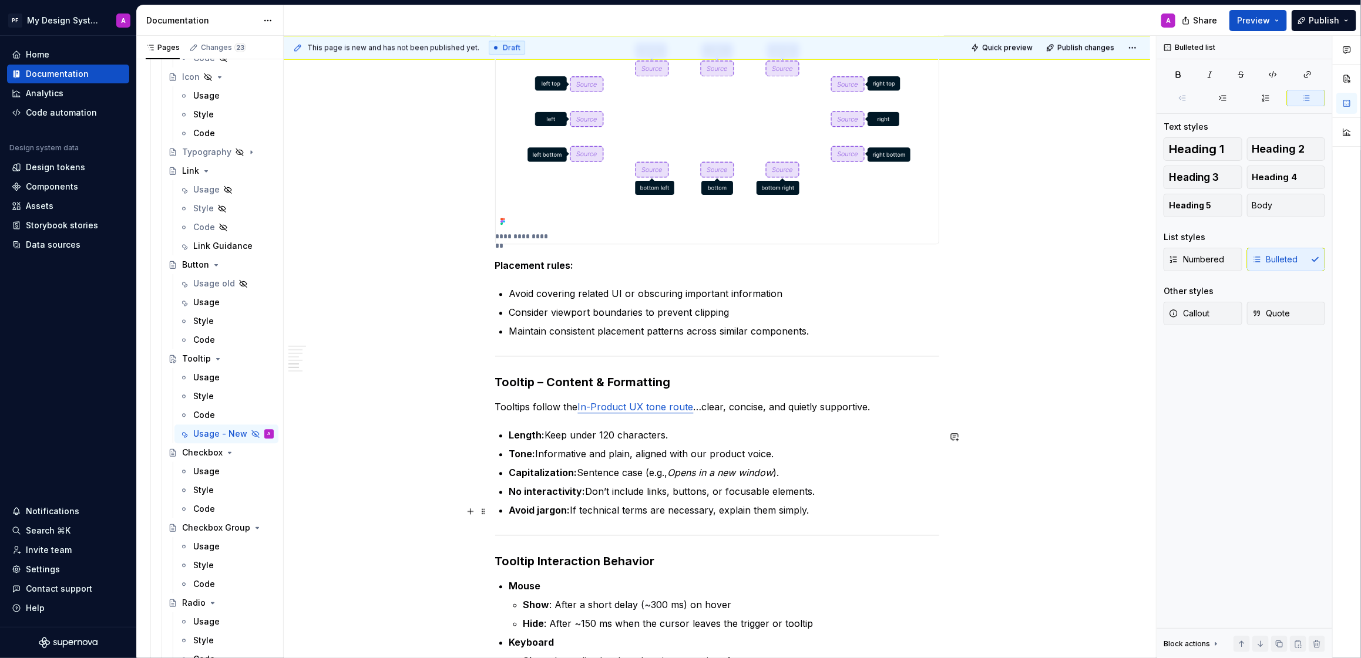
click at [880, 504] on p "Avoid jargon: If technical terms are necessary, explain them simply." at bounding box center [724, 510] width 430 height 14
click at [1257, 22] on span "Preview" at bounding box center [1253, 21] width 33 height 12
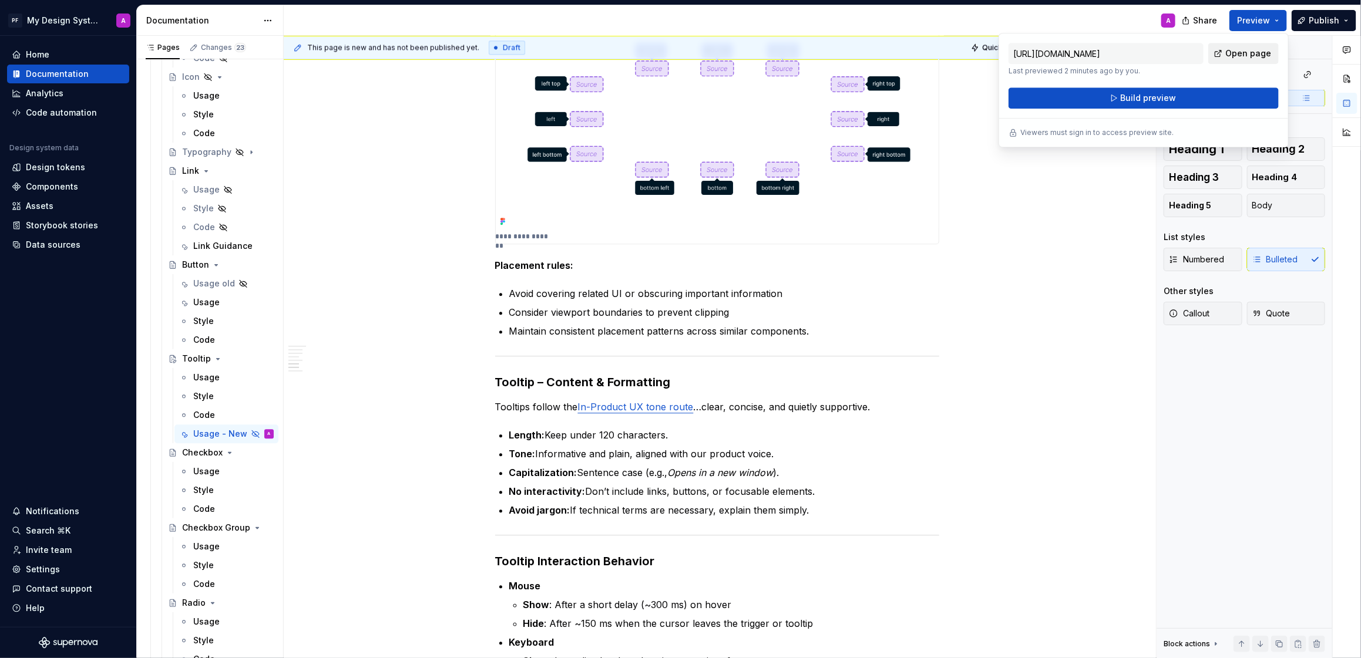
click at [1247, 52] on span "Open page" at bounding box center [1248, 54] width 46 height 12
click at [529, 158] on img at bounding box center [717, 118] width 443 height 221
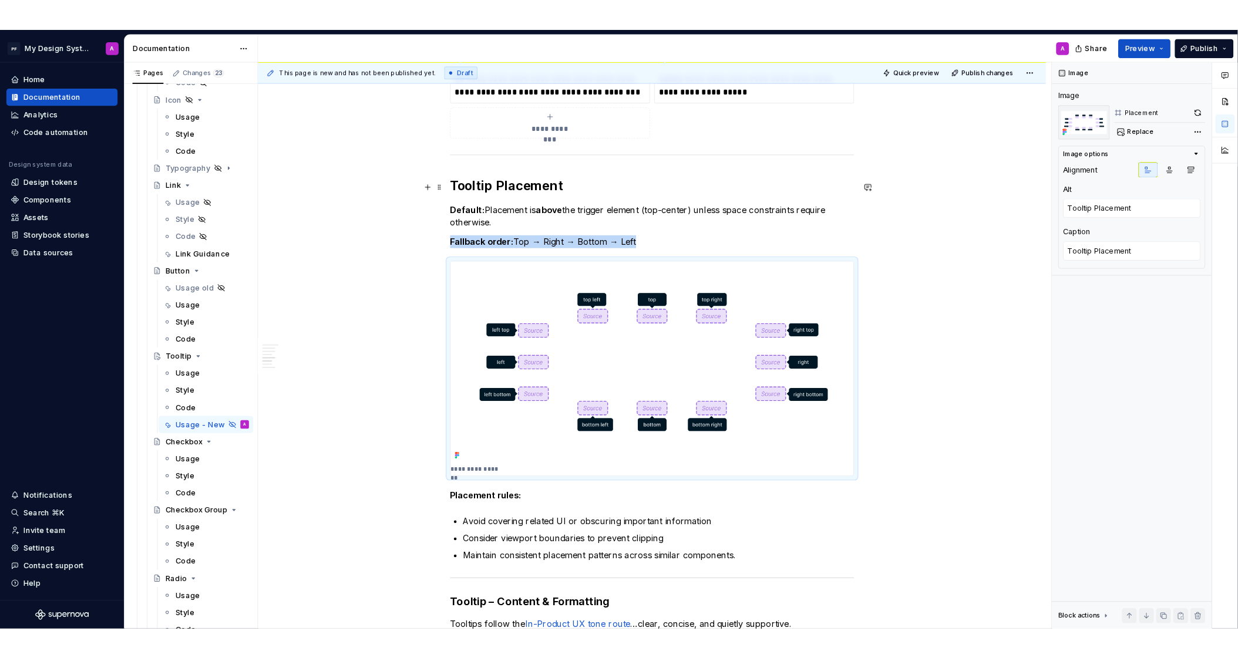
scroll to position [1482, 0]
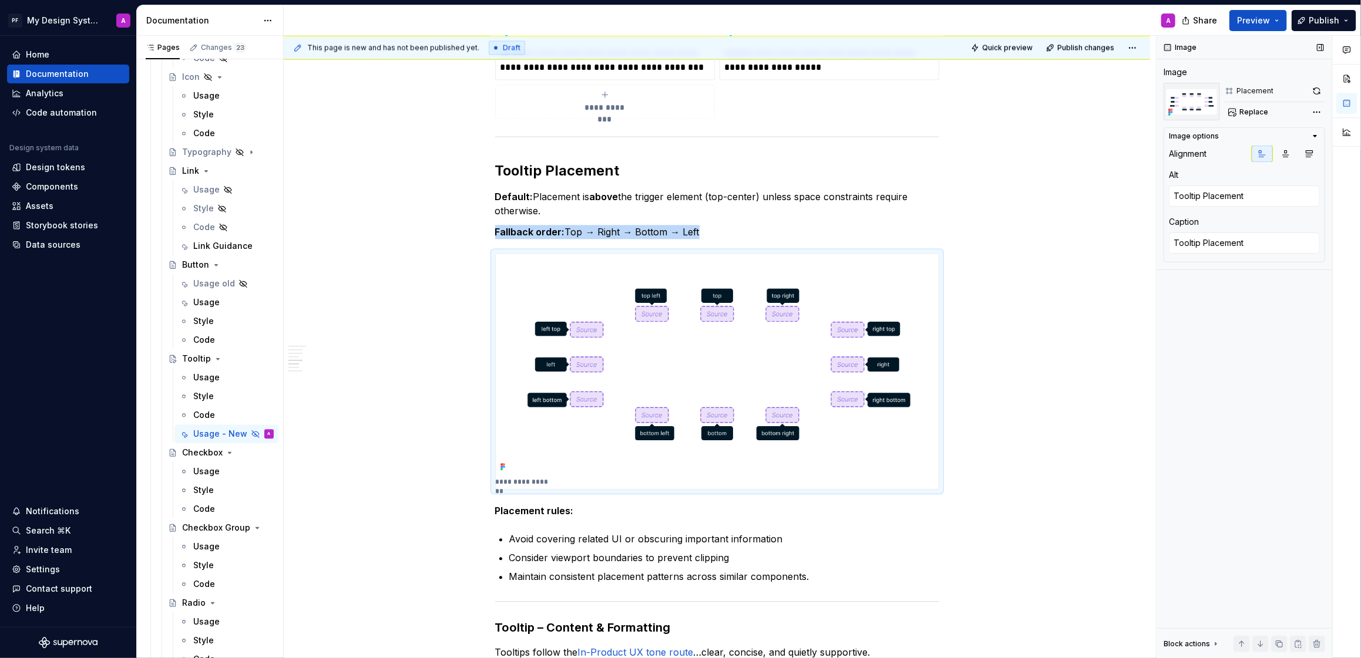
click at [1319, 136] on icon "button" at bounding box center [1314, 136] width 9 height 9
click at [1062, 590] on div "**********" at bounding box center [717, 190] width 866 height 2937
click at [1056, 581] on div "**********" at bounding box center [717, 190] width 866 height 2937
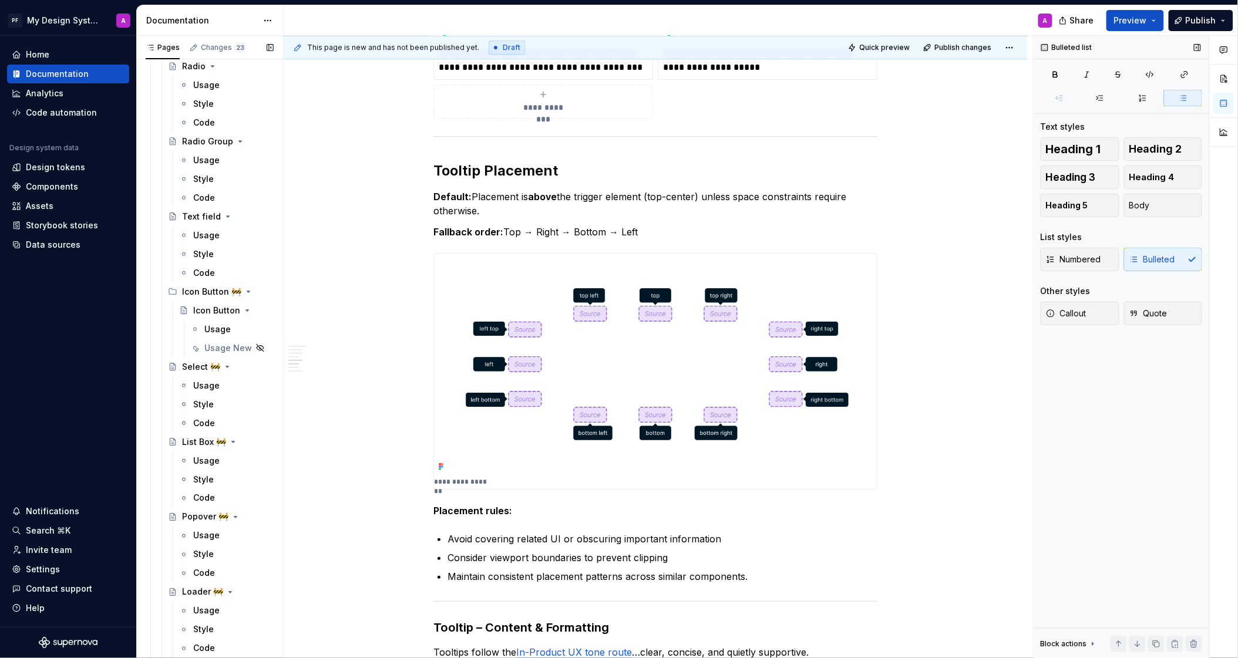
scroll to position [2024, 0]
click at [216, 357] on div "Usage New" at bounding box center [228, 363] width 48 height 12
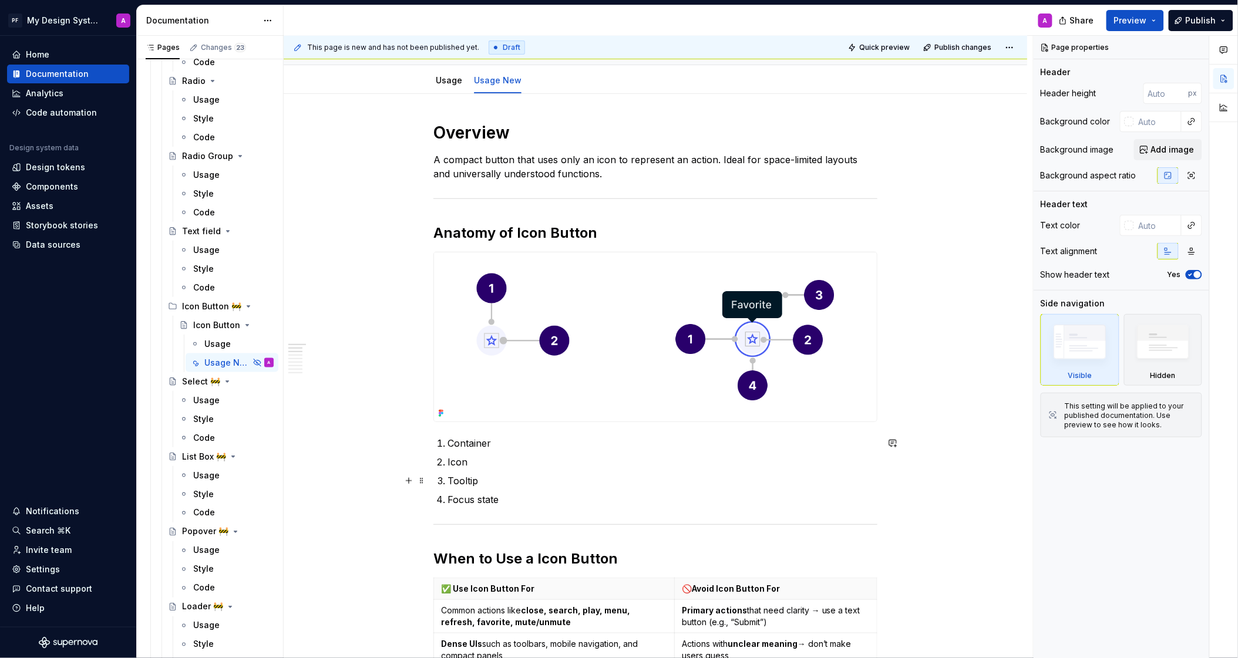
scroll to position [206, 0]
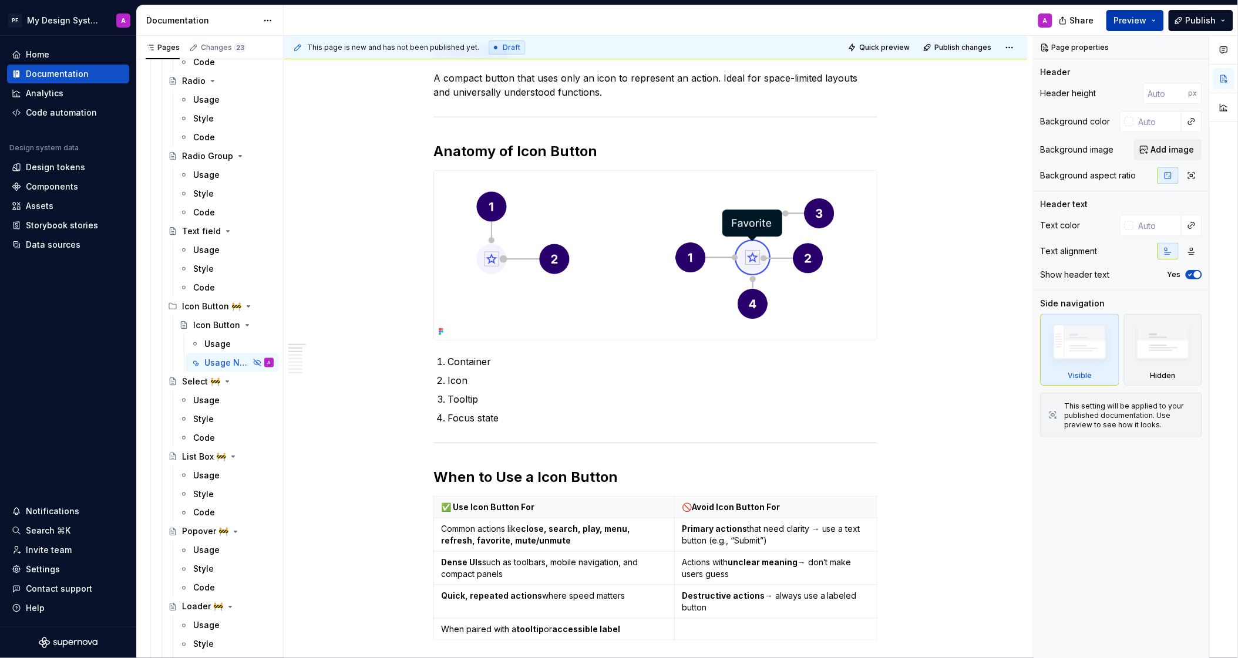
click at [1123, 21] on span "Preview" at bounding box center [1130, 21] width 33 height 12
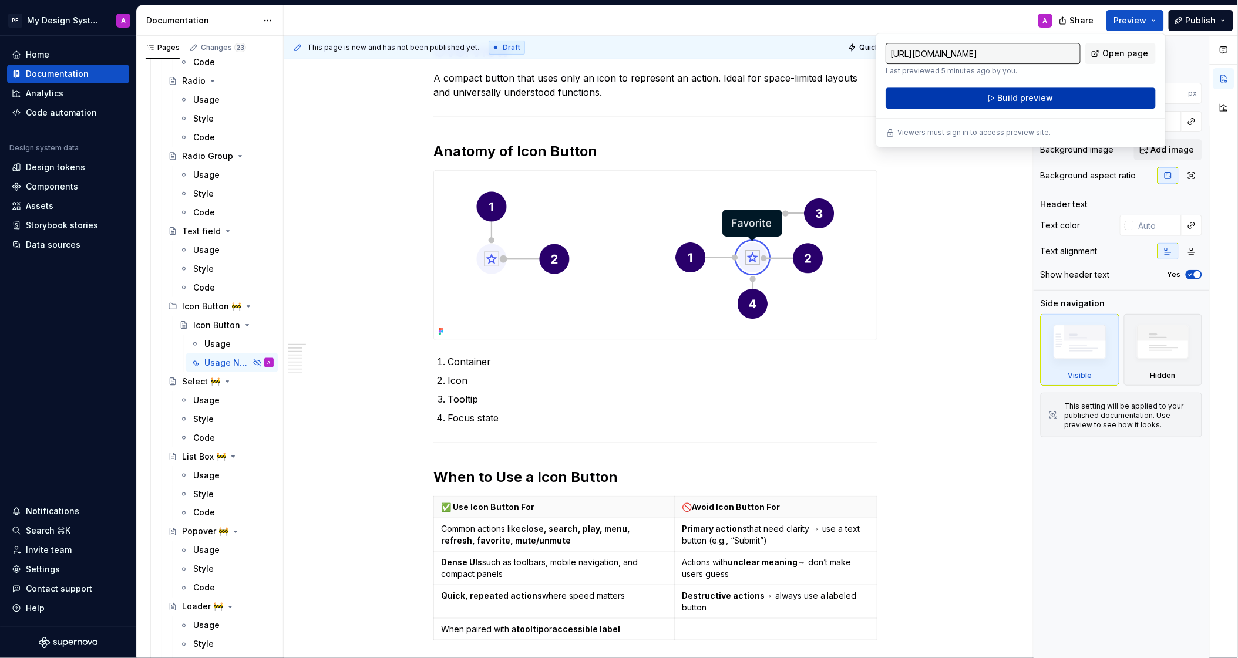
click at [1021, 101] on span "Build preview" at bounding box center [1026, 98] width 56 height 12
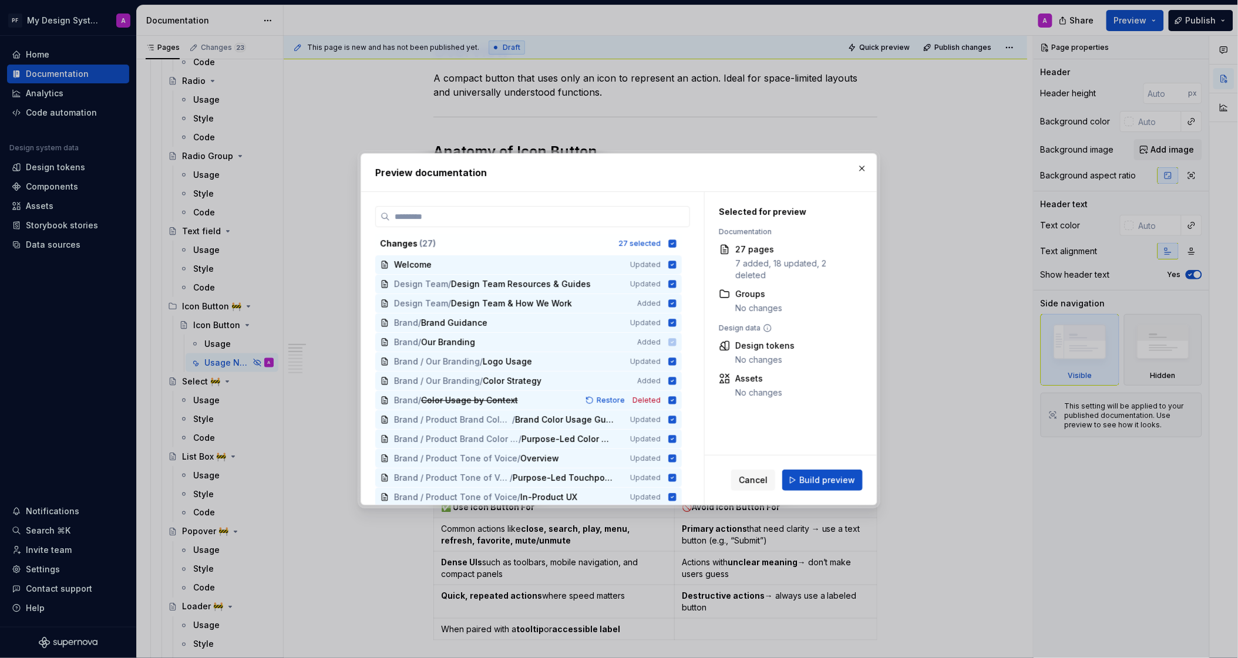
drag, startPoint x: 815, startPoint y: 477, endPoint x: 1135, endPoint y: 428, distance: 323.3
click at [815, 477] on span "Build preview" at bounding box center [827, 481] width 56 height 12
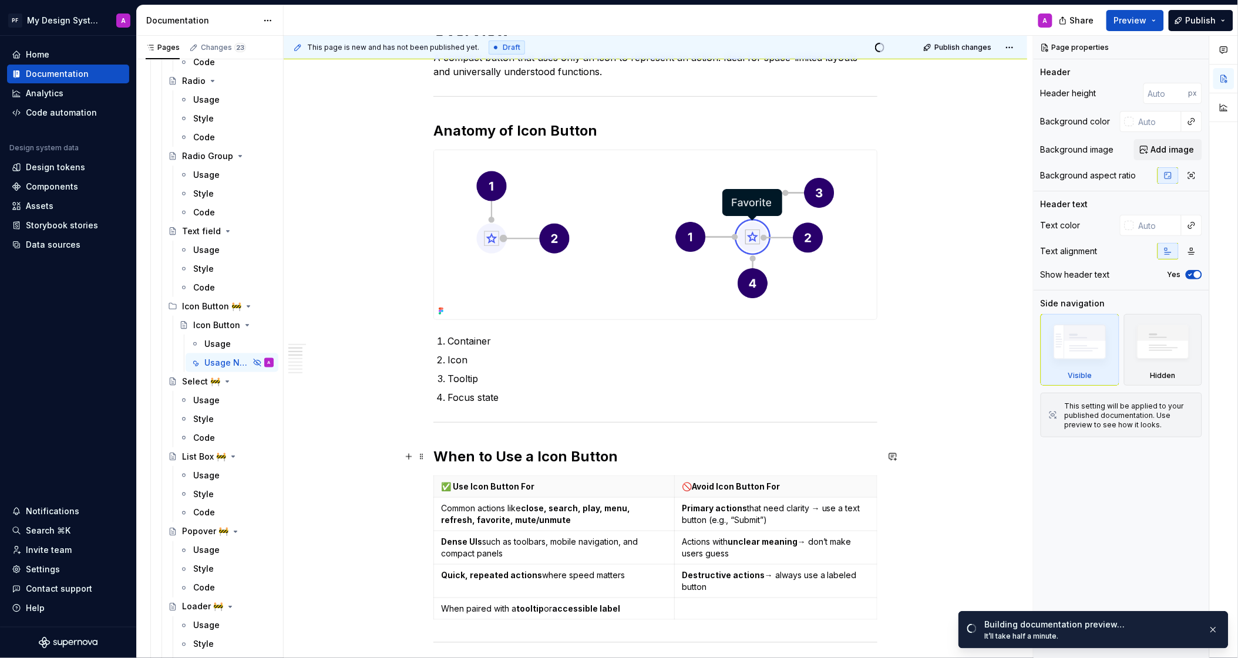
scroll to position [159, 0]
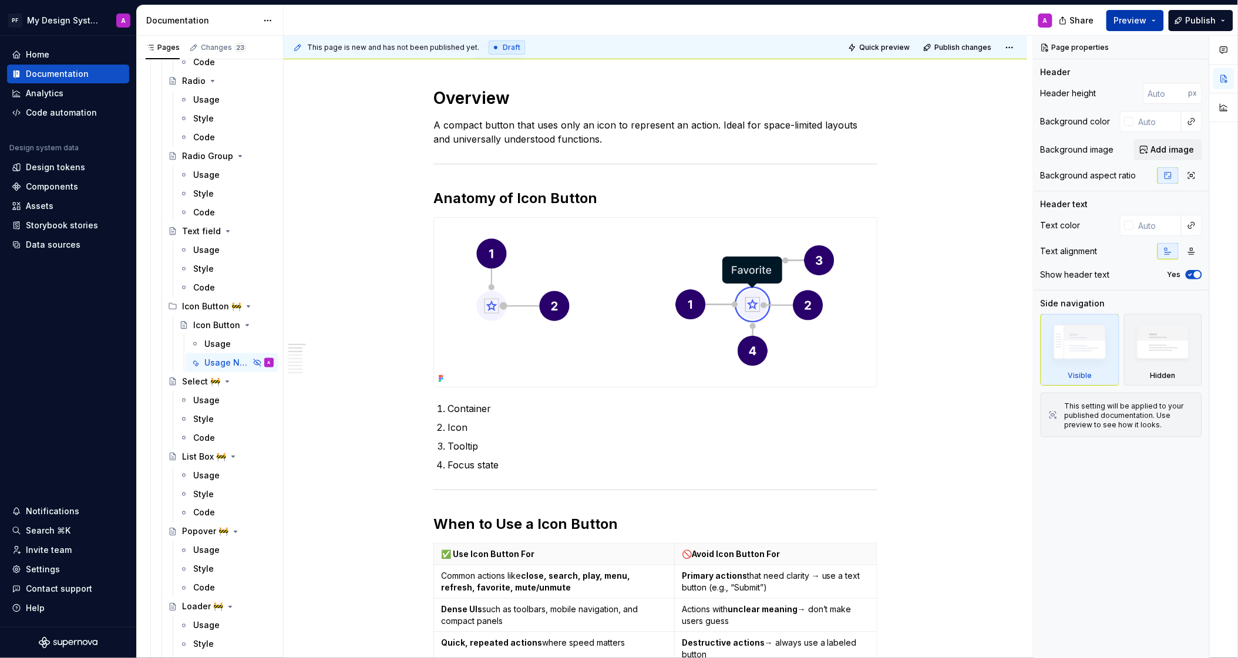
click at [1136, 21] on span "Preview" at bounding box center [1130, 21] width 33 height 12
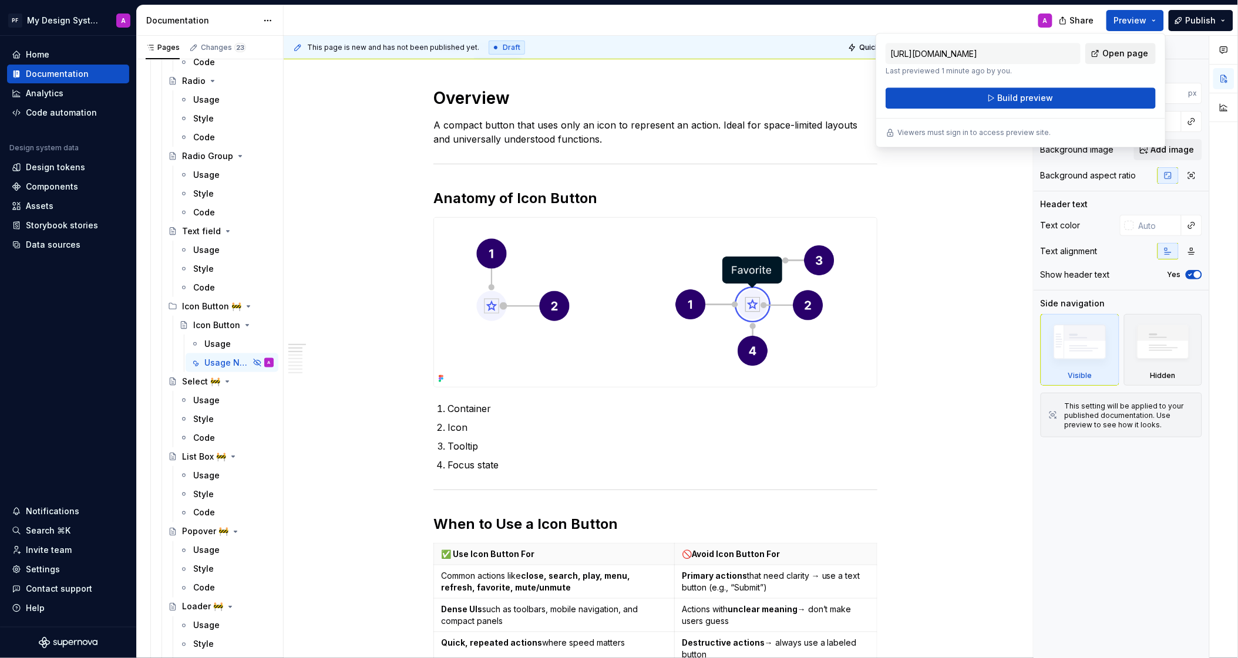
click at [1135, 57] on span "Open page" at bounding box center [1125, 54] width 46 height 12
click at [473, 225] on img at bounding box center [655, 302] width 443 height 169
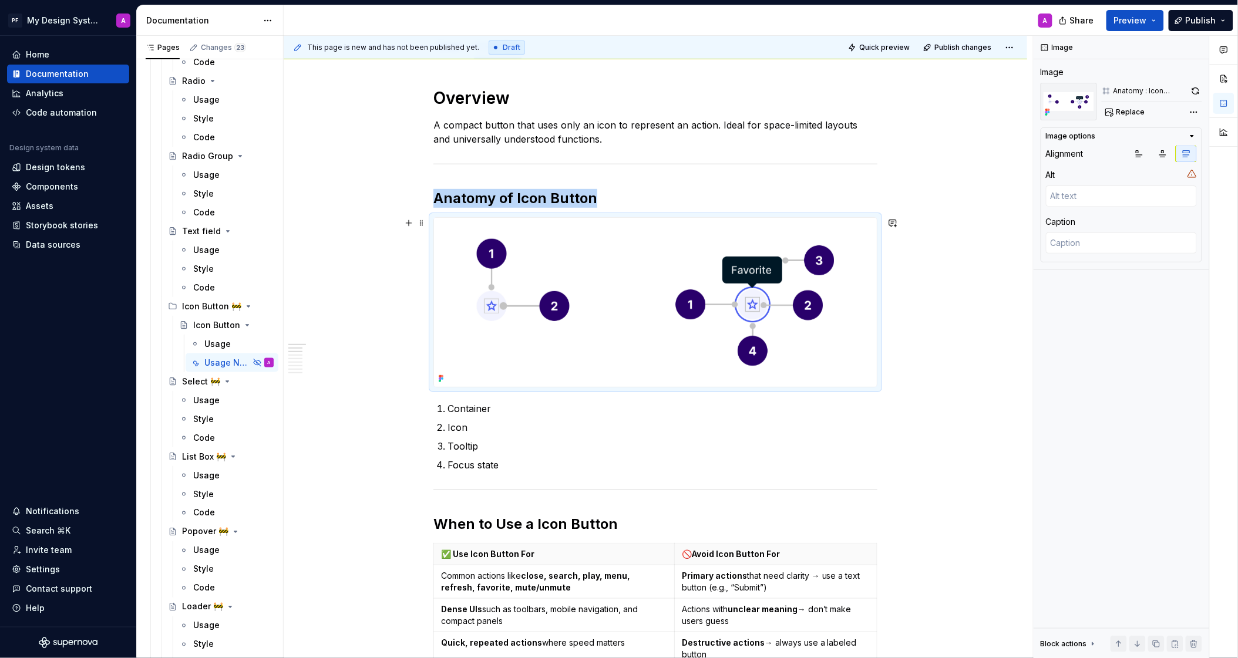
click at [461, 220] on img at bounding box center [655, 302] width 443 height 169
click at [1161, 156] on icon "button" at bounding box center [1162, 153] width 9 height 9
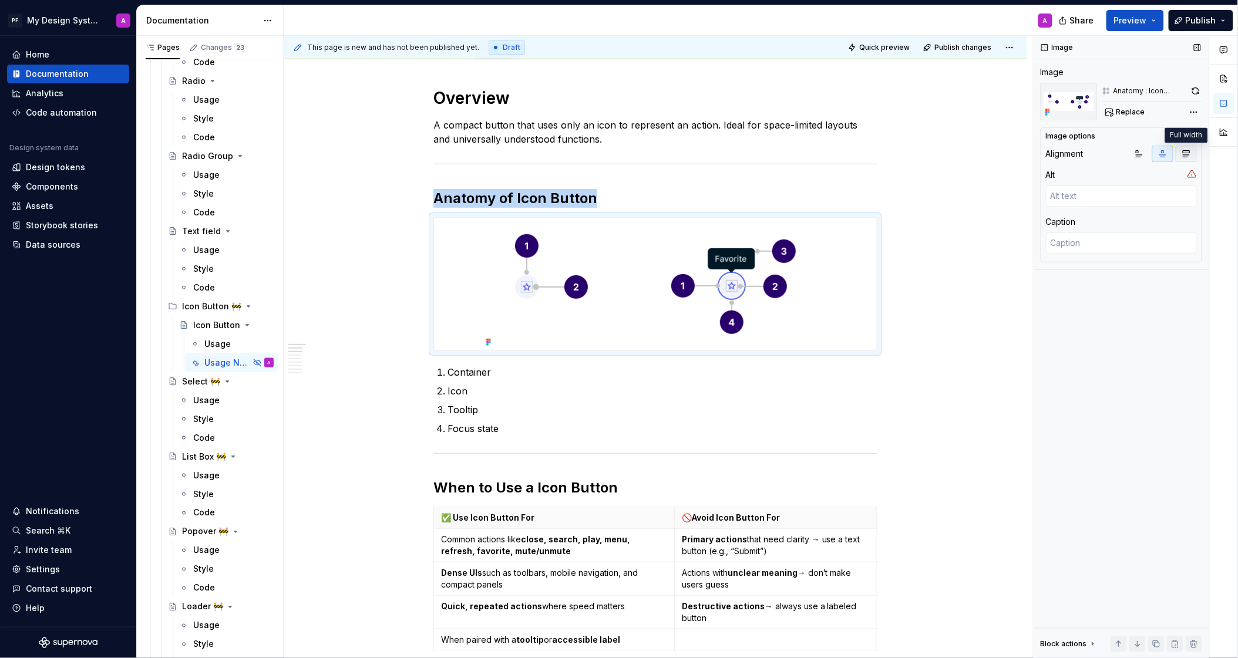
click at [1190, 151] on icon "button" at bounding box center [1186, 153] width 9 height 9
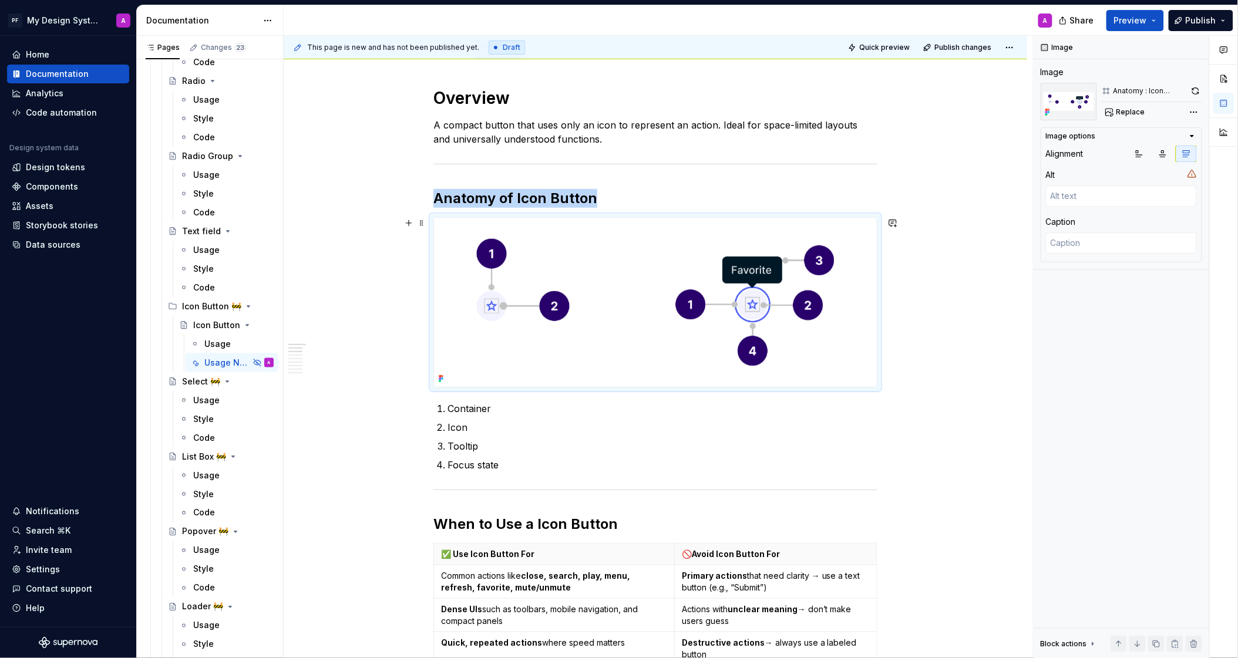
click at [42, 244] on div "Data sources" at bounding box center [53, 245] width 55 height 12
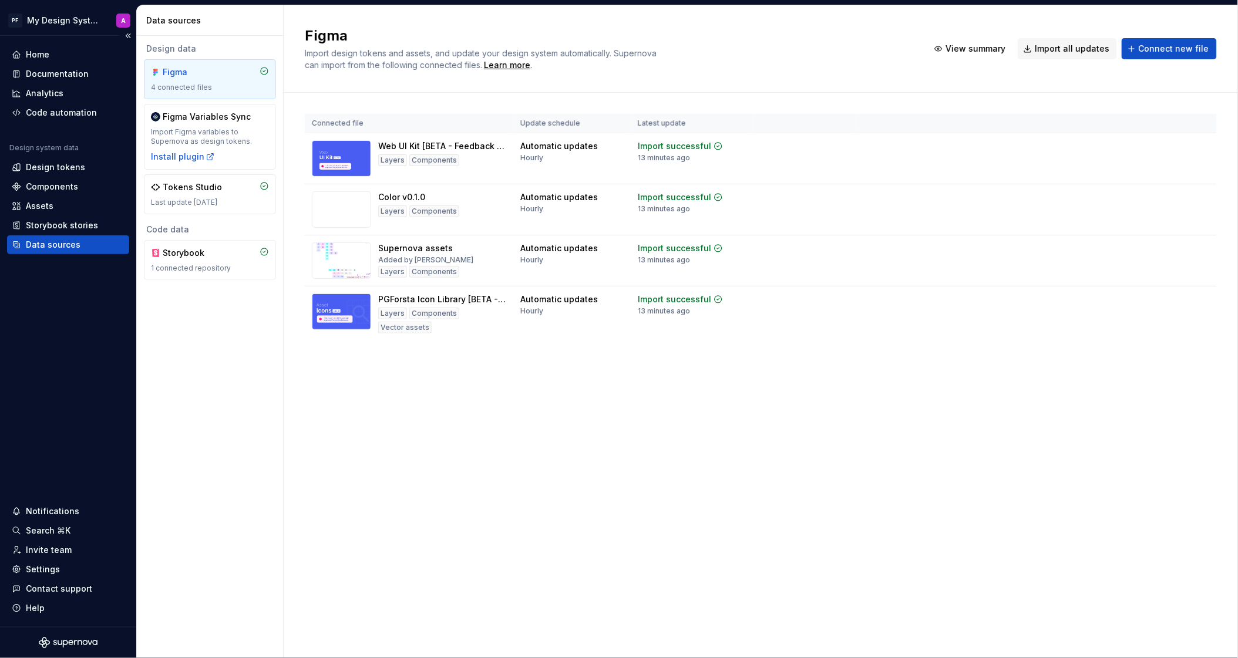
click at [35, 247] on div "Data sources" at bounding box center [53, 245] width 55 height 12
click at [1065, 45] on span "Import all updates" at bounding box center [1072, 49] width 75 height 12
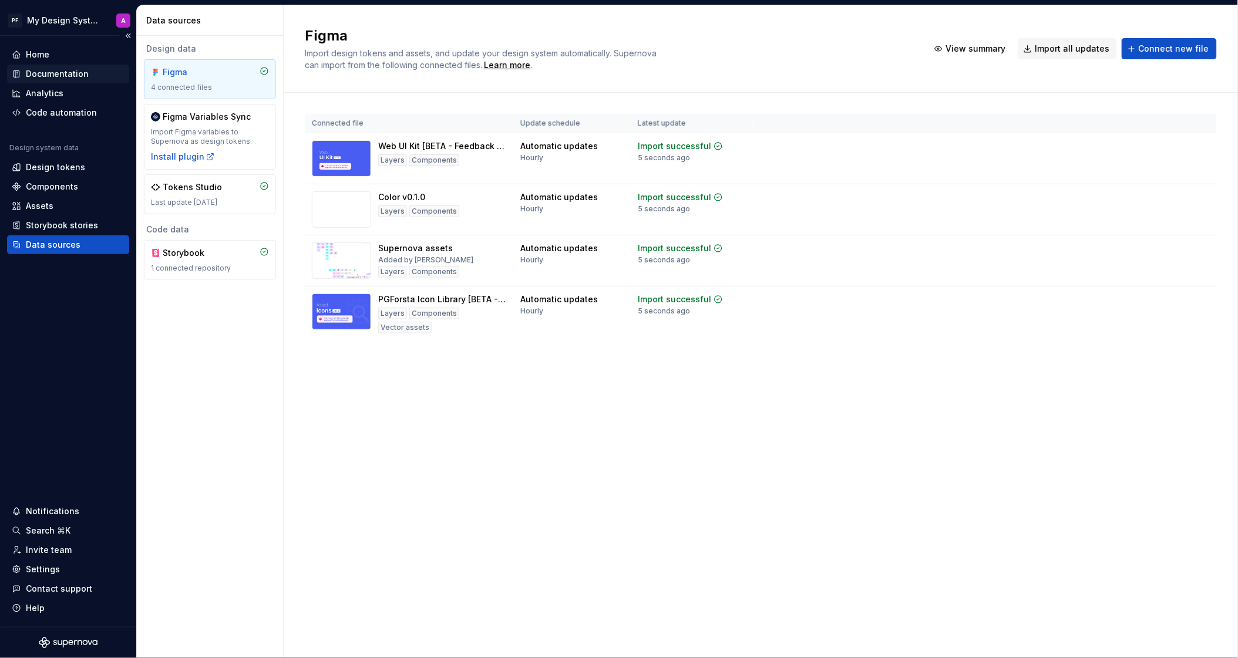
click at [41, 77] on div "Documentation" at bounding box center [57, 74] width 63 height 12
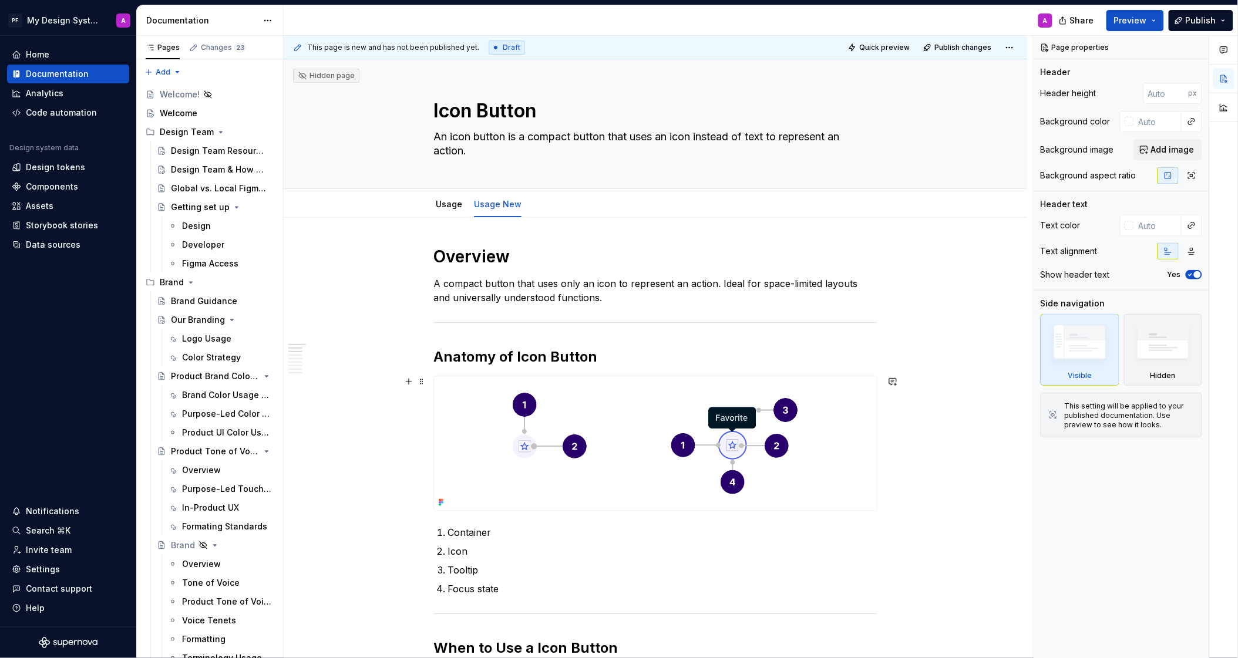
click at [853, 470] on img at bounding box center [655, 443] width 443 height 134
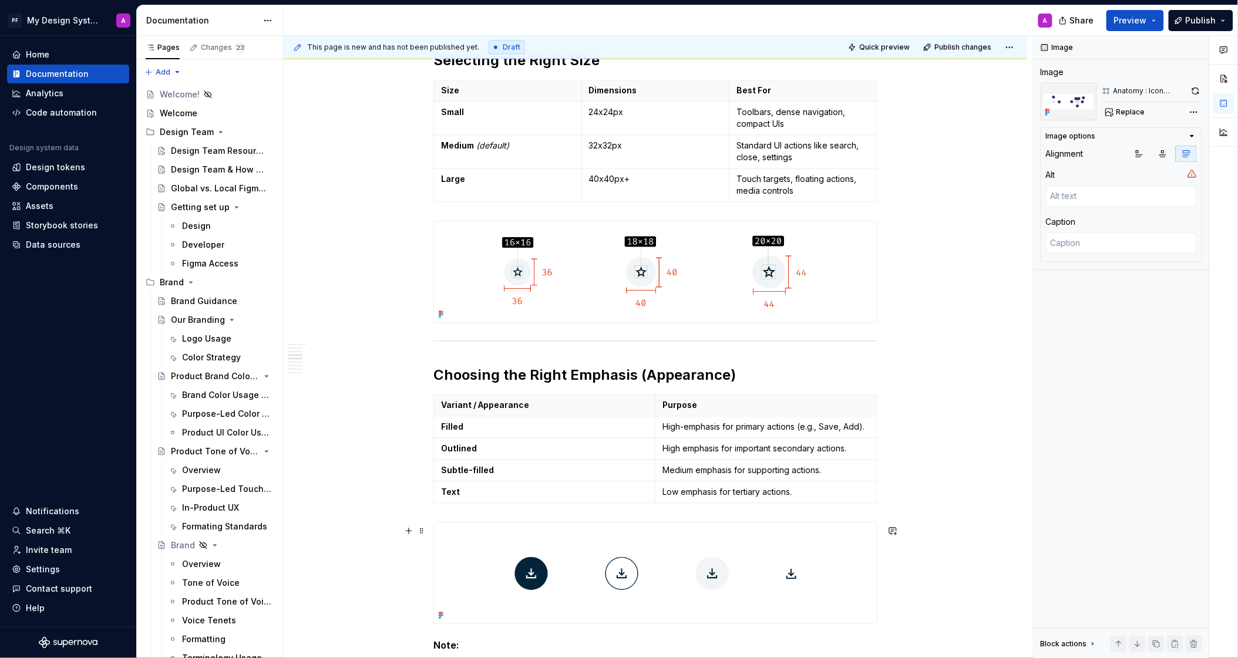
scroll to position [820, 0]
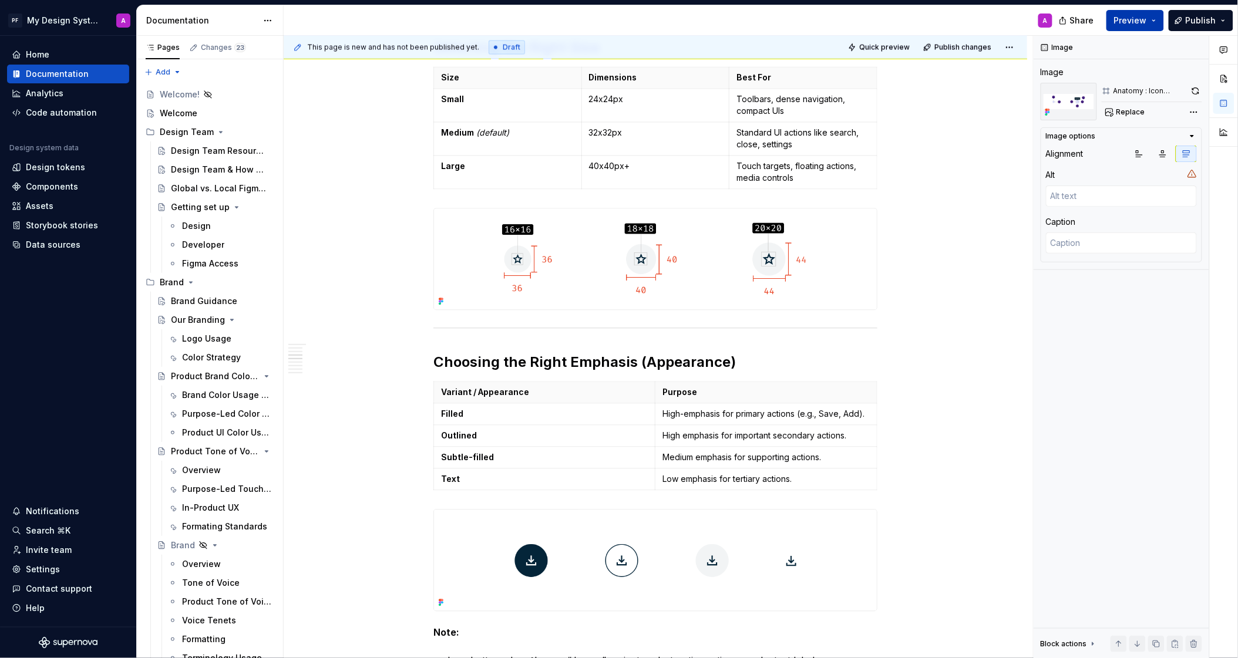
click at [1128, 21] on span "Preview" at bounding box center [1130, 21] width 33 height 12
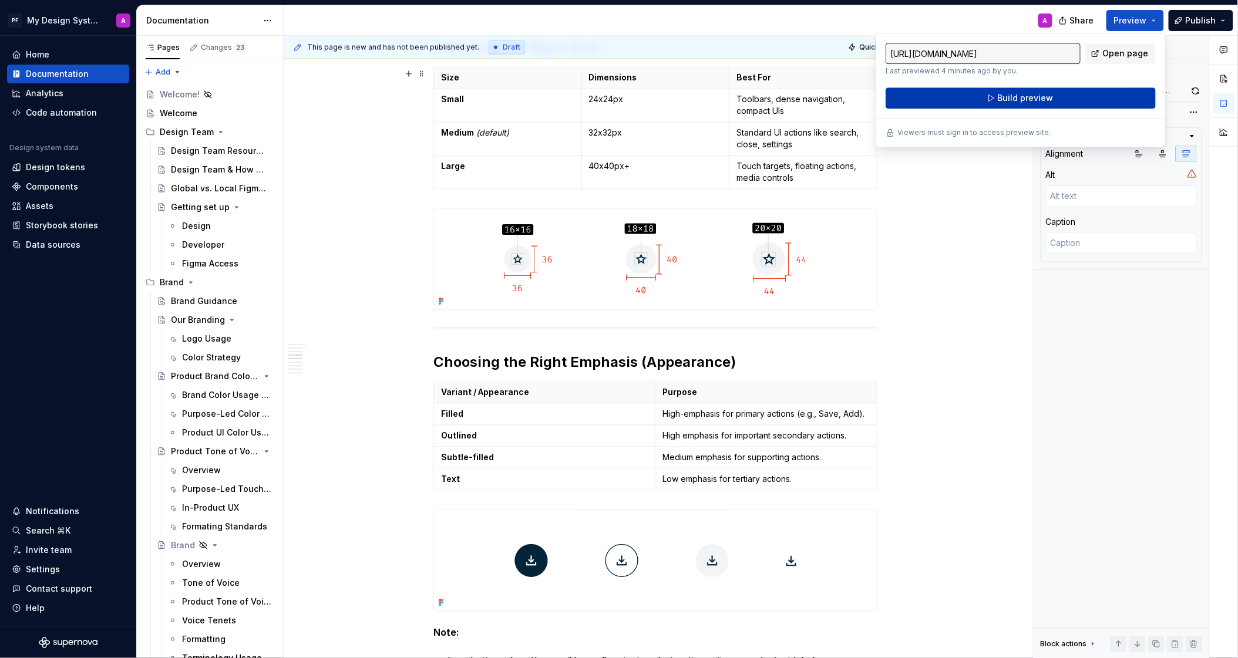
click at [1027, 100] on span "Build preview" at bounding box center [1026, 98] width 56 height 12
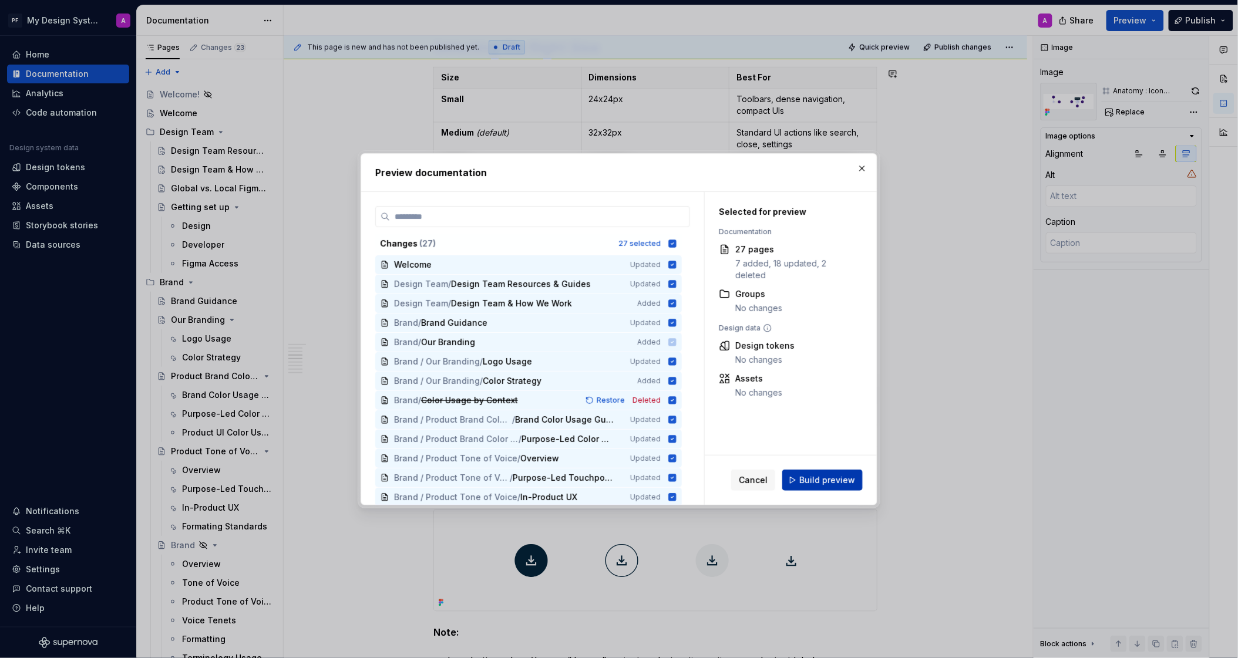
click at [830, 485] on span "Build preview" at bounding box center [827, 481] width 56 height 12
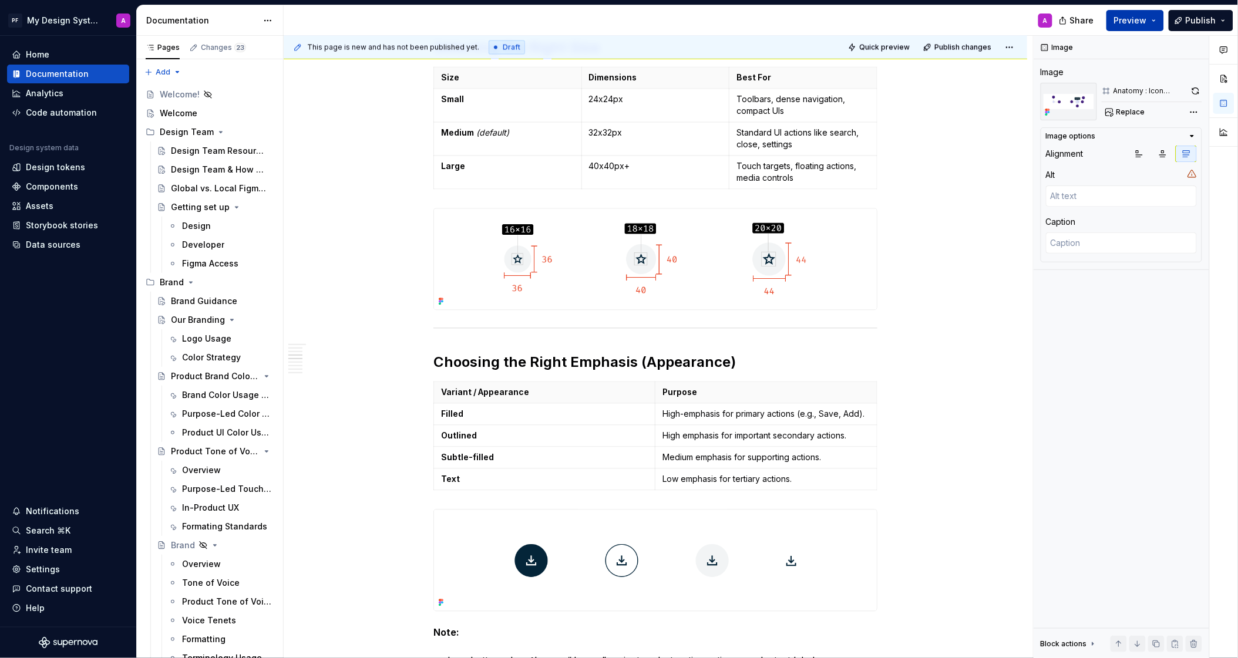
click at [1126, 21] on span "Preview" at bounding box center [1130, 21] width 33 height 12
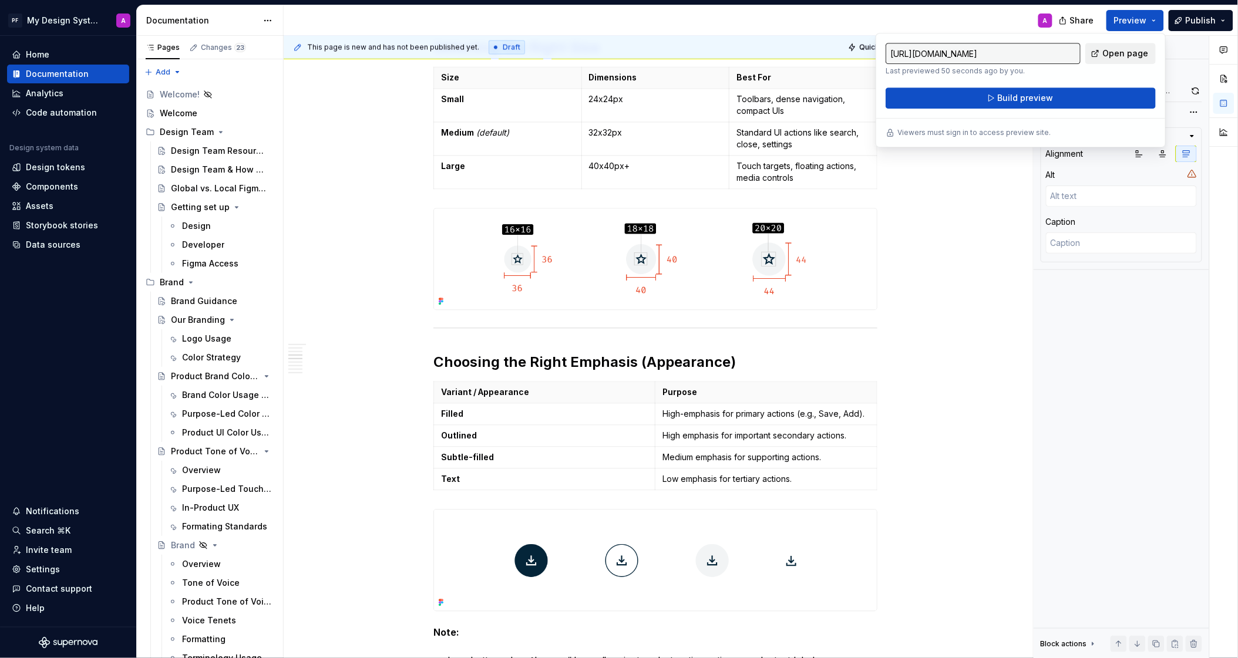
click at [1114, 55] on span "Open page" at bounding box center [1125, 54] width 46 height 12
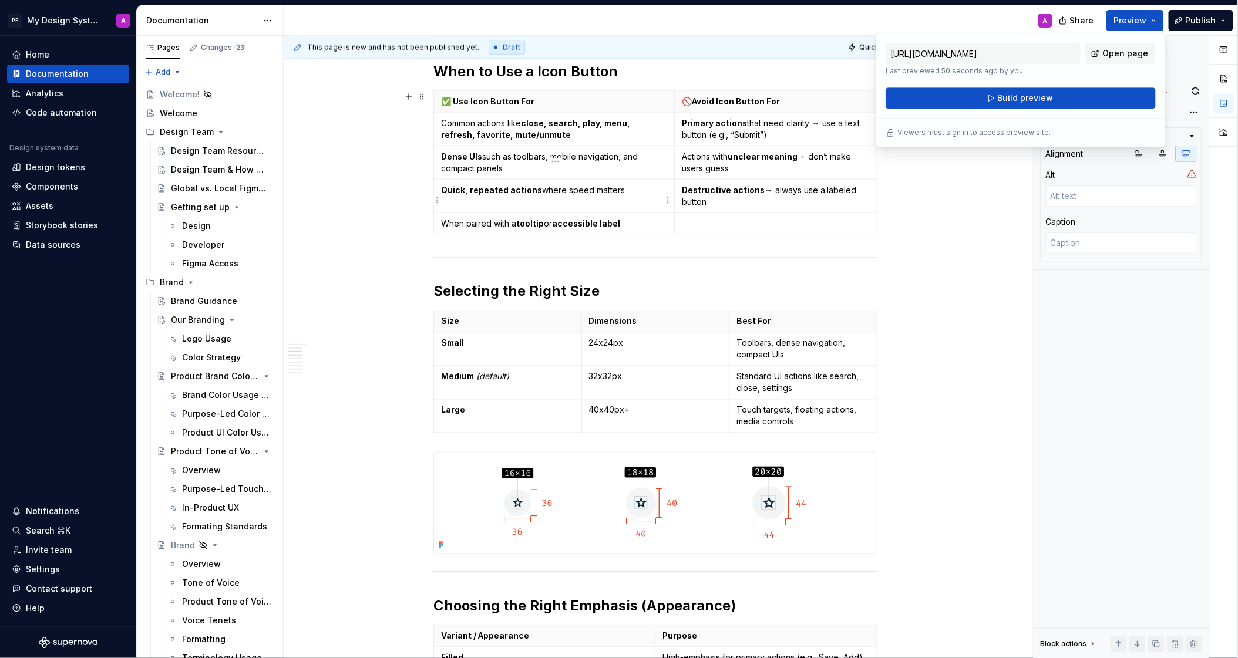
scroll to position [506, 0]
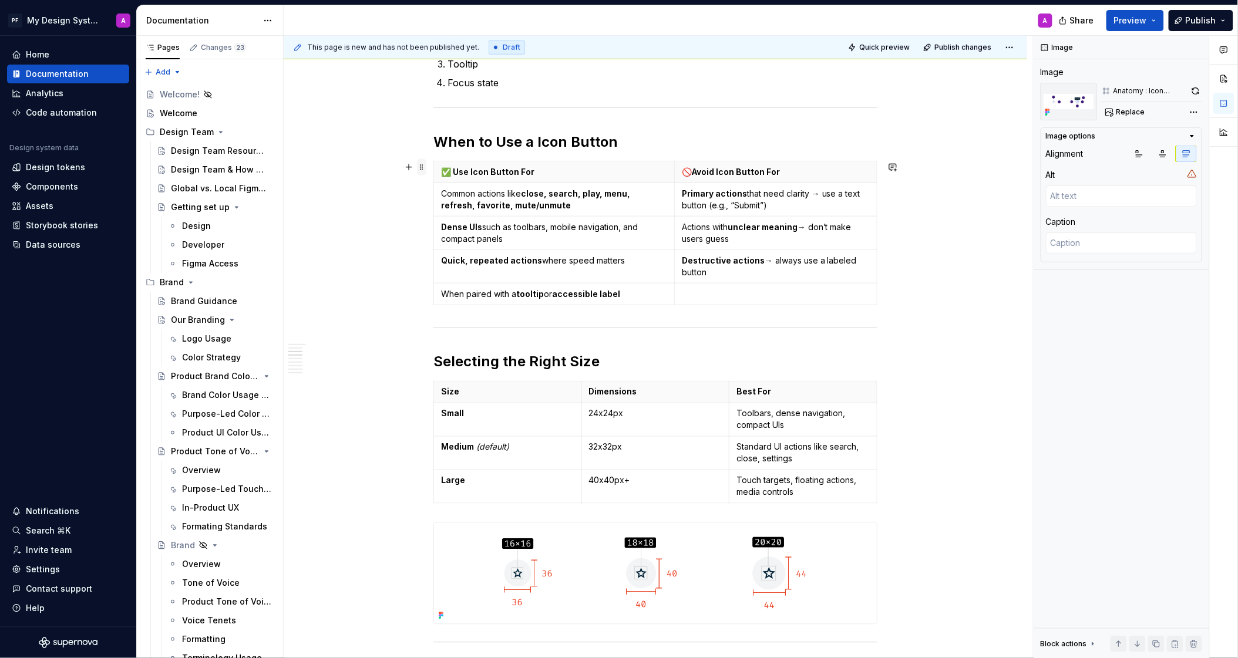
click at [426, 169] on span at bounding box center [421, 167] width 9 height 16
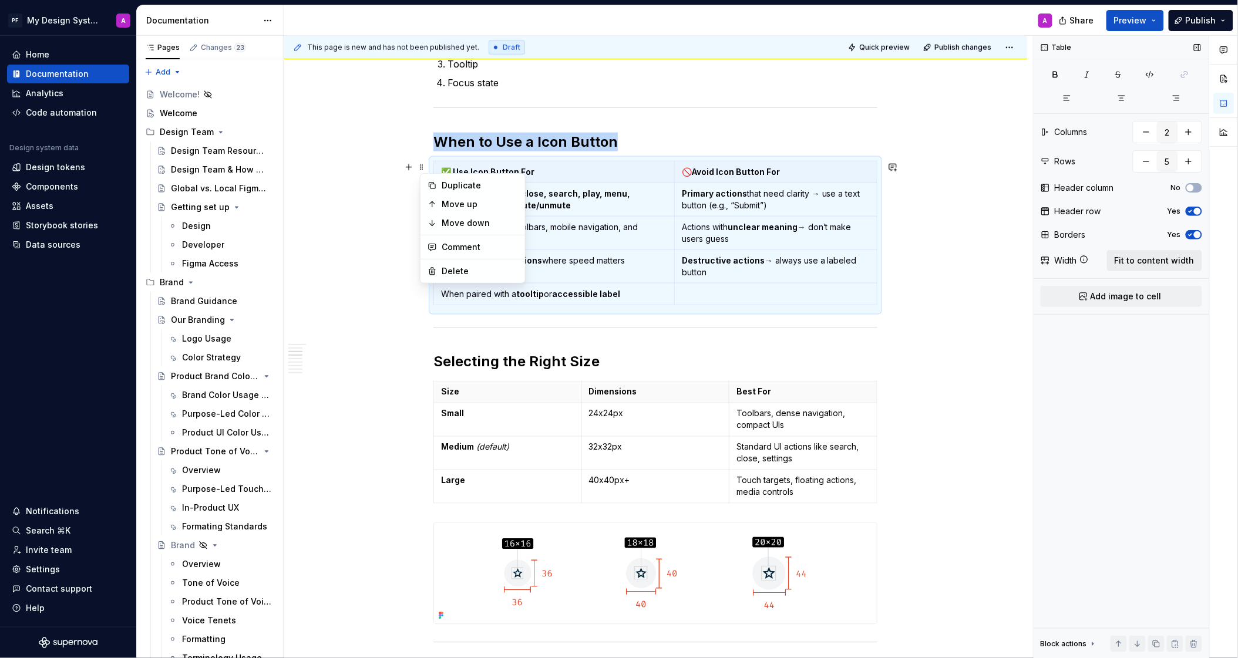
click at [1137, 263] on span "Fit to content width" at bounding box center [1155, 261] width 80 height 12
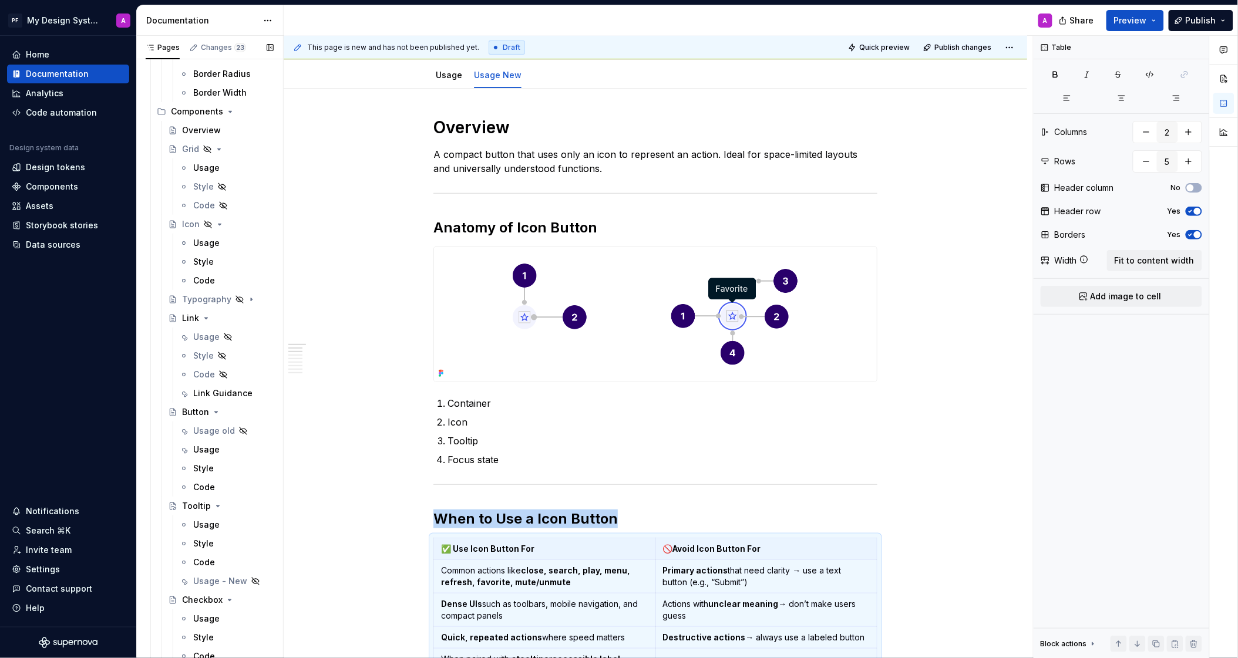
scroll to position [1369, 0]
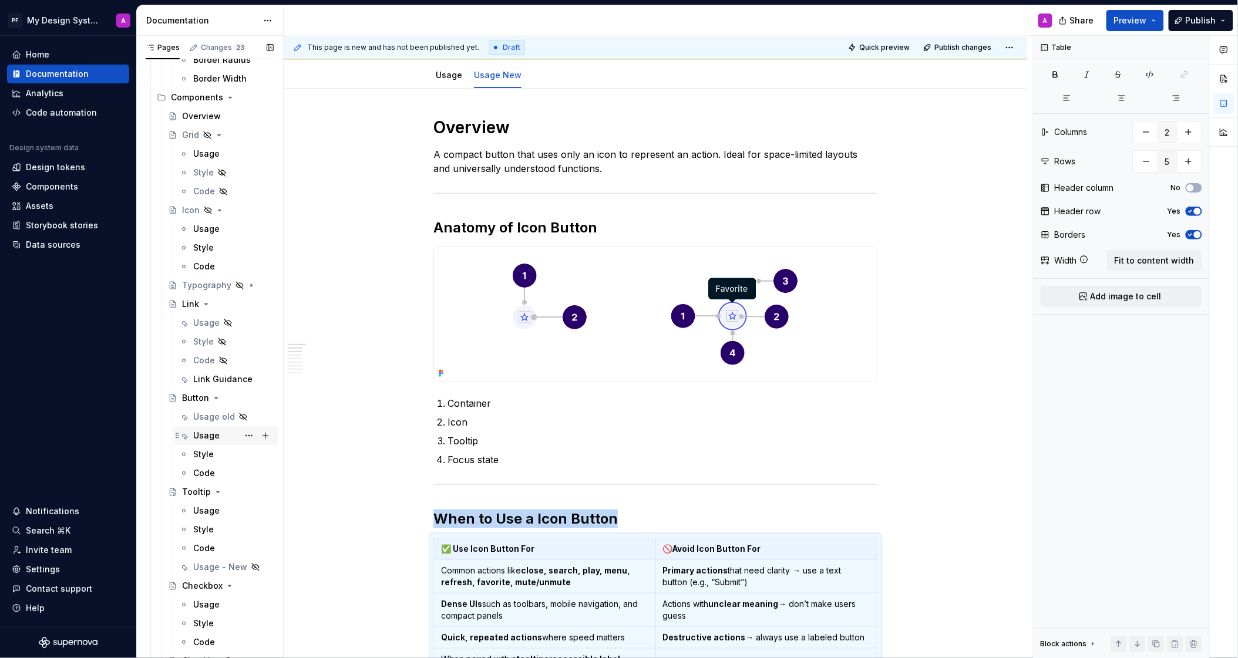
click at [203, 438] on div "Usage" at bounding box center [206, 436] width 26 height 12
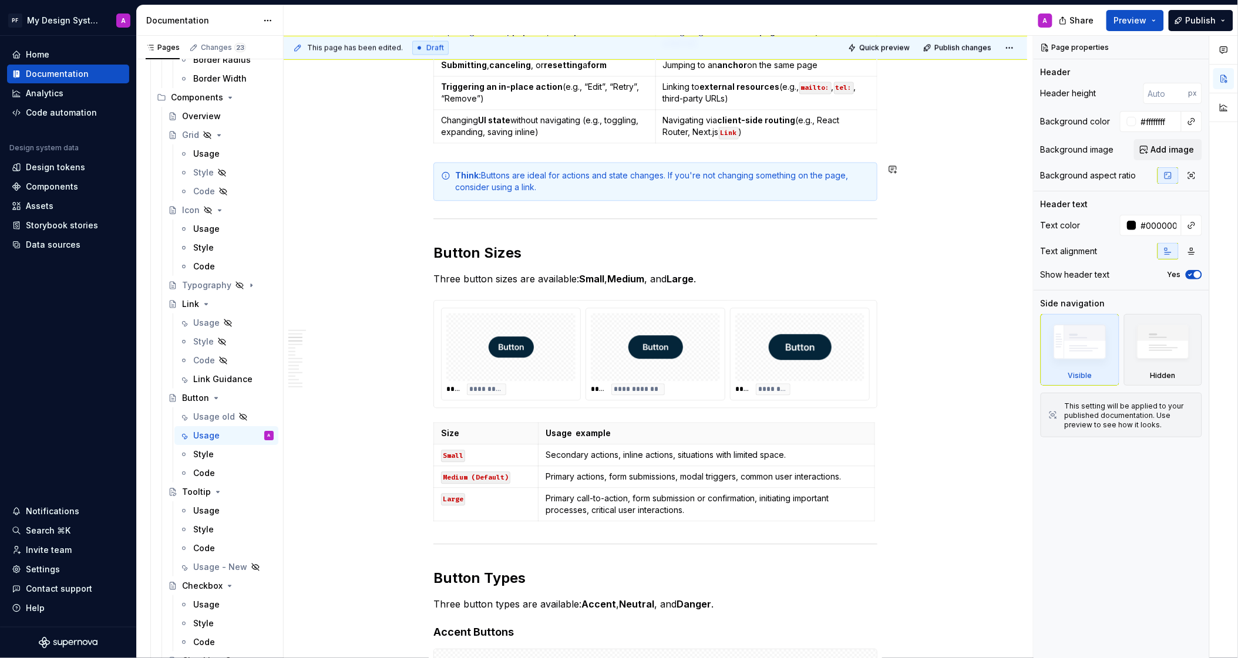
scroll to position [885, 0]
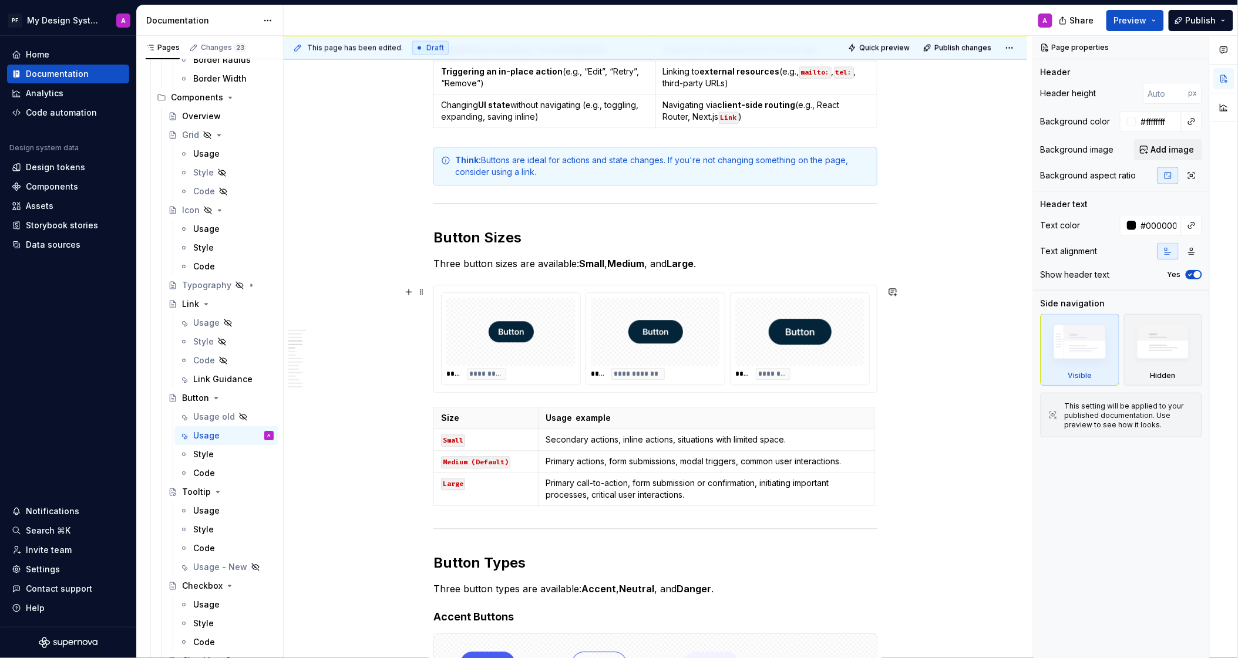
click at [502, 352] on img at bounding box center [511, 331] width 45 height 59
type textarea "*"
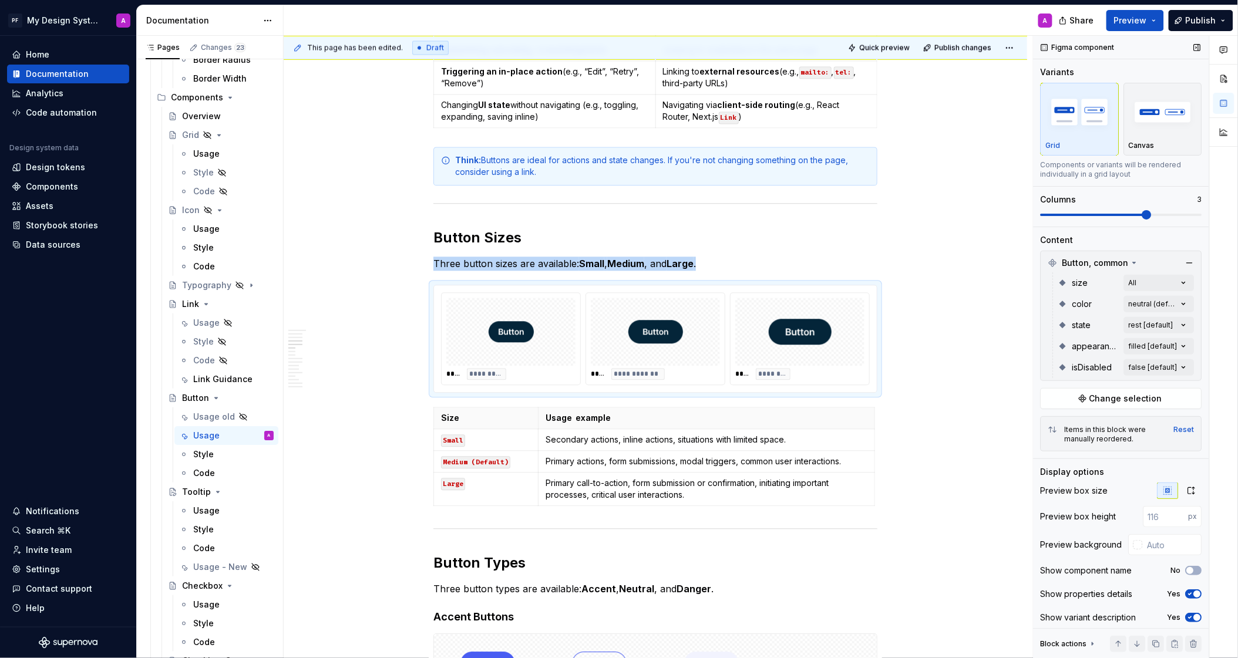
scroll to position [5, 0]
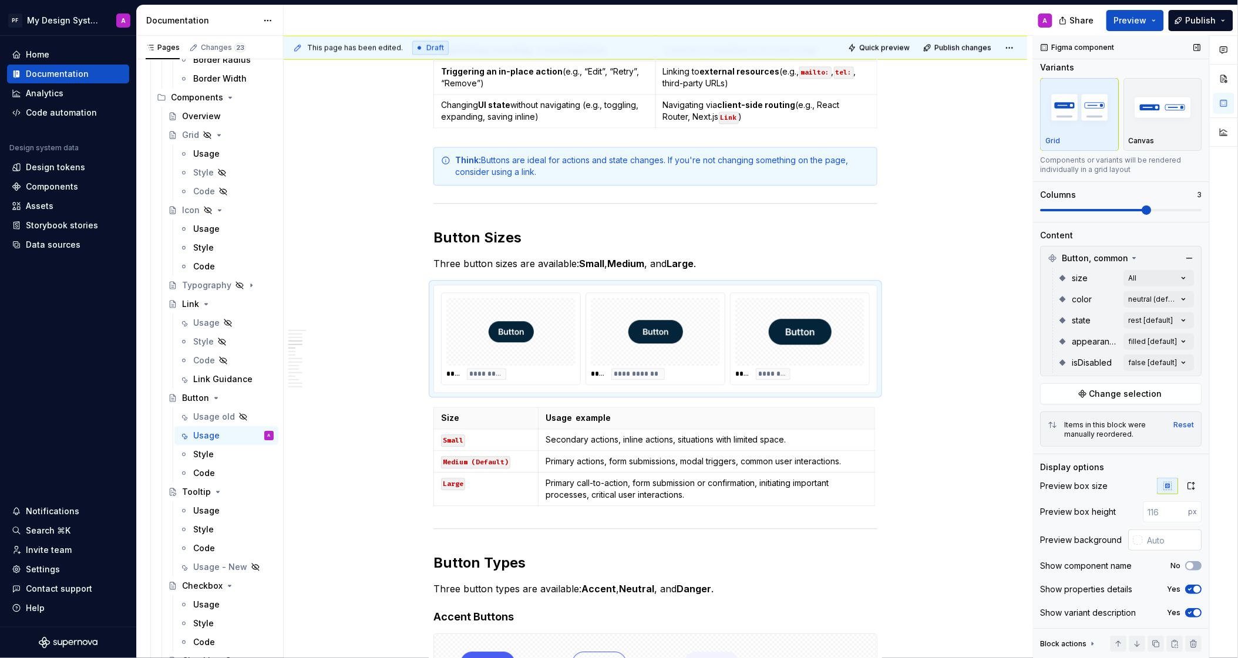
click at [1141, 541] on div at bounding box center [1137, 540] width 9 height 9
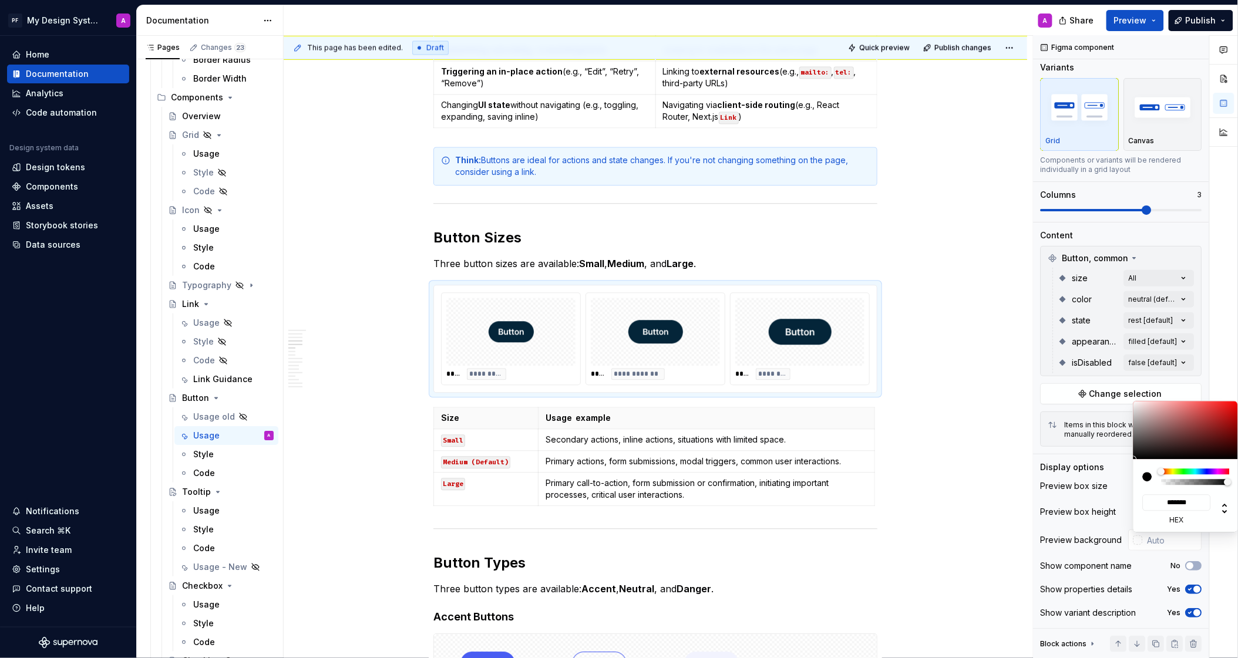
type input "#A78181"
type input "*******"
type input "#B6A0A0"
type input "*******"
type input "#E2E2E2"
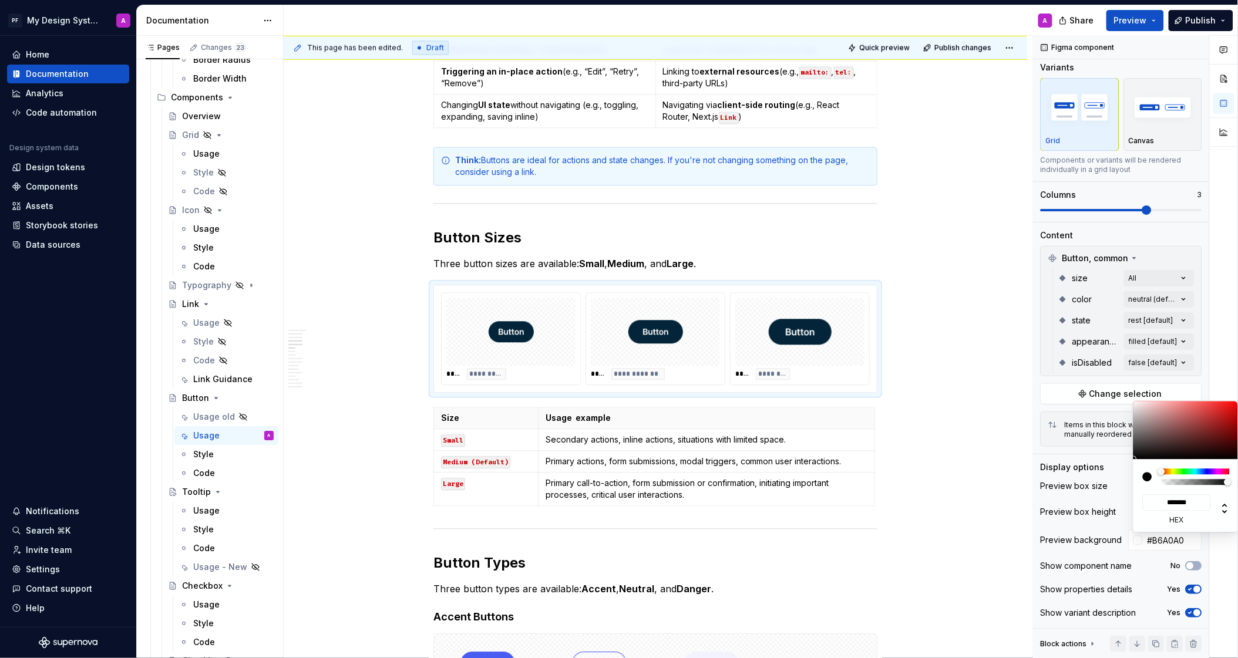
type input "*******"
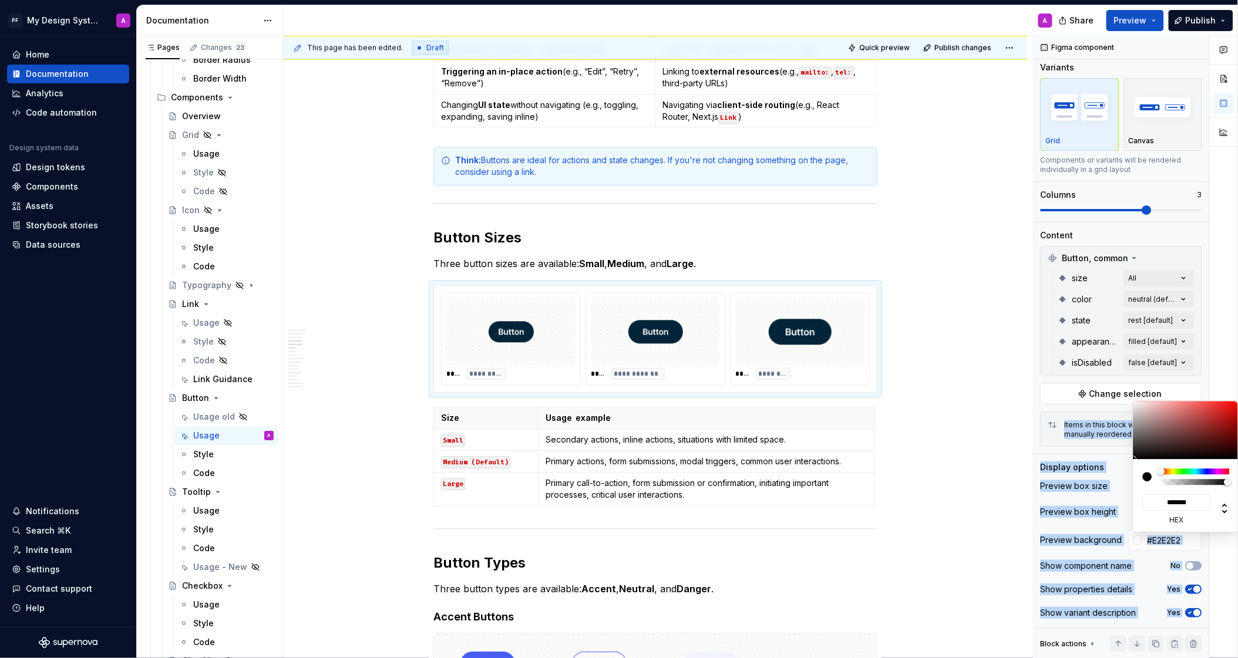
type input "#EFEFEF"
type input "*******"
type input "#F9F9F9"
type input "*******"
type input "#FFFFFF"
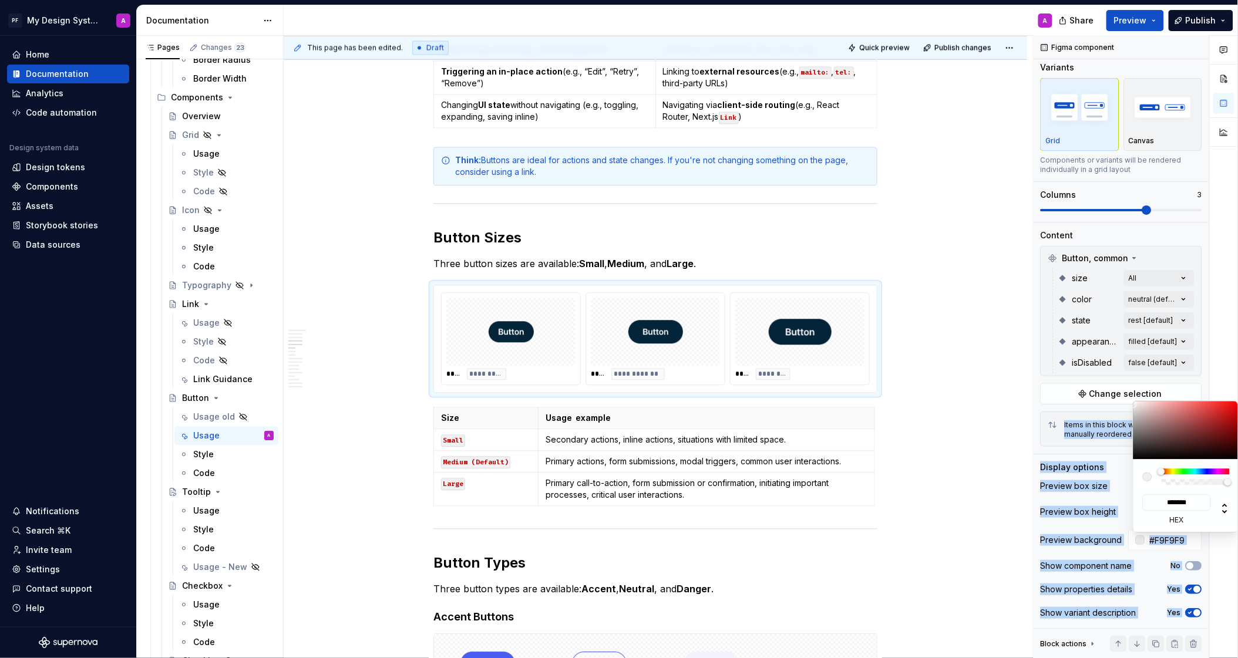
type input "*******"
drag, startPoint x: 1124, startPoint y: 408, endPoint x: 1101, endPoint y: 400, distance: 24.3
click at [1101, 400] on body "PF My Design System A Home Documentation Analytics Code automation Design syste…" at bounding box center [619, 329] width 1238 height 658
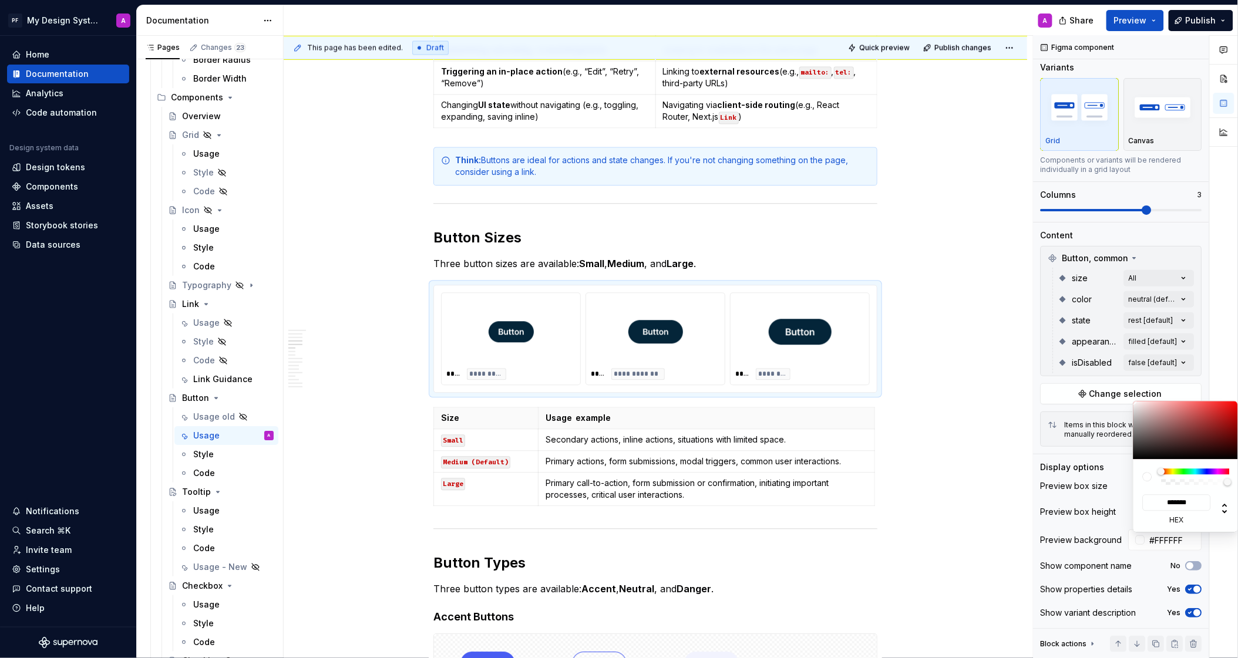
click at [993, 462] on html "PF My Design System A Home Documentation Analytics Code automation Design syste…" at bounding box center [619, 329] width 1238 height 658
click at [780, 620] on html "PF My Design System A Home Documentation Analytics Code automation Design syste…" at bounding box center [619, 329] width 1238 height 658
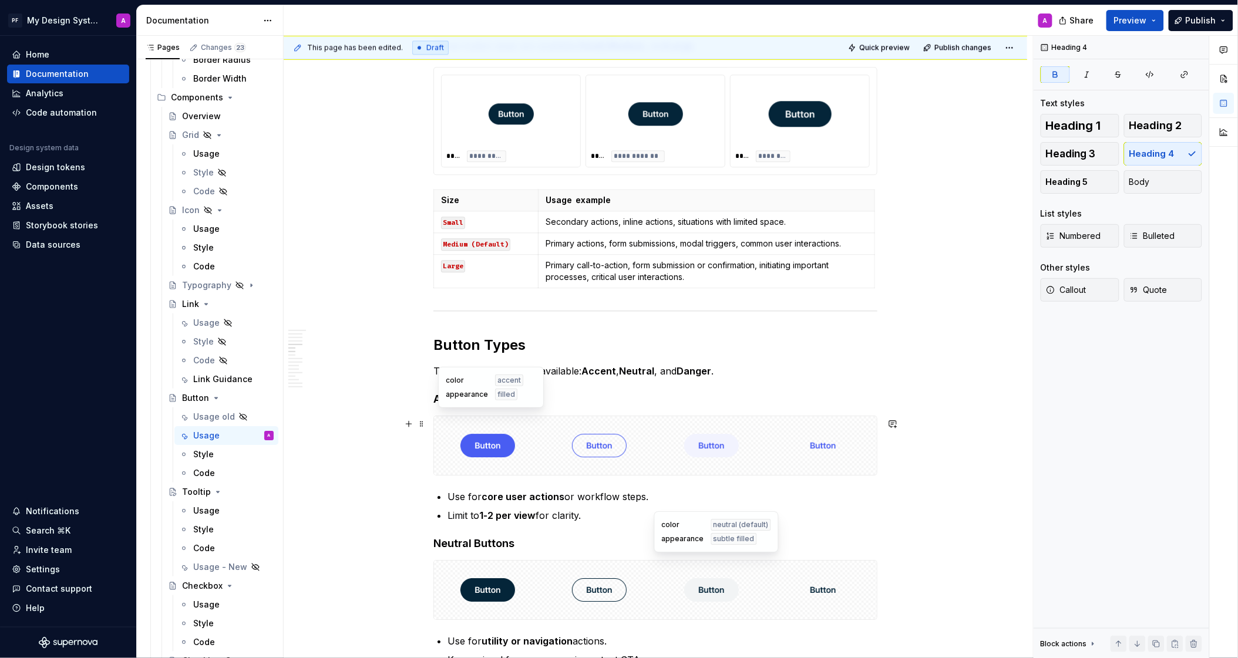
scroll to position [1125, 0]
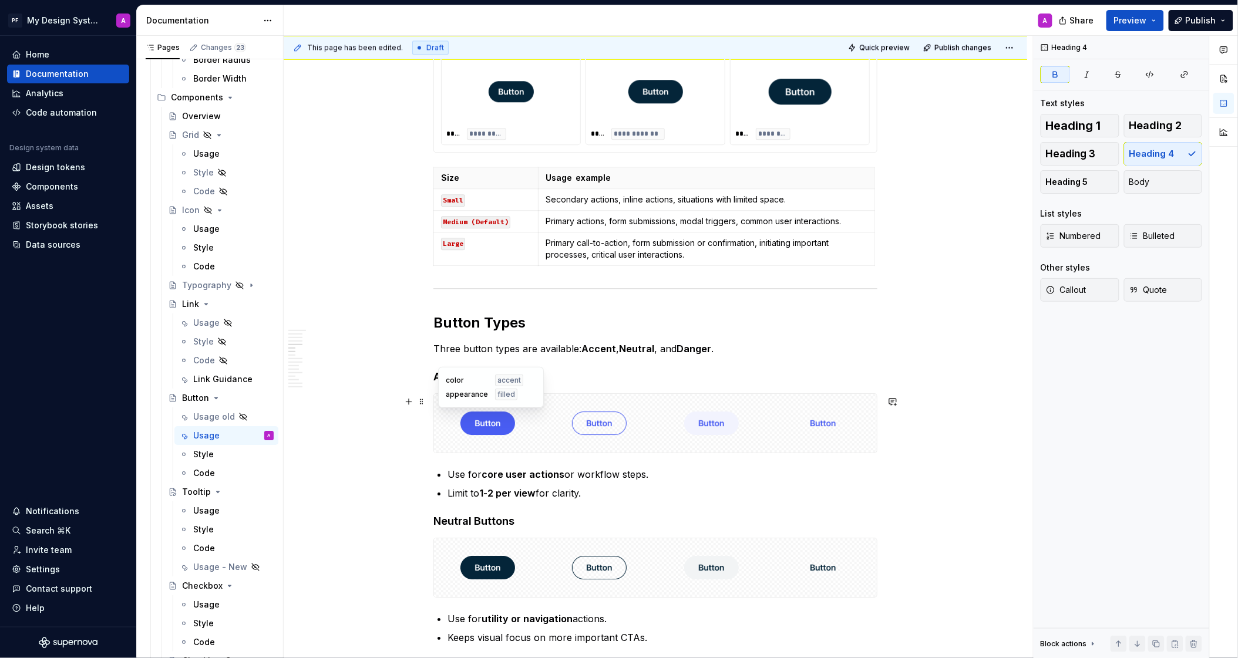
click at [437, 421] on div at bounding box center [487, 423] width 107 height 59
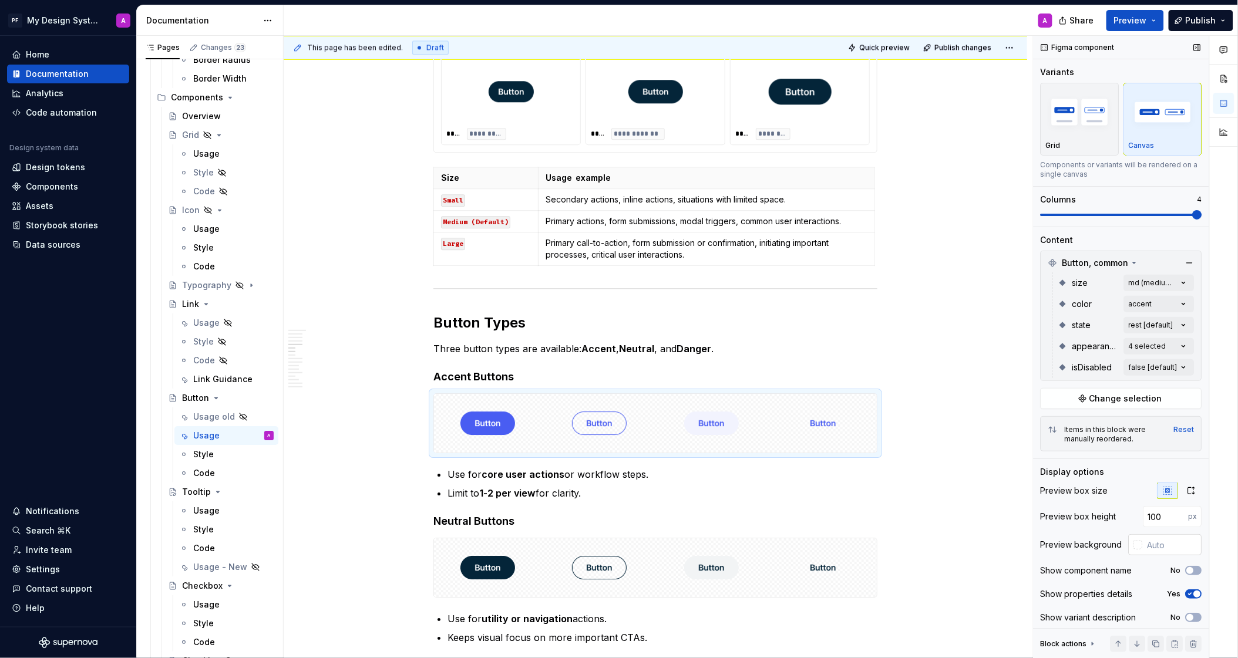
click at [1178, 549] on input "text" at bounding box center [1172, 544] width 59 height 21
click at [1143, 545] on input "text" at bounding box center [1172, 544] width 59 height 21
click at [1136, 549] on div at bounding box center [1137, 544] width 9 height 9
type input "#D78989"
type input "*******"
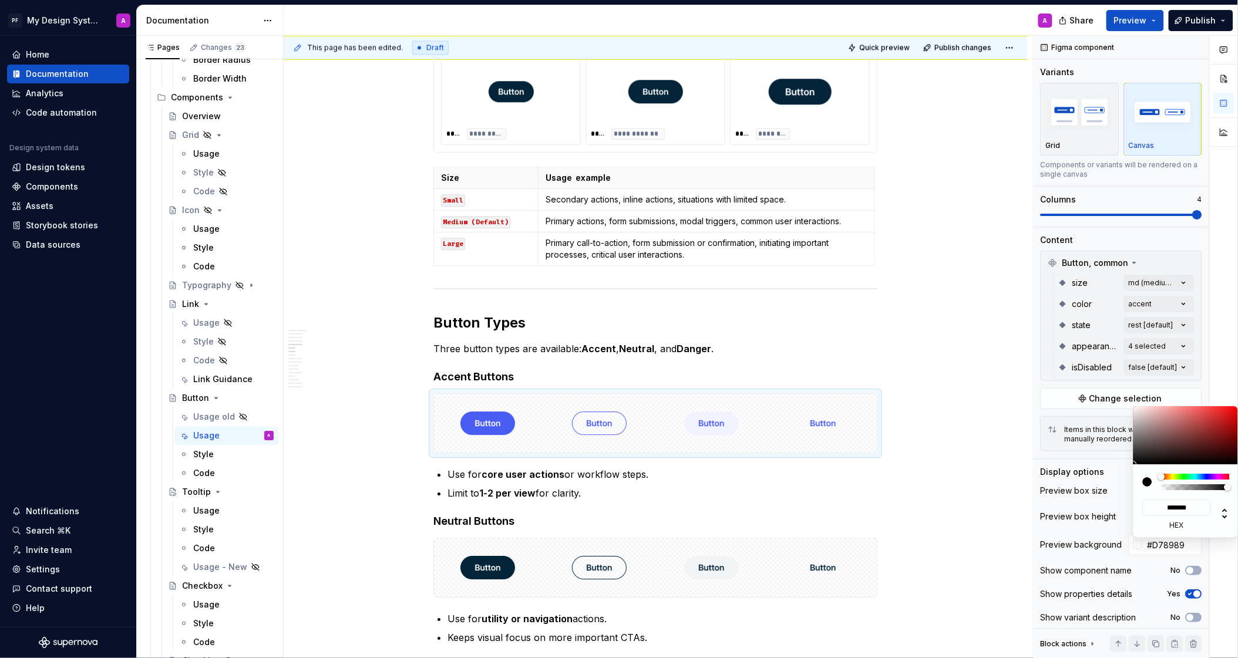
type input "#DC9696"
type input "*******"
type input "#F3D0D0"
type input "*******"
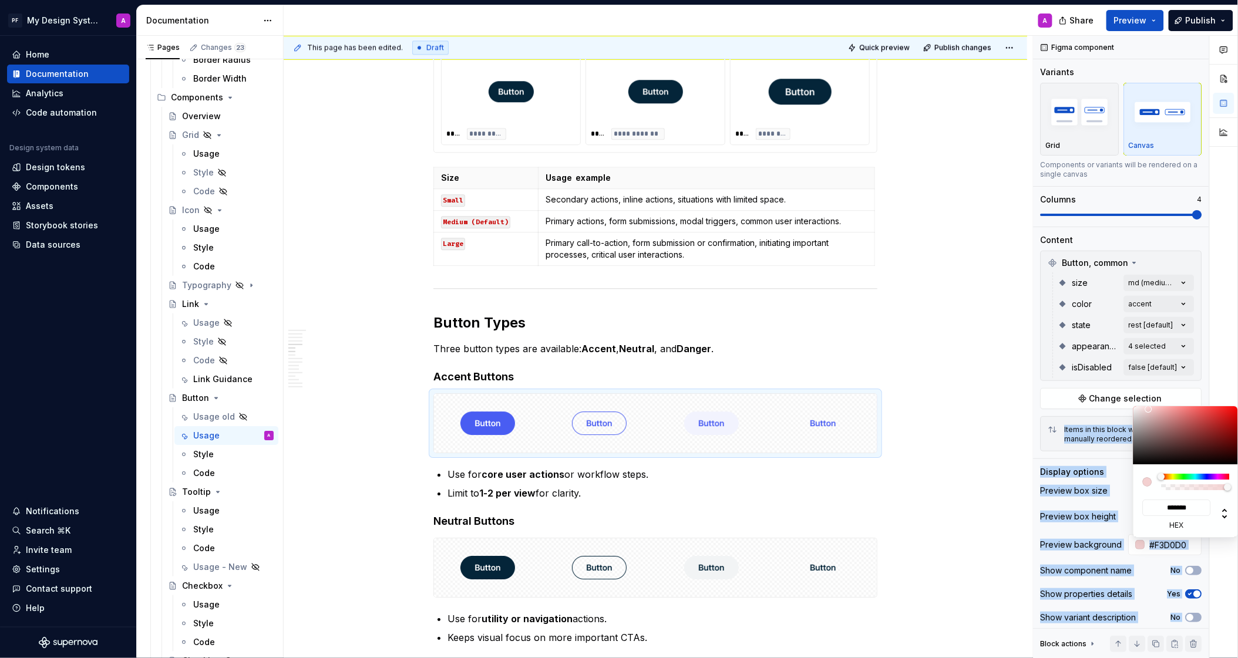
type input "#FFFFFF"
type input "*******"
drag, startPoint x: 1172, startPoint y: 416, endPoint x: 1092, endPoint y: 391, distance: 83.8
click at [1092, 391] on body "PF My Design System A Home Documentation Analytics Code automation Design syste…" at bounding box center [619, 329] width 1238 height 658
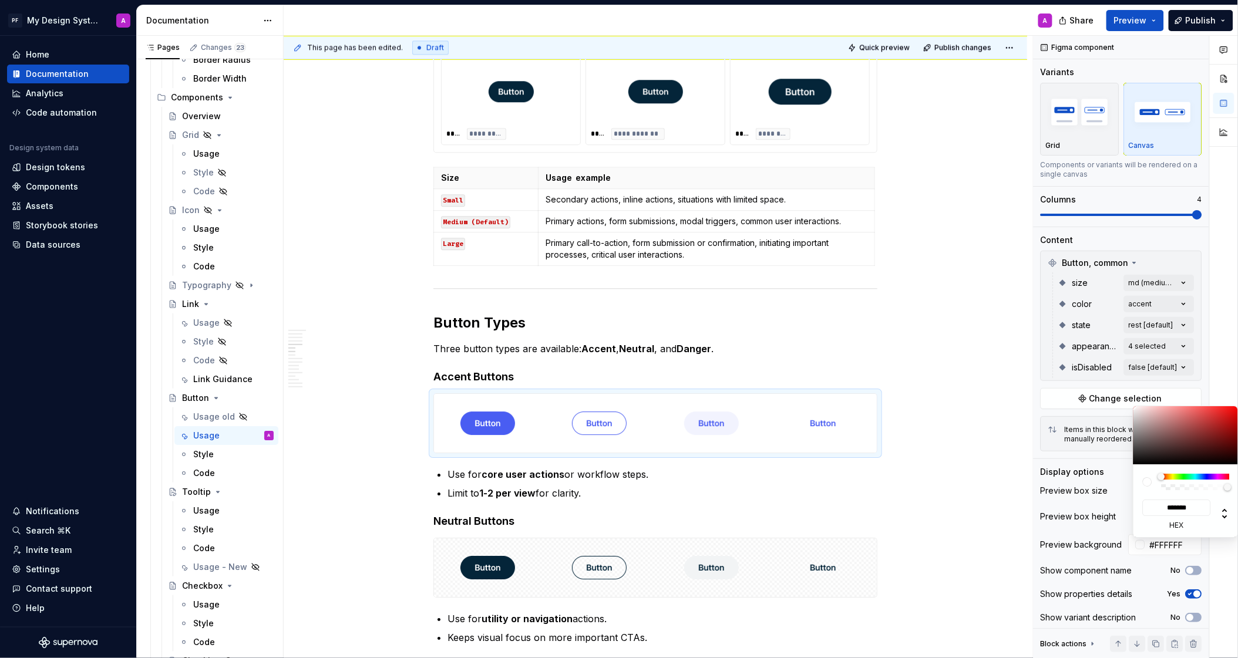
click at [934, 534] on html "PF My Design System A Home Documentation Analytics Code automation Design syste…" at bounding box center [619, 329] width 1238 height 658
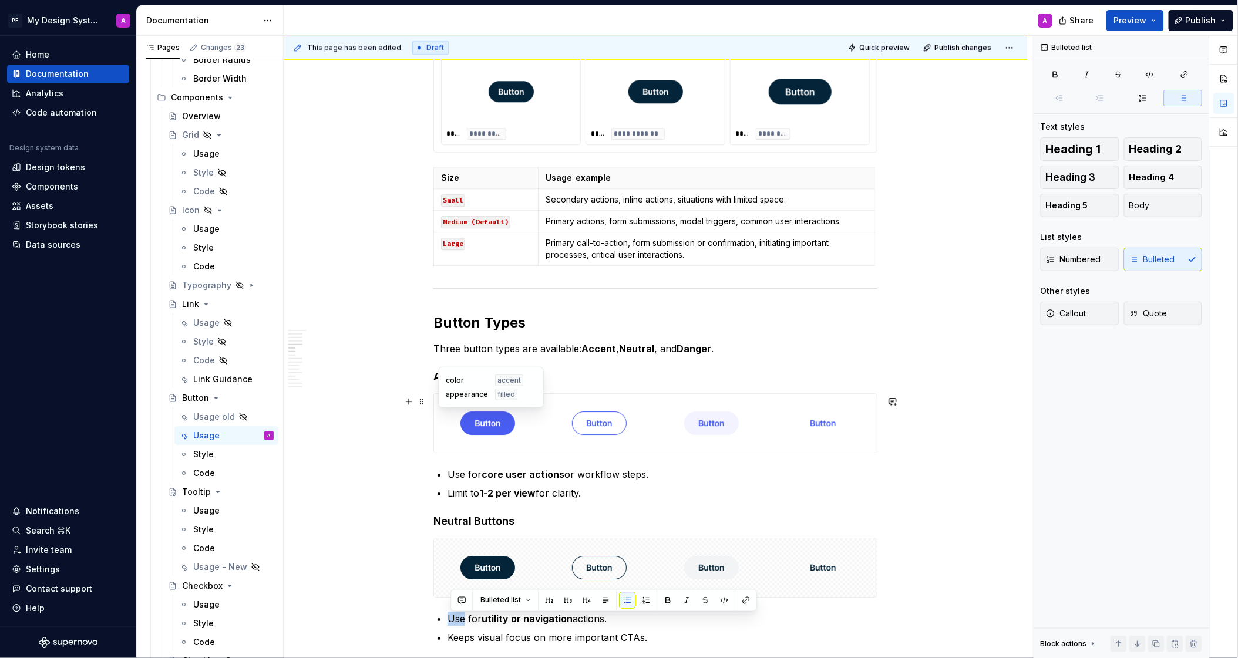
click at [534, 416] on div at bounding box center [487, 423] width 107 height 59
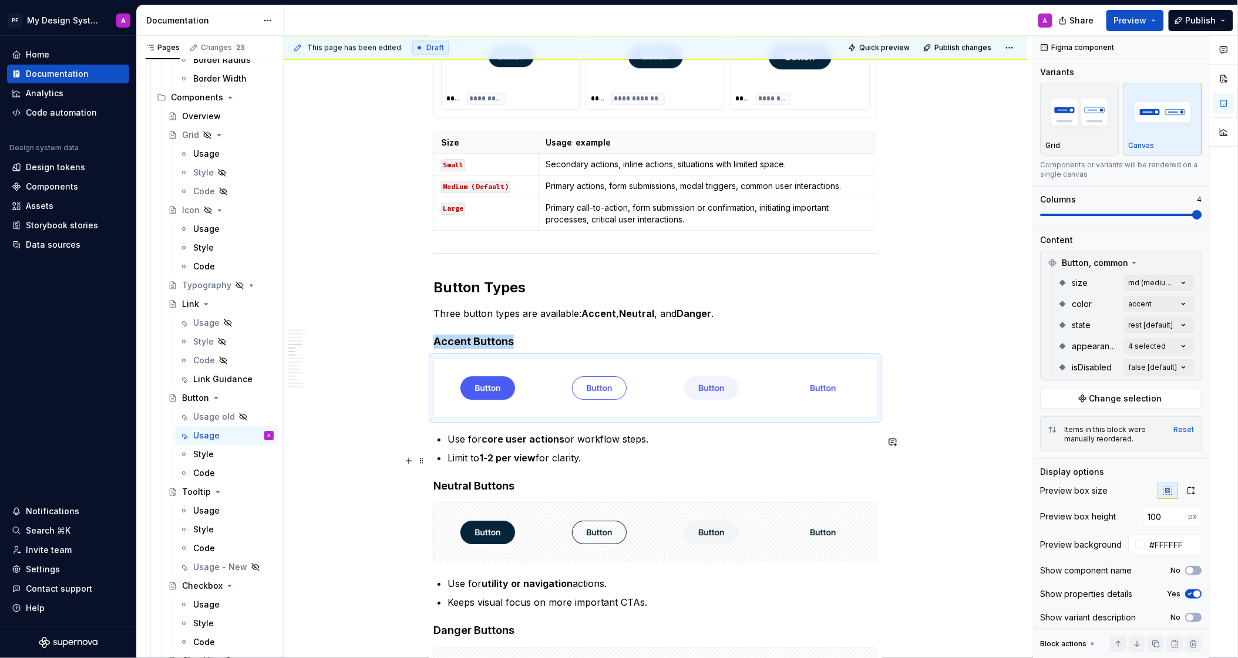
scroll to position [1192, 0]
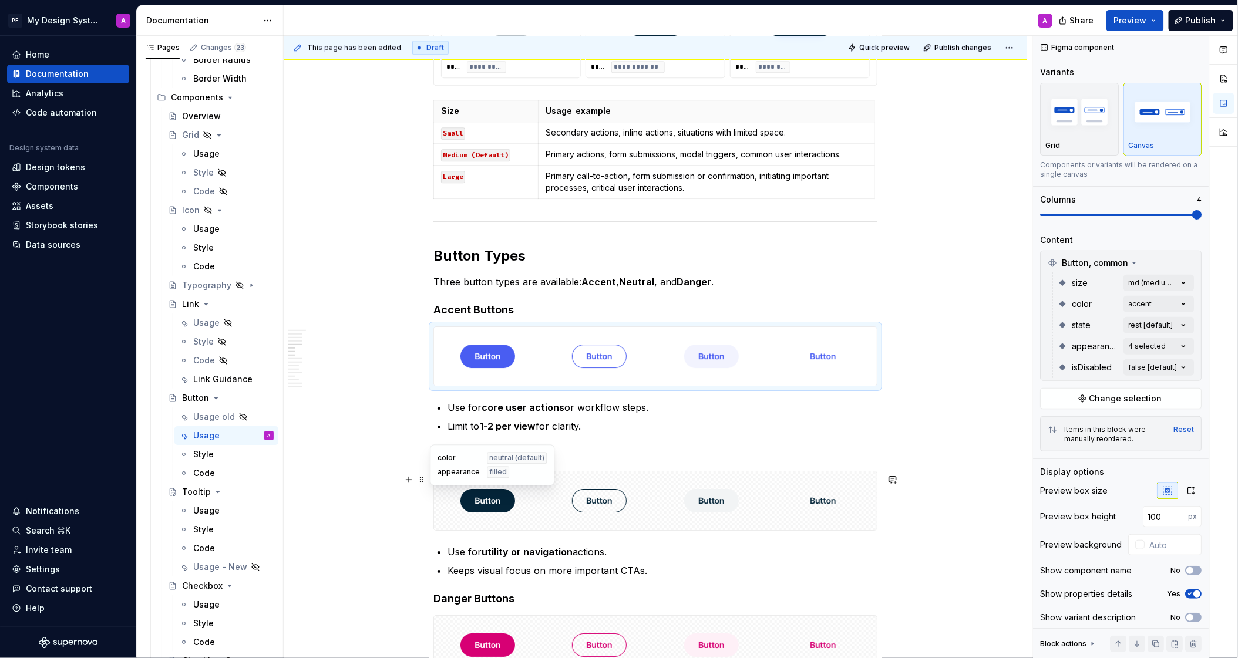
click at [437, 503] on div at bounding box center [487, 501] width 107 height 59
click at [1164, 550] on input "text" at bounding box center [1172, 544] width 59 height 21
type input "#FFFFFF"
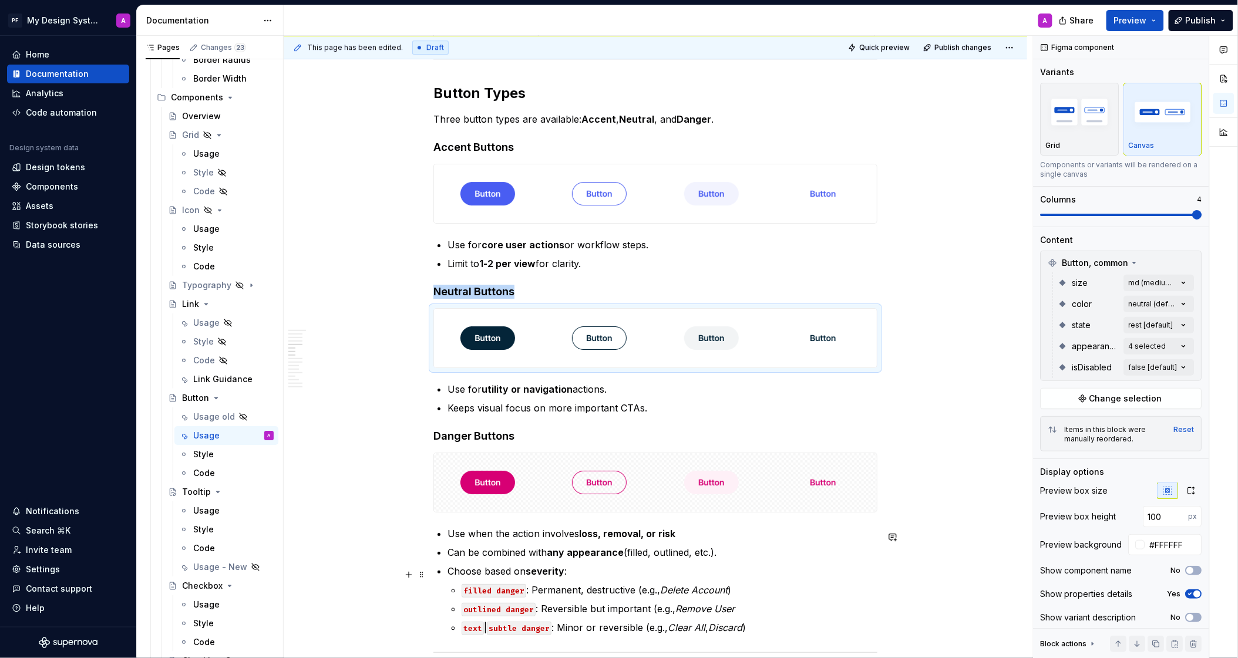
scroll to position [1373, 0]
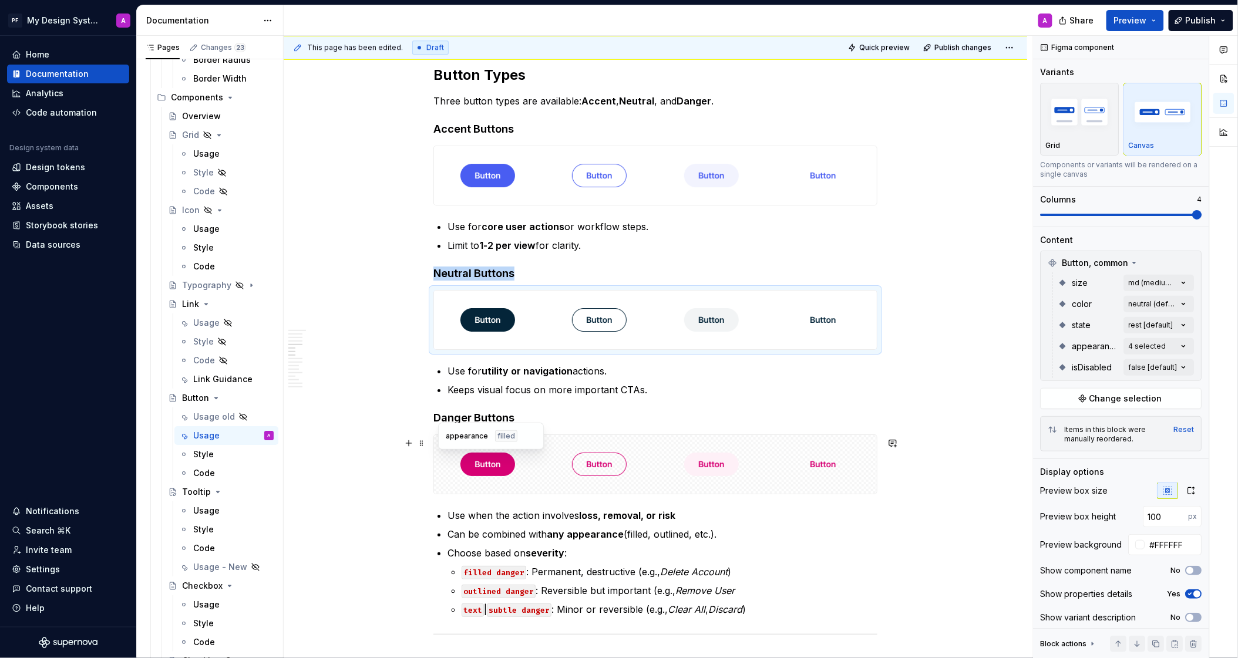
click at [443, 461] on div at bounding box center [487, 464] width 107 height 59
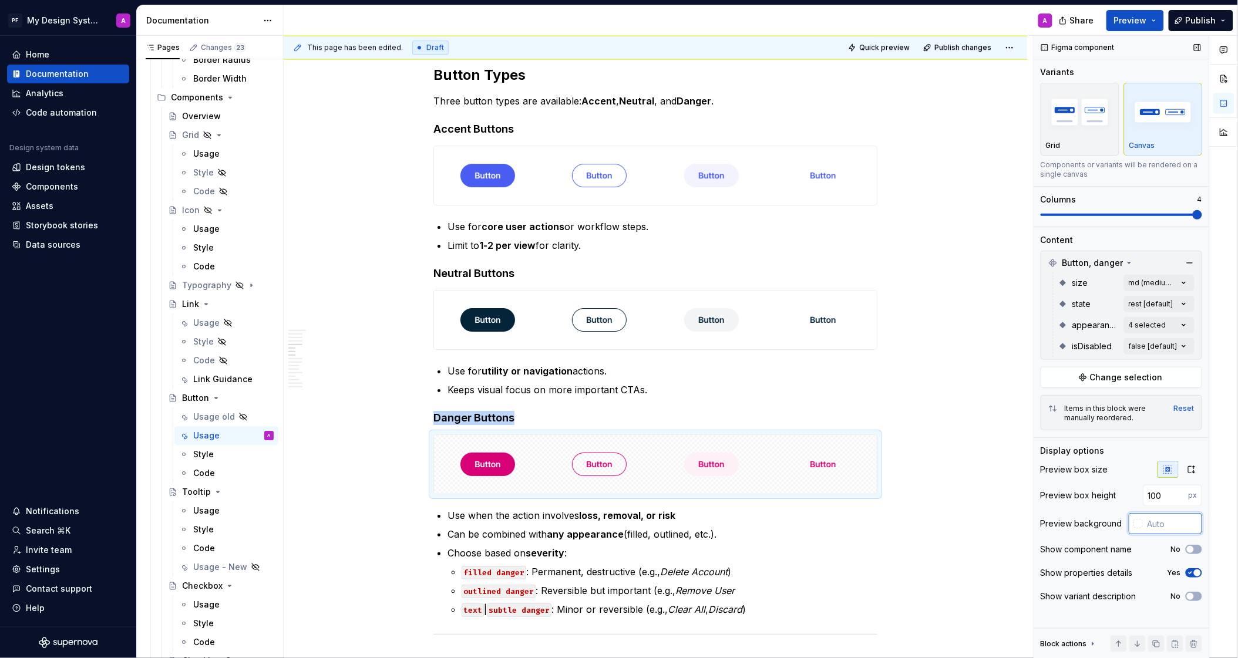
click at [1170, 526] on input "text" at bounding box center [1172, 523] width 59 height 21
type input "#FFFFFF"
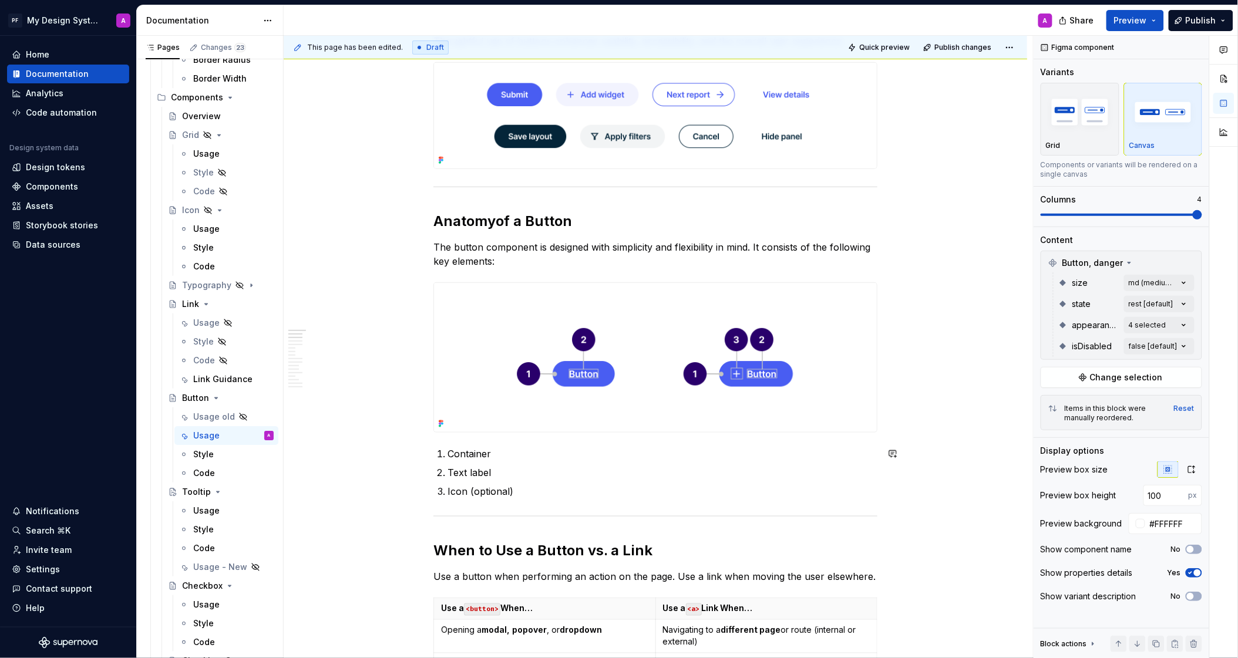
scroll to position [157, 0]
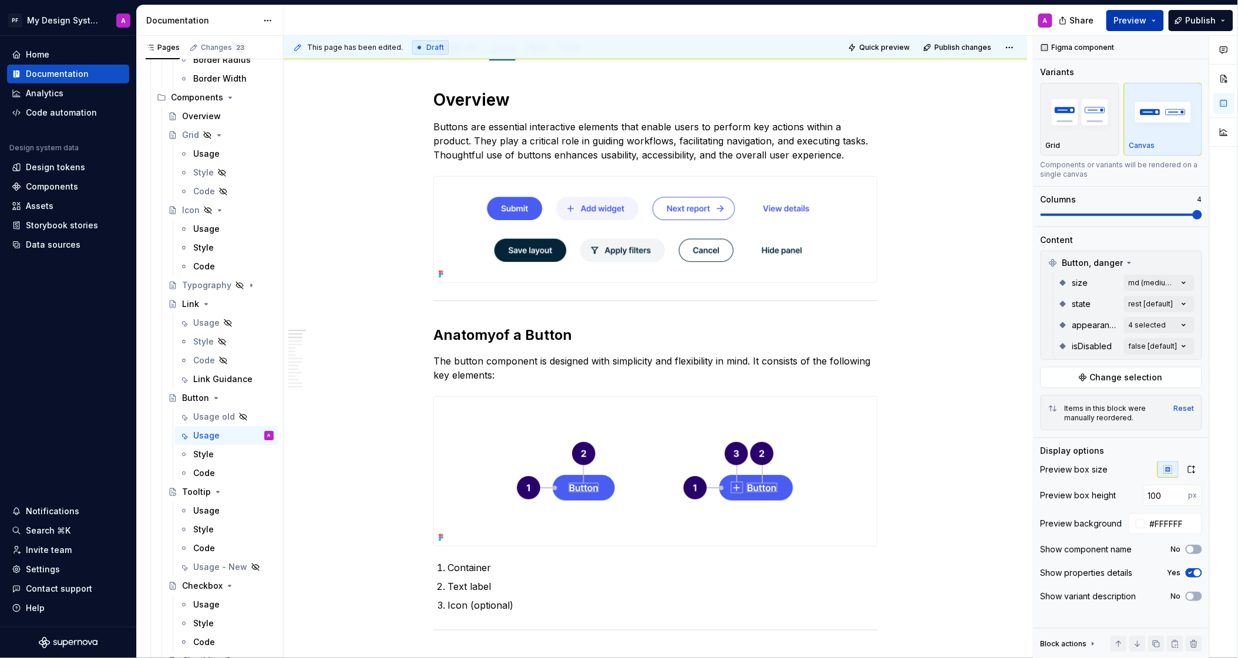
click at [1138, 18] on span "Preview" at bounding box center [1130, 21] width 33 height 12
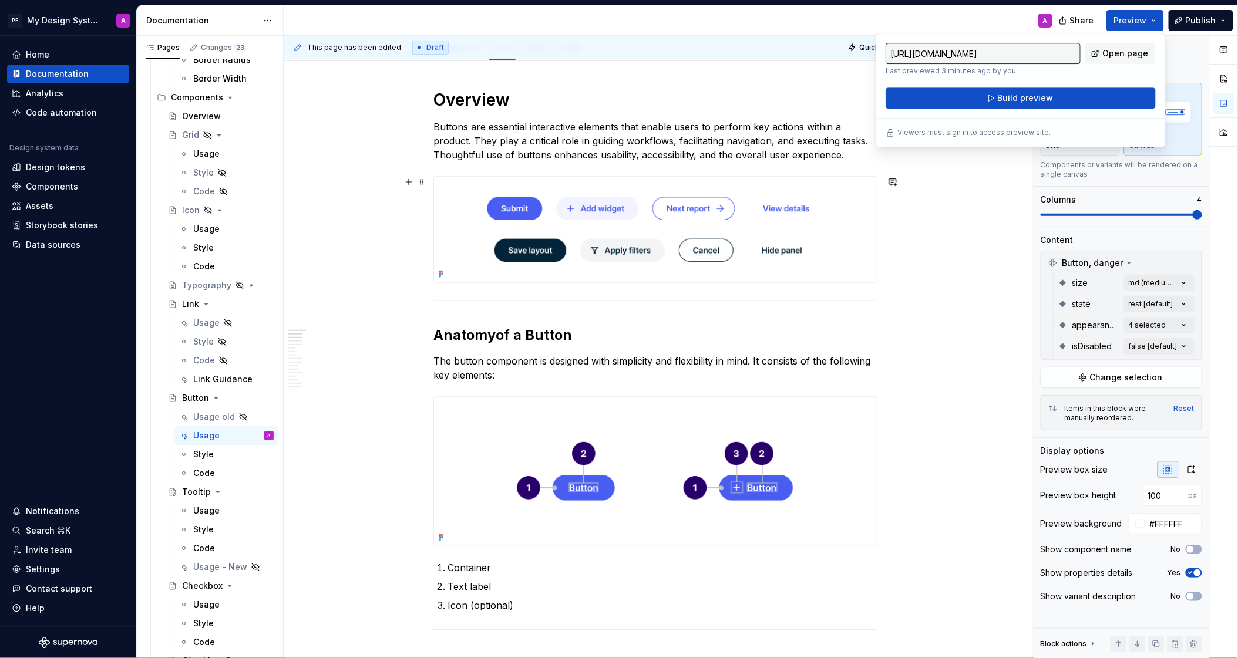
click at [733, 255] on img at bounding box center [655, 230] width 443 height 106
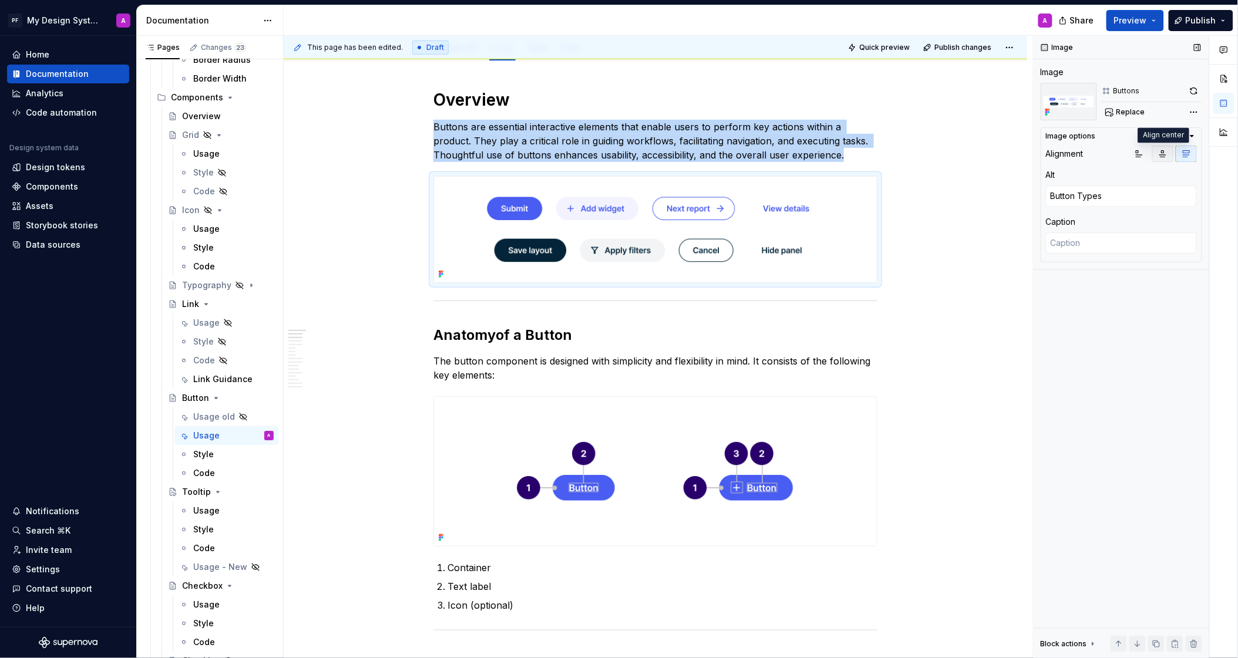
click at [1161, 152] on icon "button" at bounding box center [1162, 153] width 9 height 9
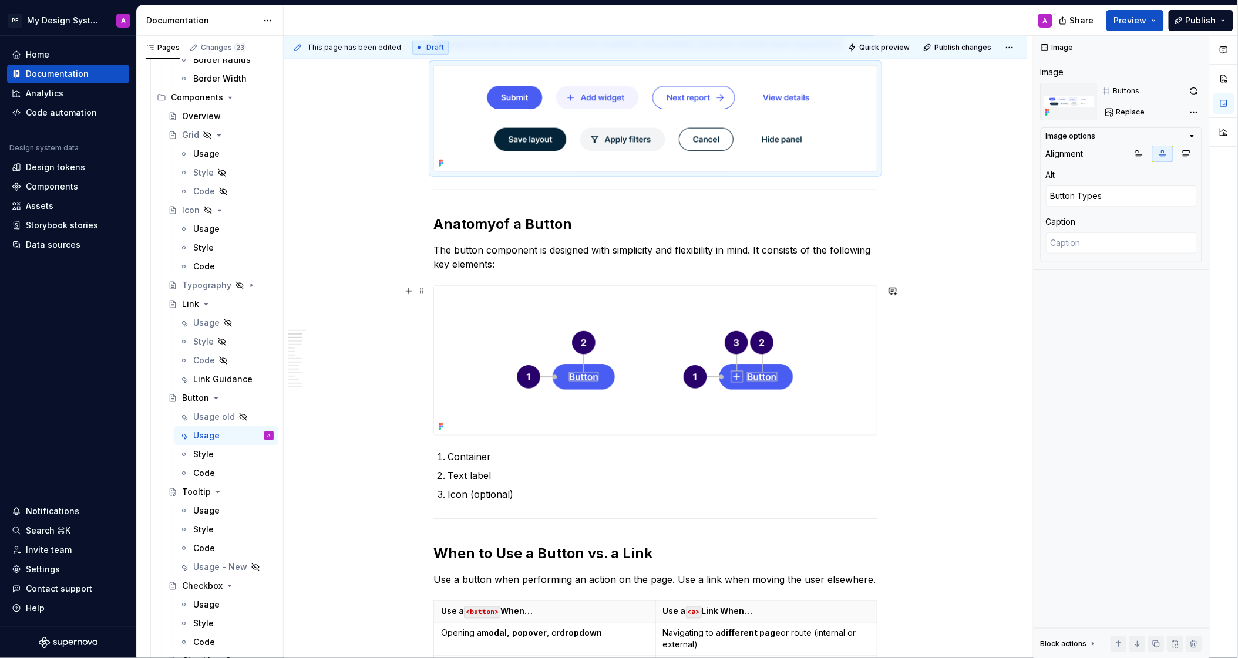
type textarea "*"
type textarea "Anatomy of a Button"
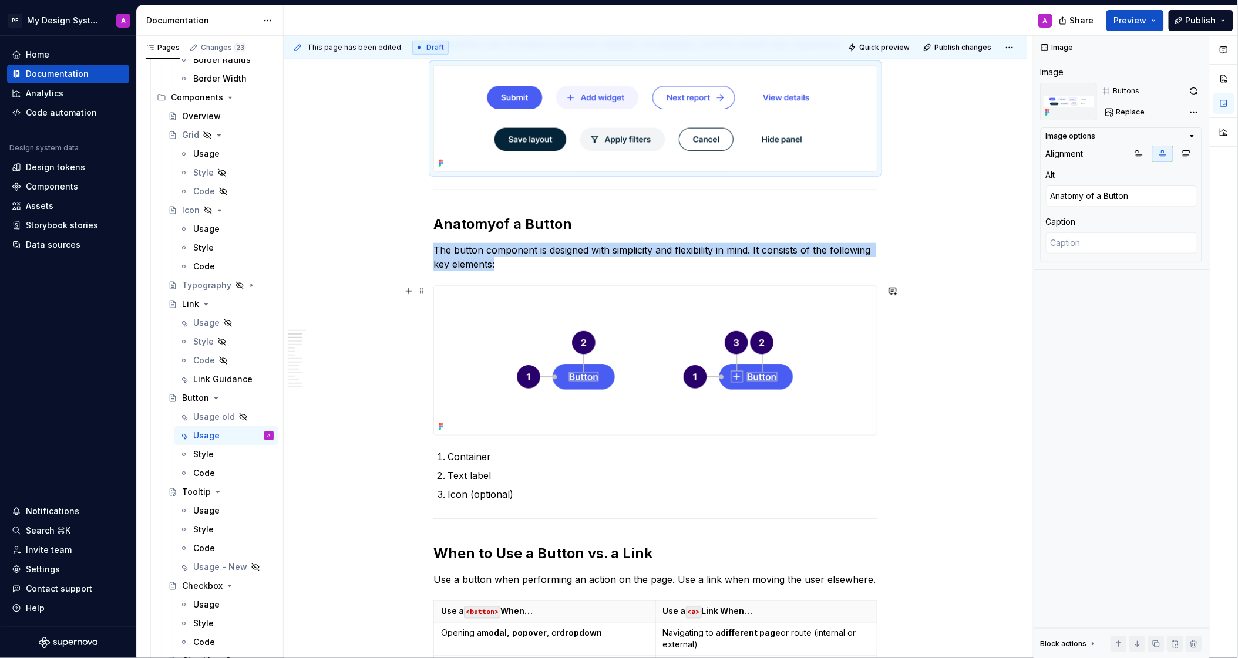
click at [830, 346] on img at bounding box center [655, 360] width 443 height 149
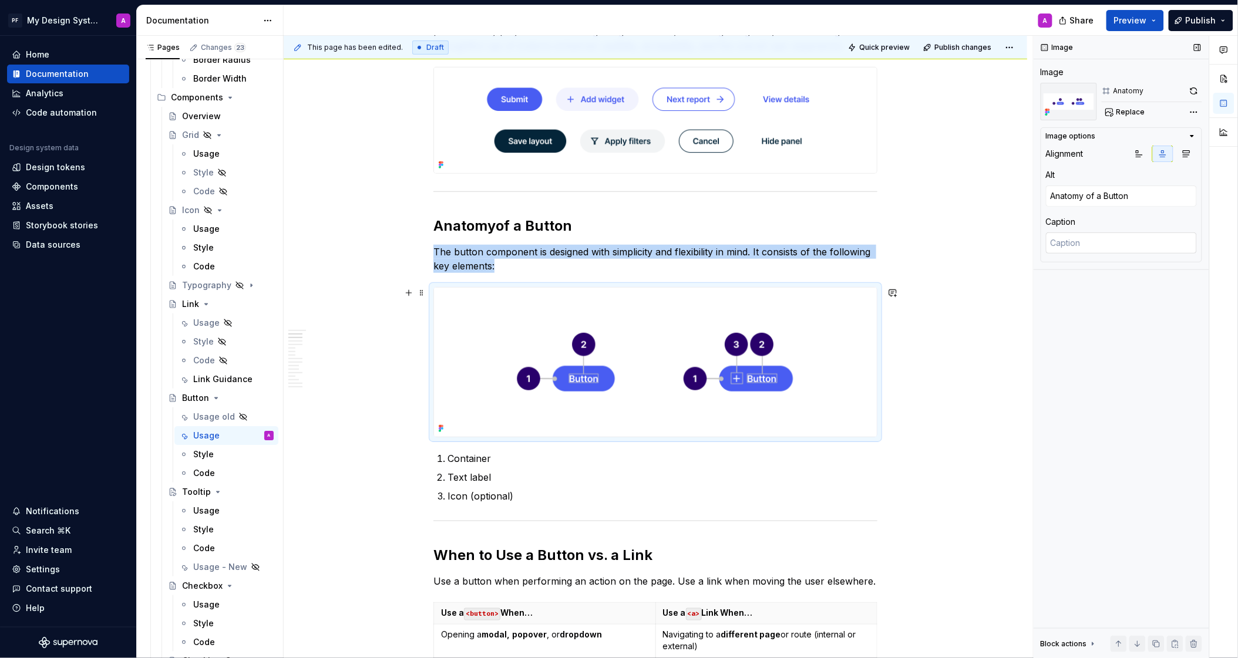
scroll to position [268, 0]
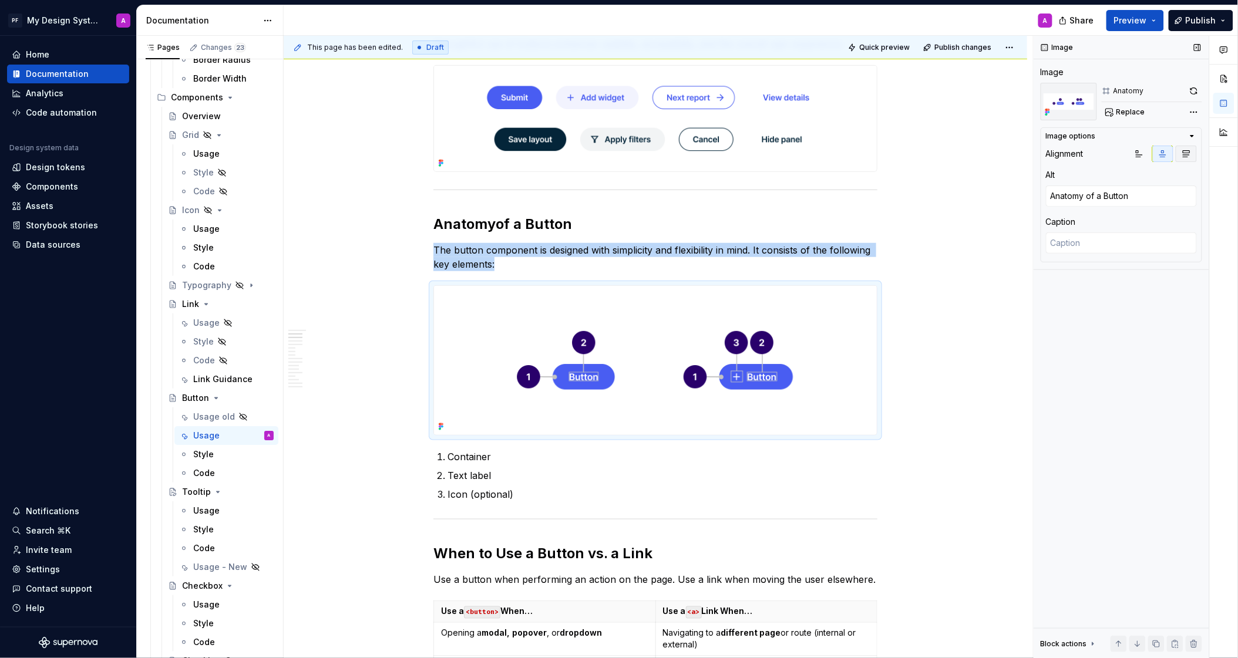
click at [1182, 156] on icon "button" at bounding box center [1186, 153] width 9 height 9
click at [1163, 160] on button "button" at bounding box center [1162, 154] width 21 height 16
click at [1128, 16] on span "Preview" at bounding box center [1130, 21] width 33 height 12
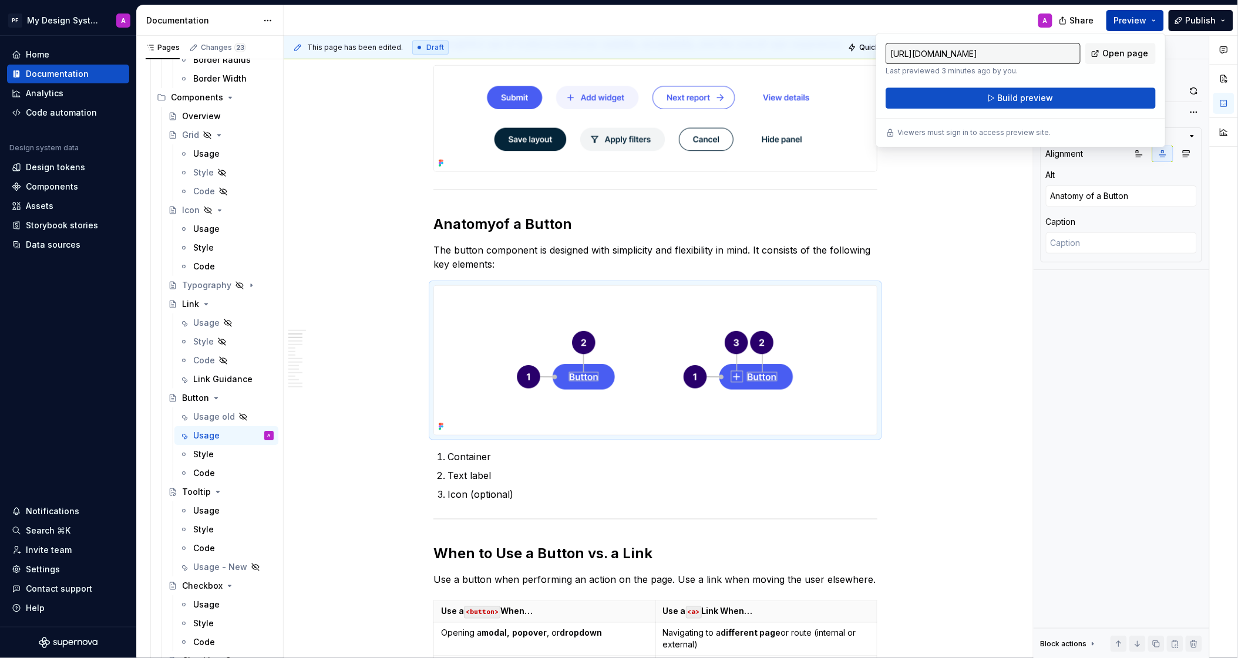
click at [1005, 97] on span "Build preview" at bounding box center [1026, 98] width 56 height 12
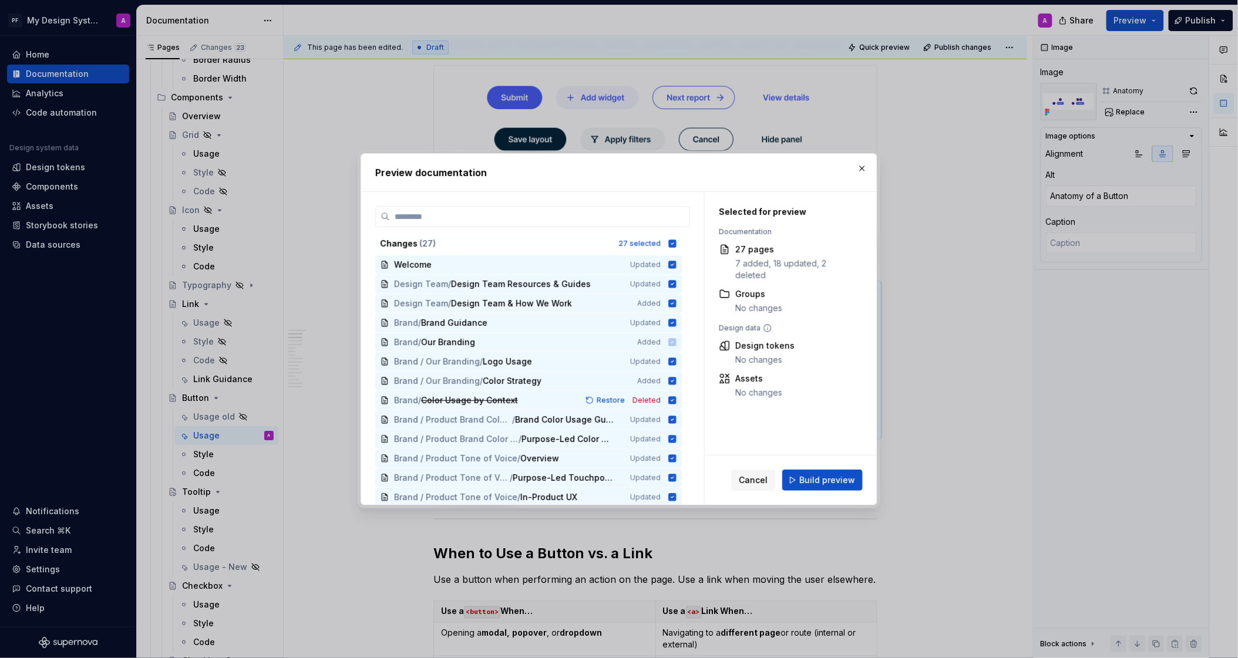
click at [824, 491] on div "Cancel Build preview" at bounding box center [791, 480] width 172 height 49
click at [822, 482] on span "Build preview" at bounding box center [827, 481] width 56 height 12
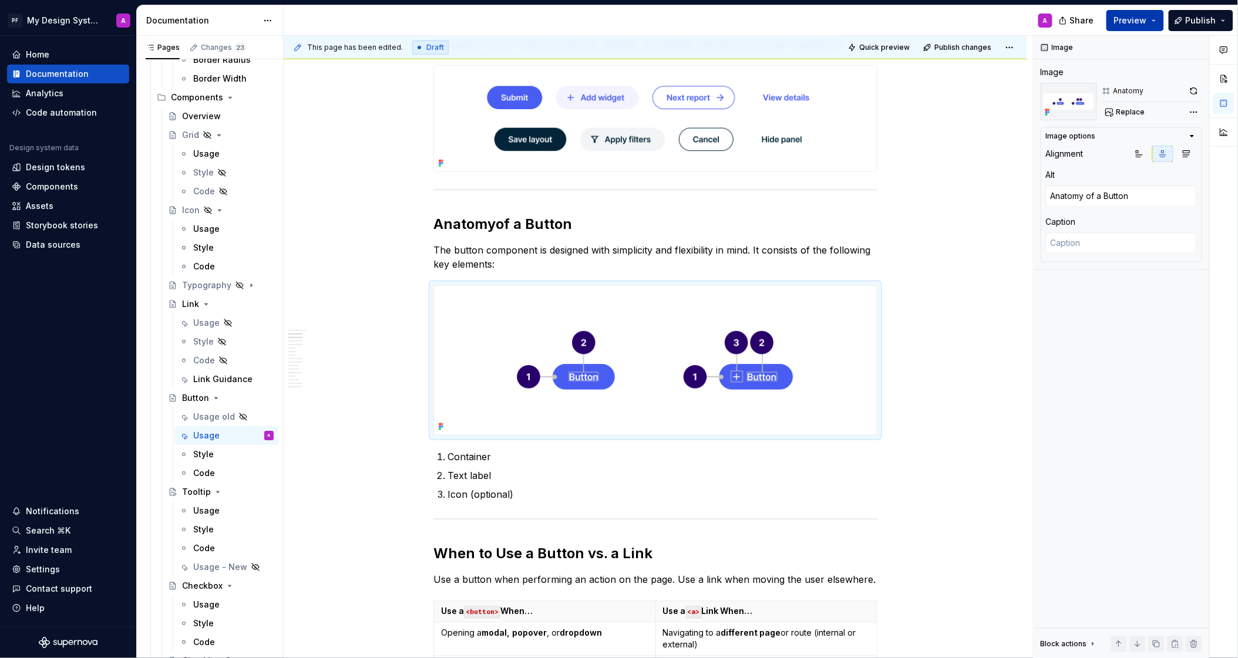
click at [1125, 22] on span "Preview" at bounding box center [1130, 21] width 33 height 12
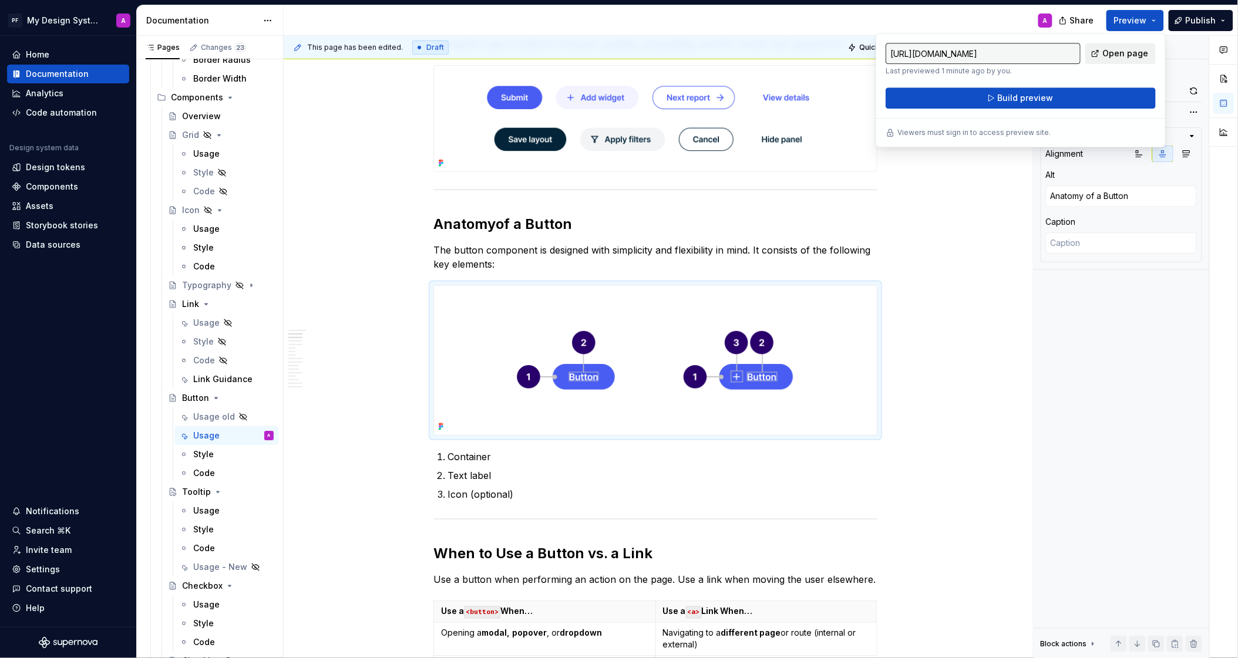
click at [1110, 53] on span "Open page" at bounding box center [1125, 54] width 46 height 12
type textarea "*"
